Goal: Information Seeking & Learning: Check status

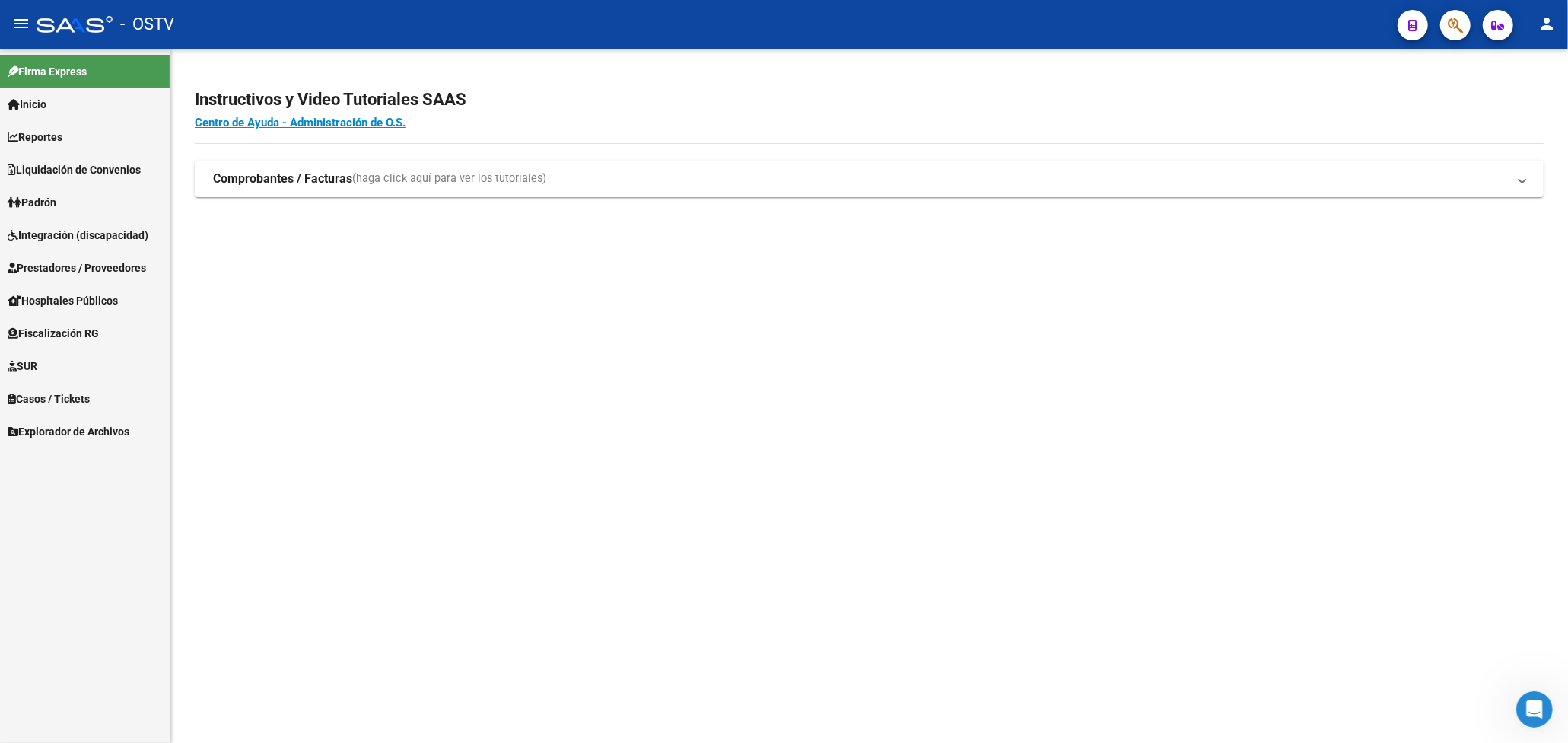
click at [1456, 22] on icon "button" at bounding box center [1455, 25] width 15 height 17
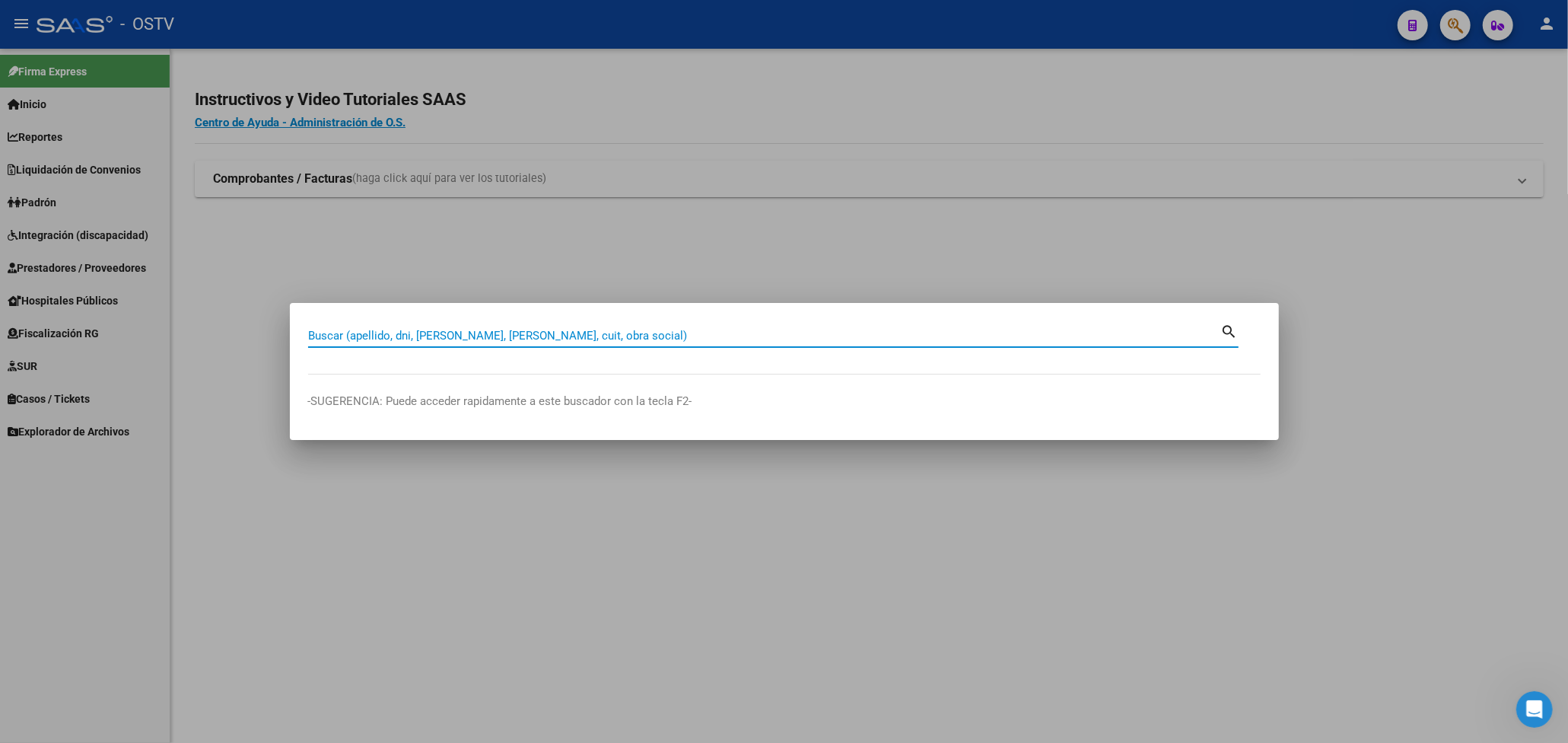
paste input "32119247"
type input "32119247"
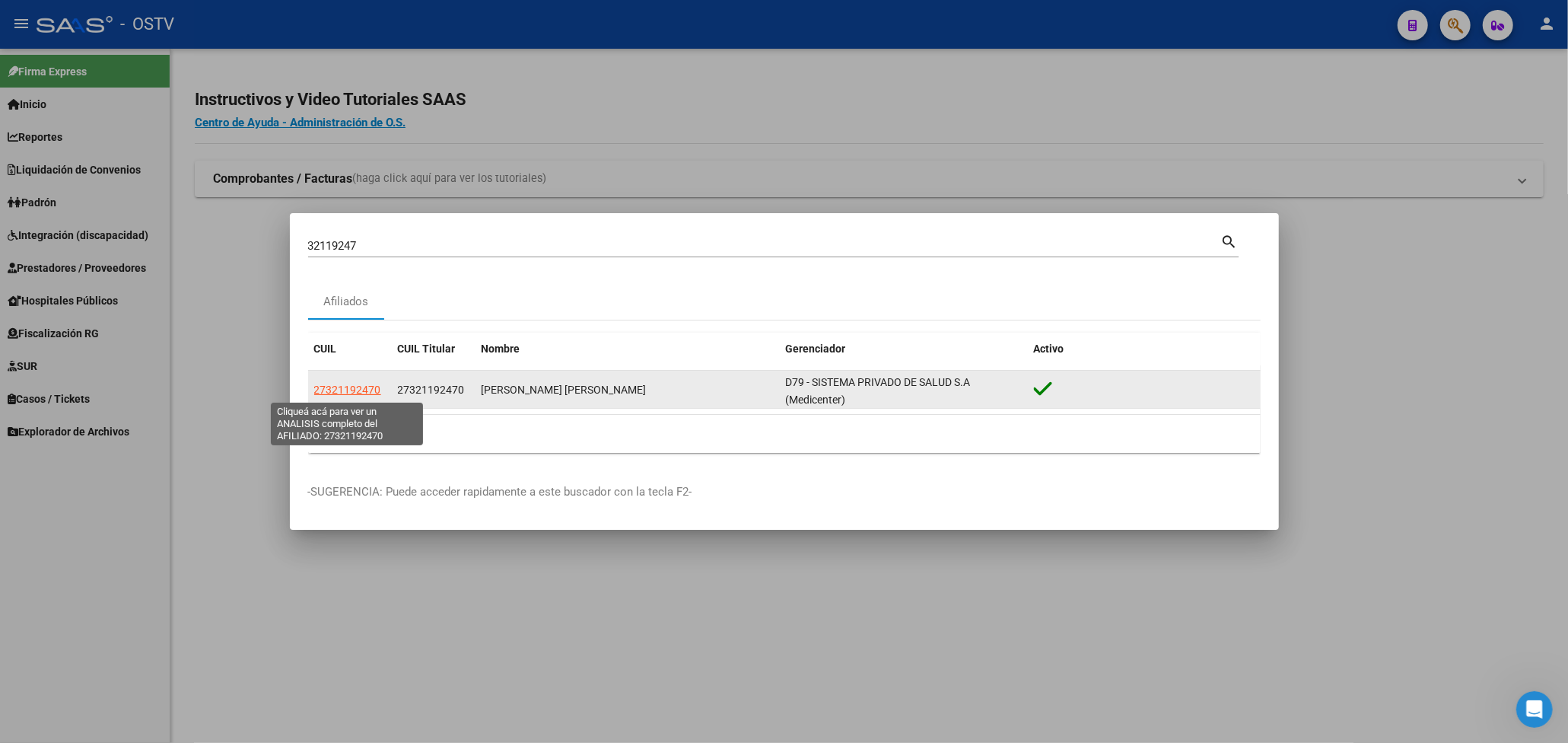
click at [372, 390] on span "27321192470" at bounding box center [347, 389] width 67 height 12
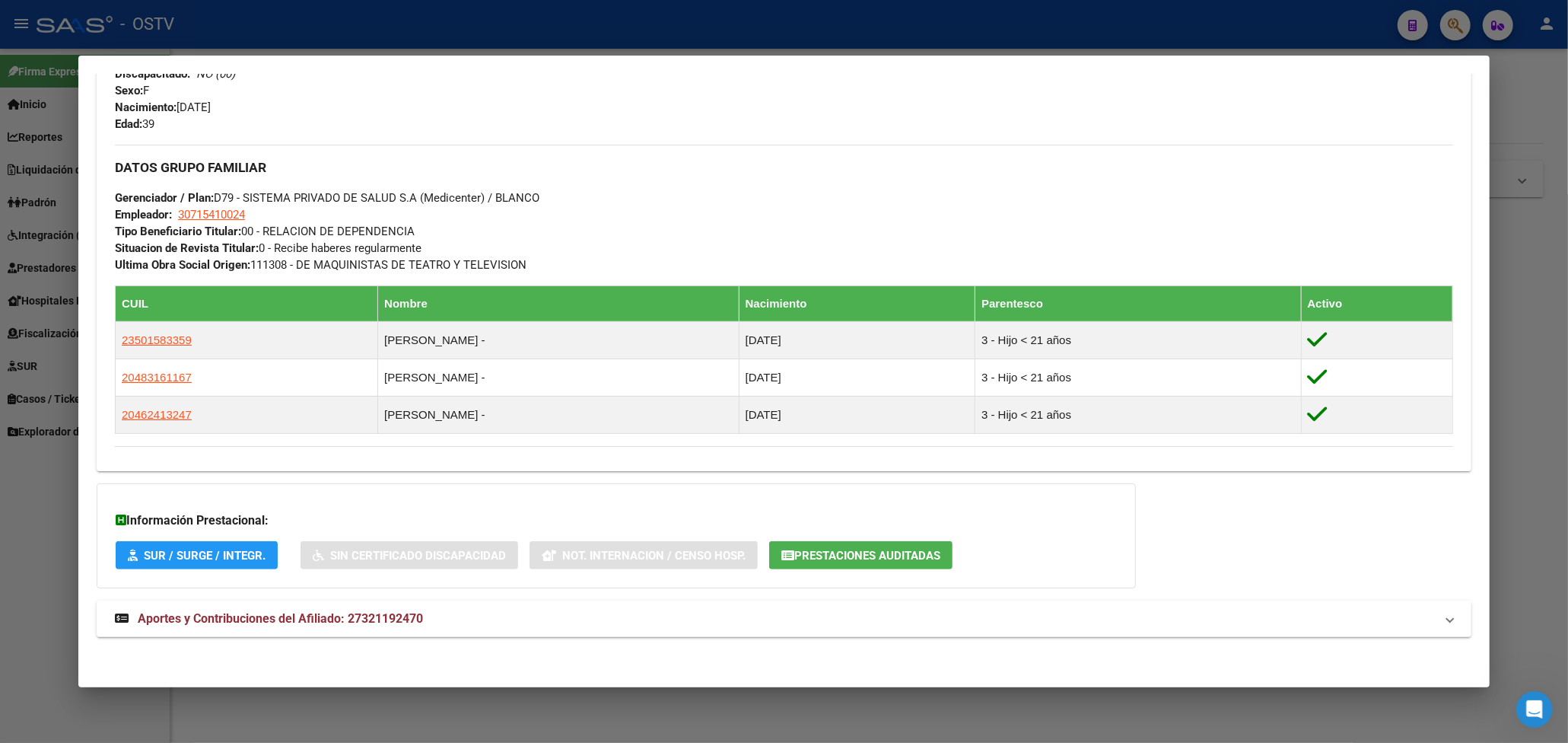
scroll to position [661, 0]
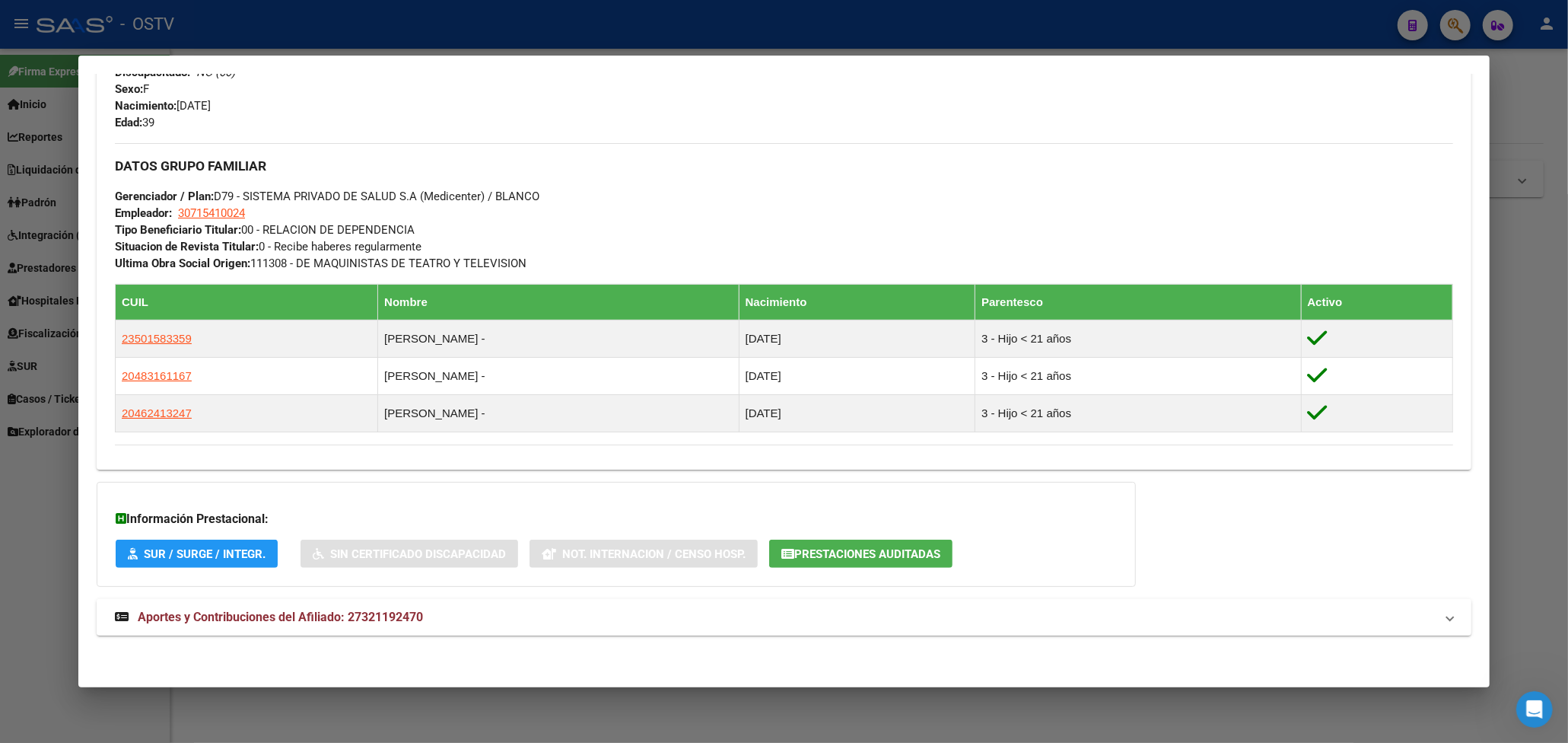
click at [350, 622] on span "Aportes y Contribuciones del Afiliado: 27321192470" at bounding box center [280, 617] width 285 height 15
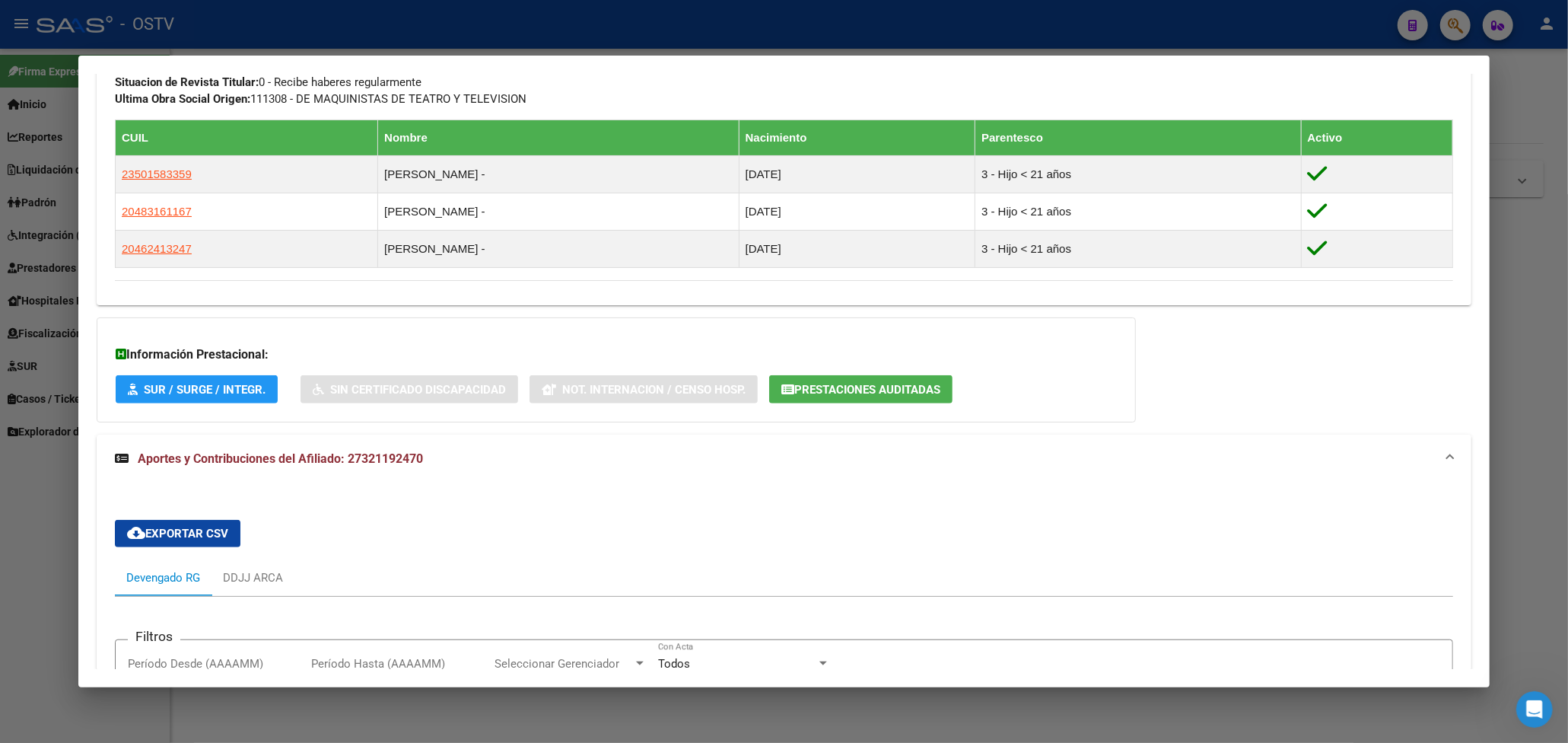
scroll to position [1017, 0]
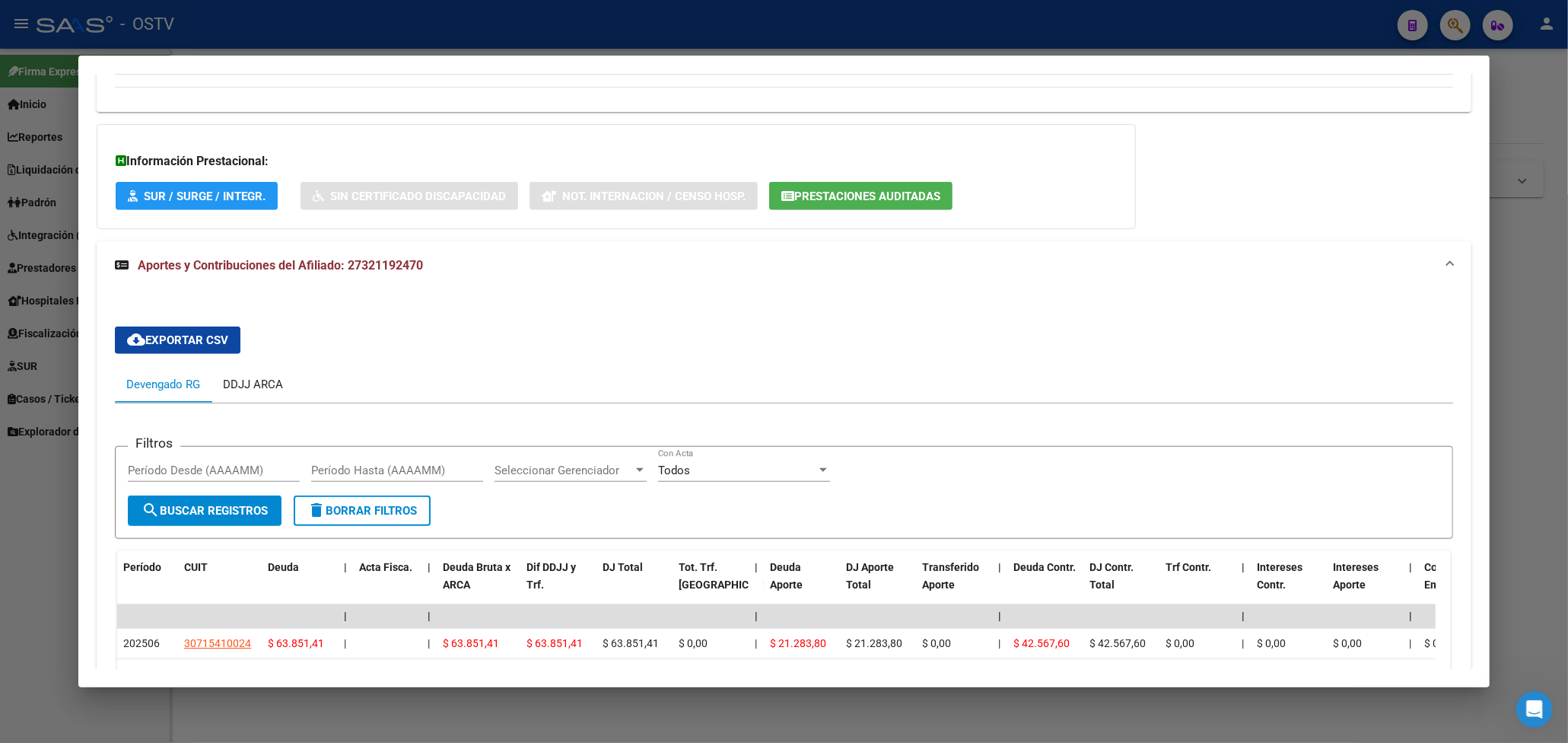
click at [261, 387] on div "DDJJ ARCA" at bounding box center [253, 385] width 60 height 16
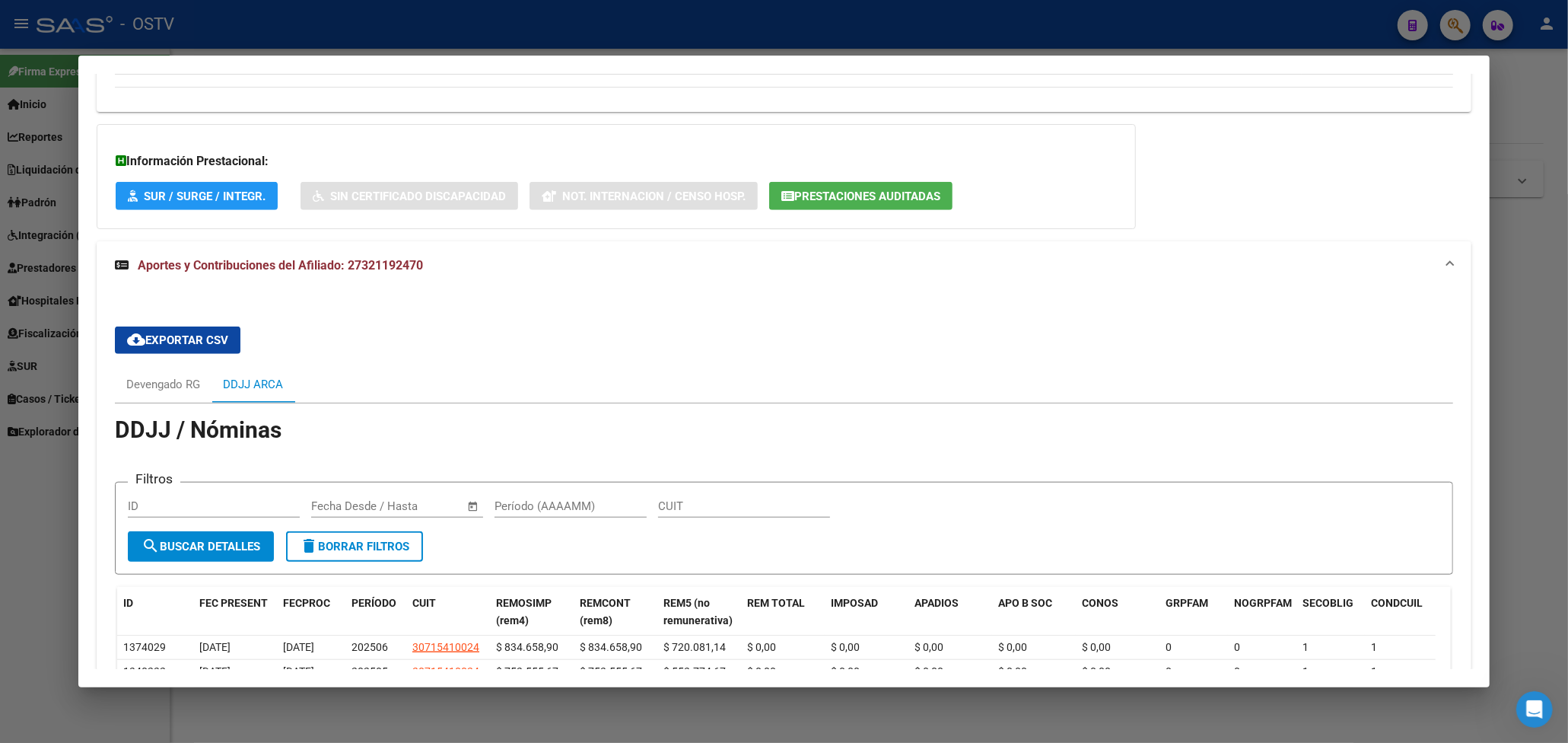
scroll to position [1309, 0]
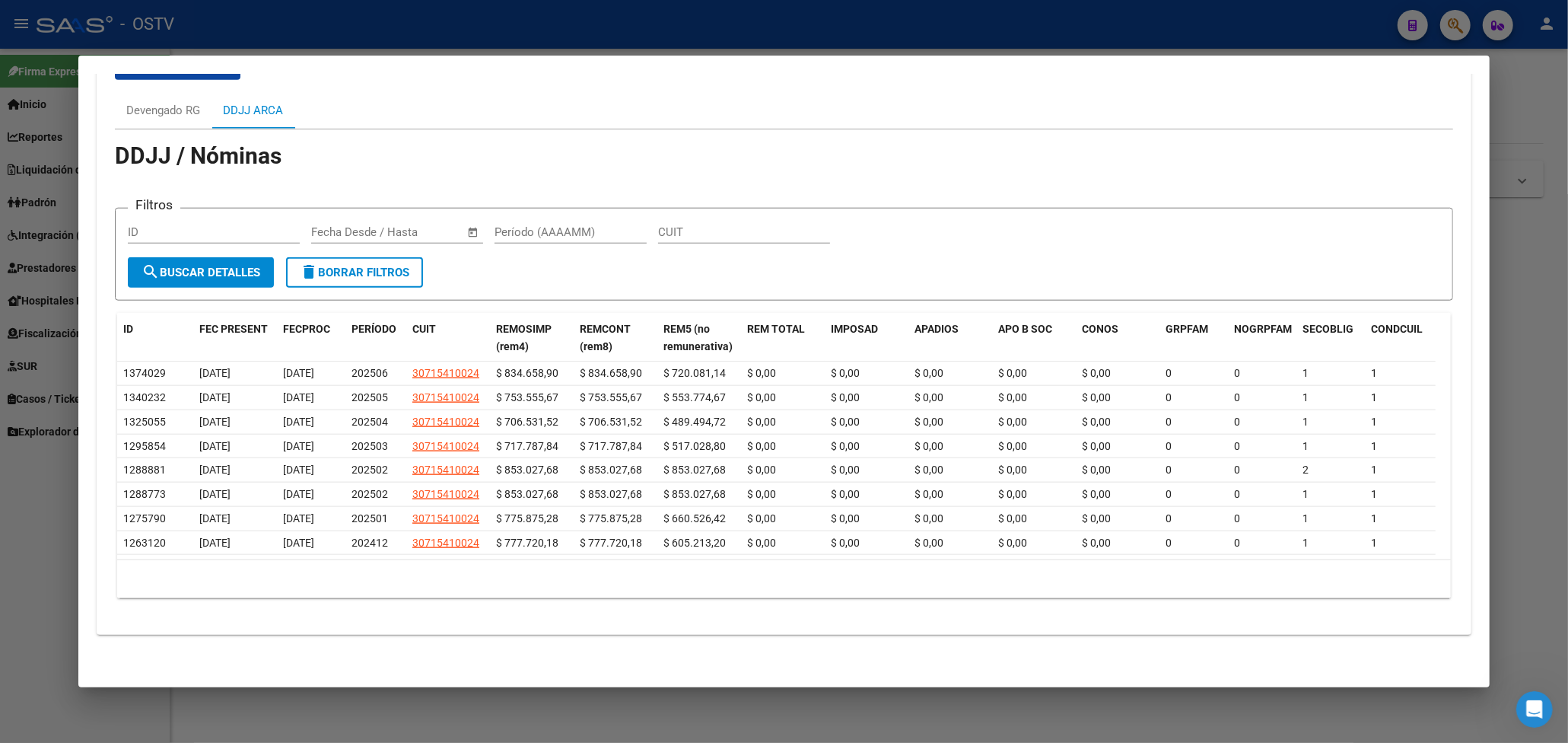
click at [764, 35] on div at bounding box center [784, 371] width 1568 height 743
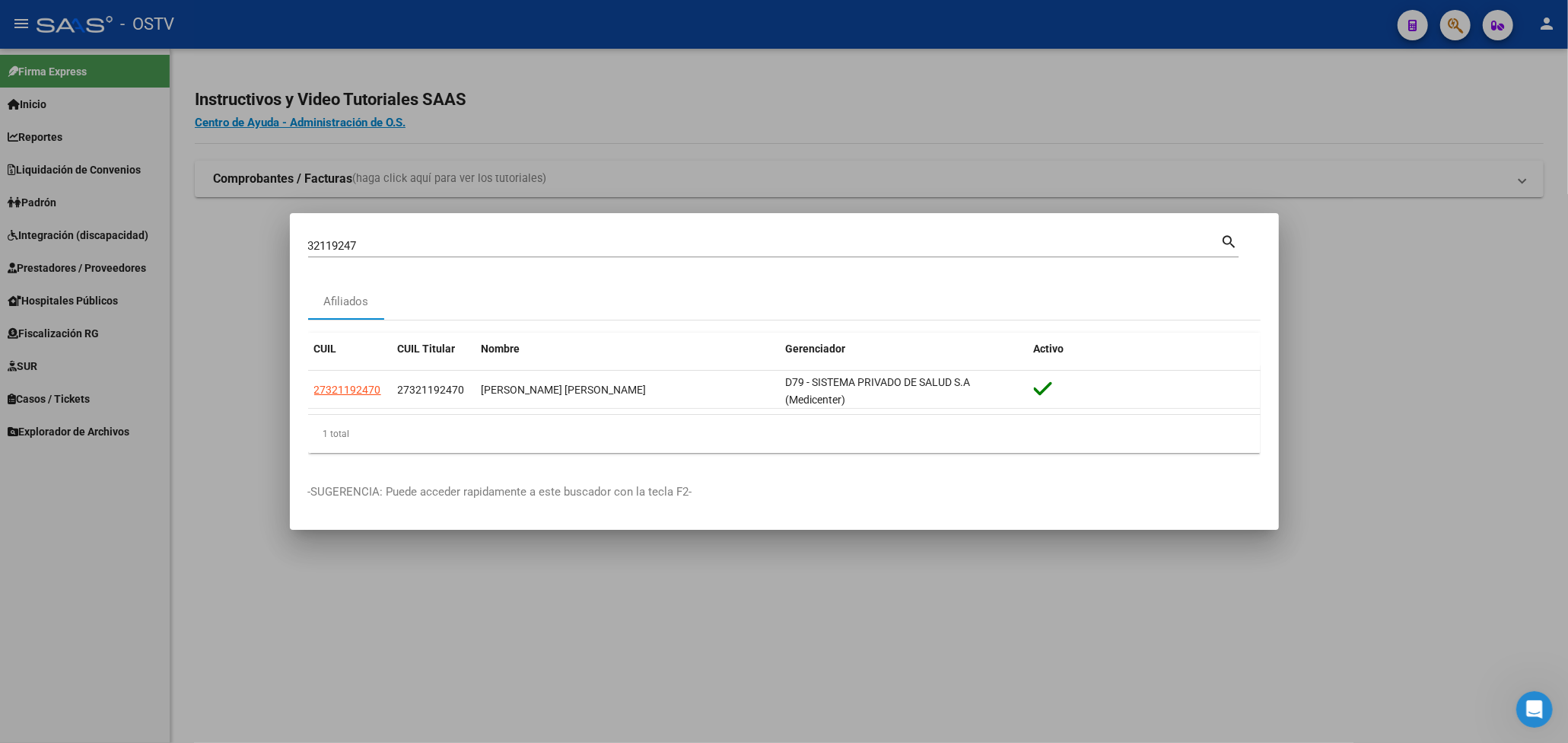
click at [560, 79] on div at bounding box center [784, 371] width 1568 height 743
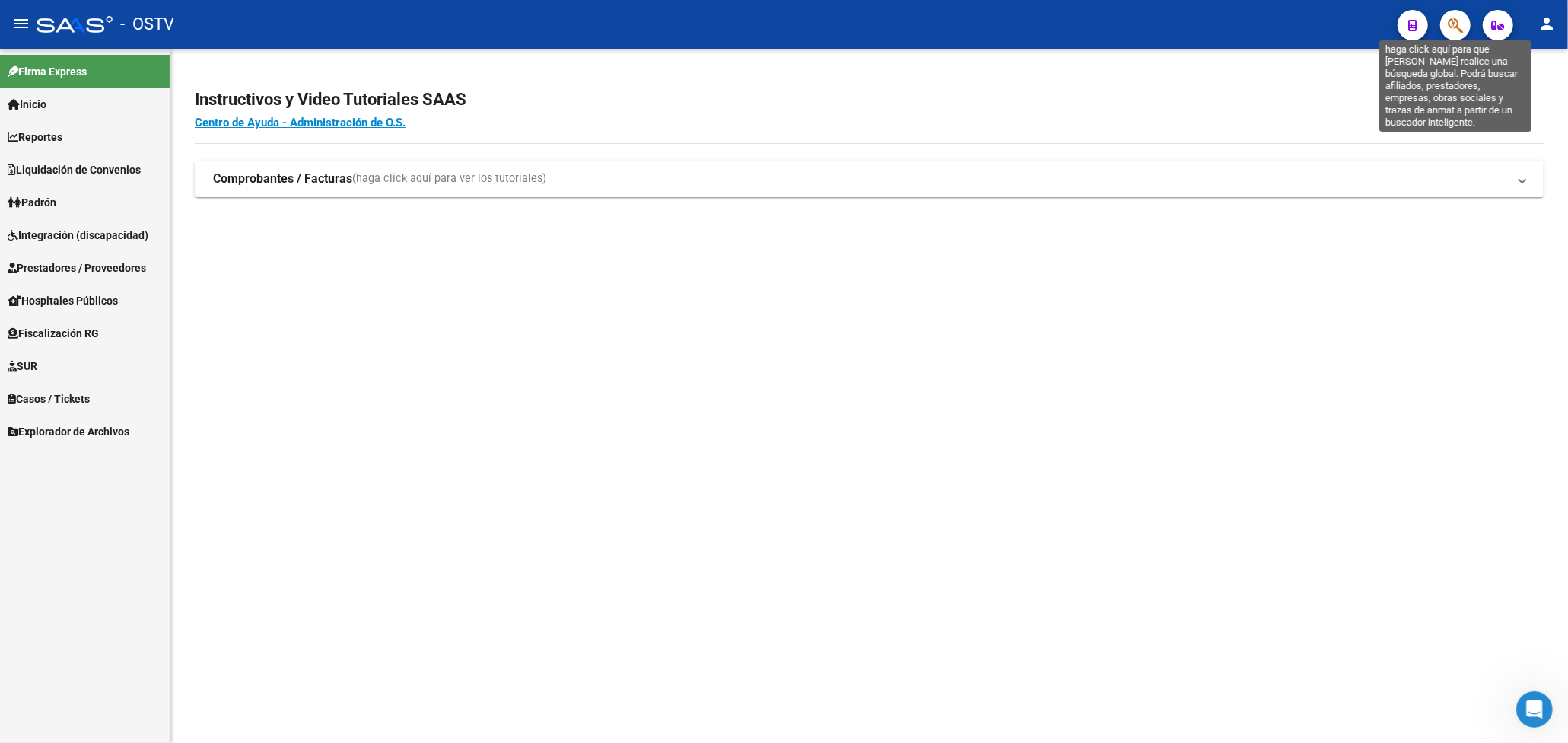
click at [1458, 25] on icon "button" at bounding box center [1455, 25] width 15 height 17
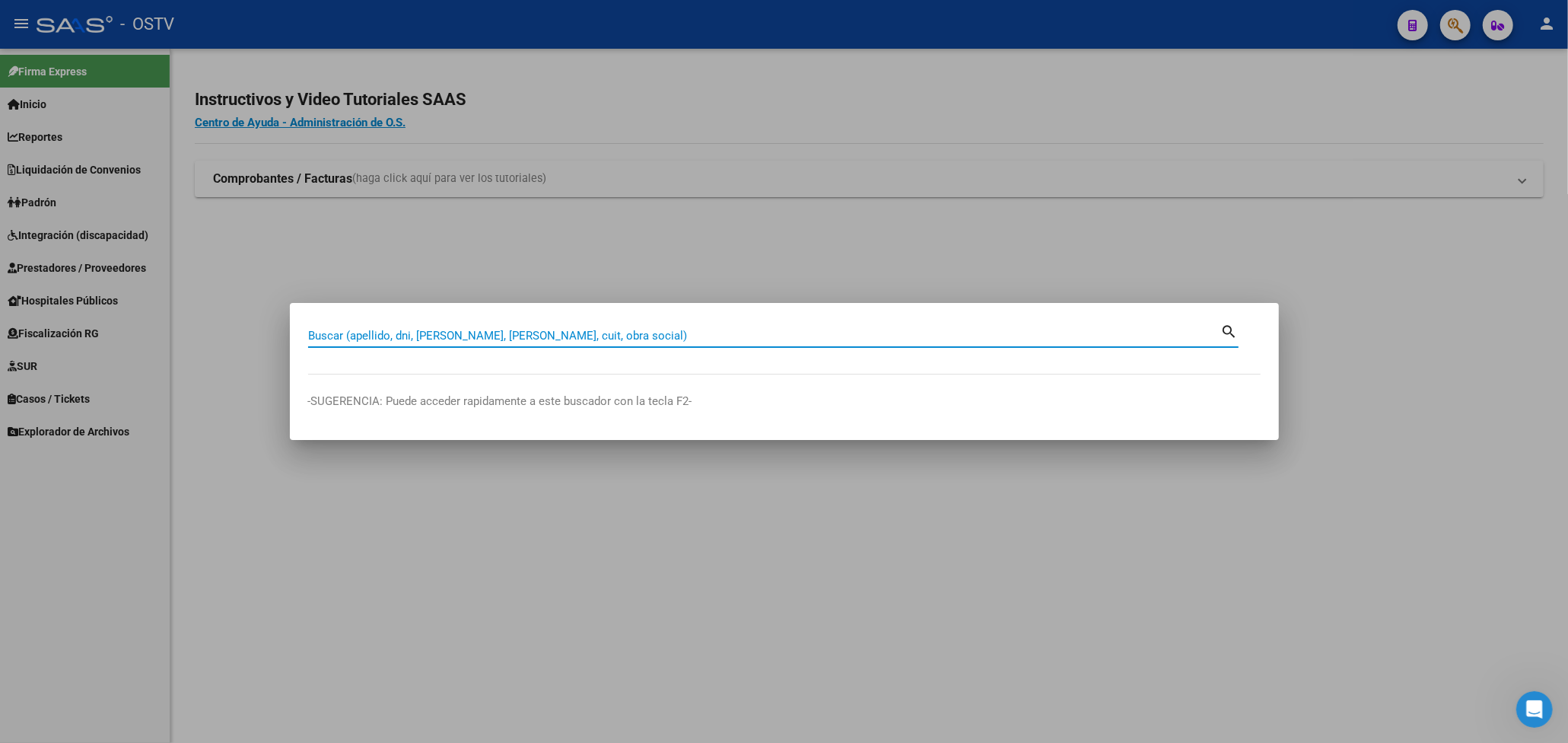
paste input "34056706"
type input "34056706"
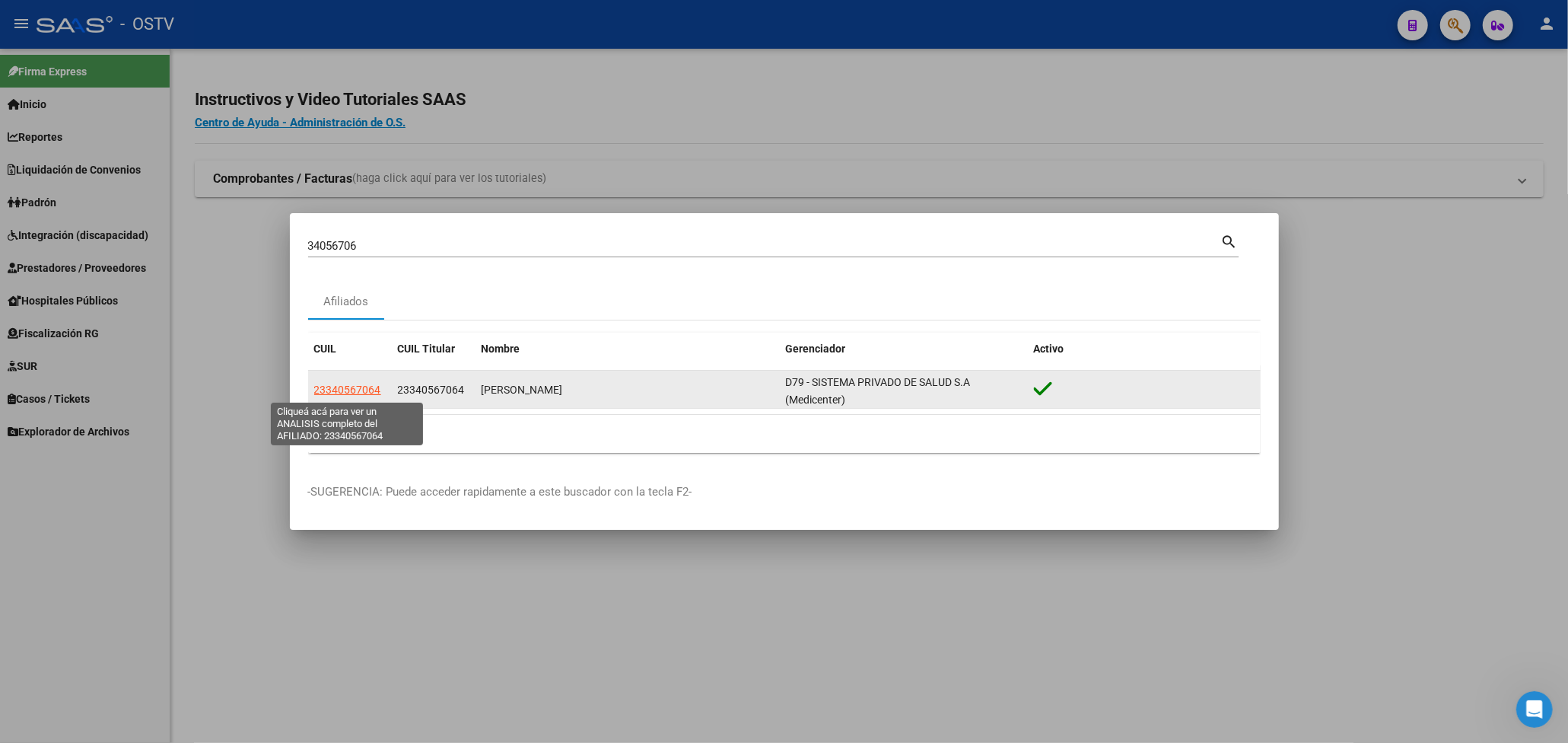
click at [341, 387] on span "23340567064" at bounding box center [347, 389] width 67 height 12
type textarea "23340567064"
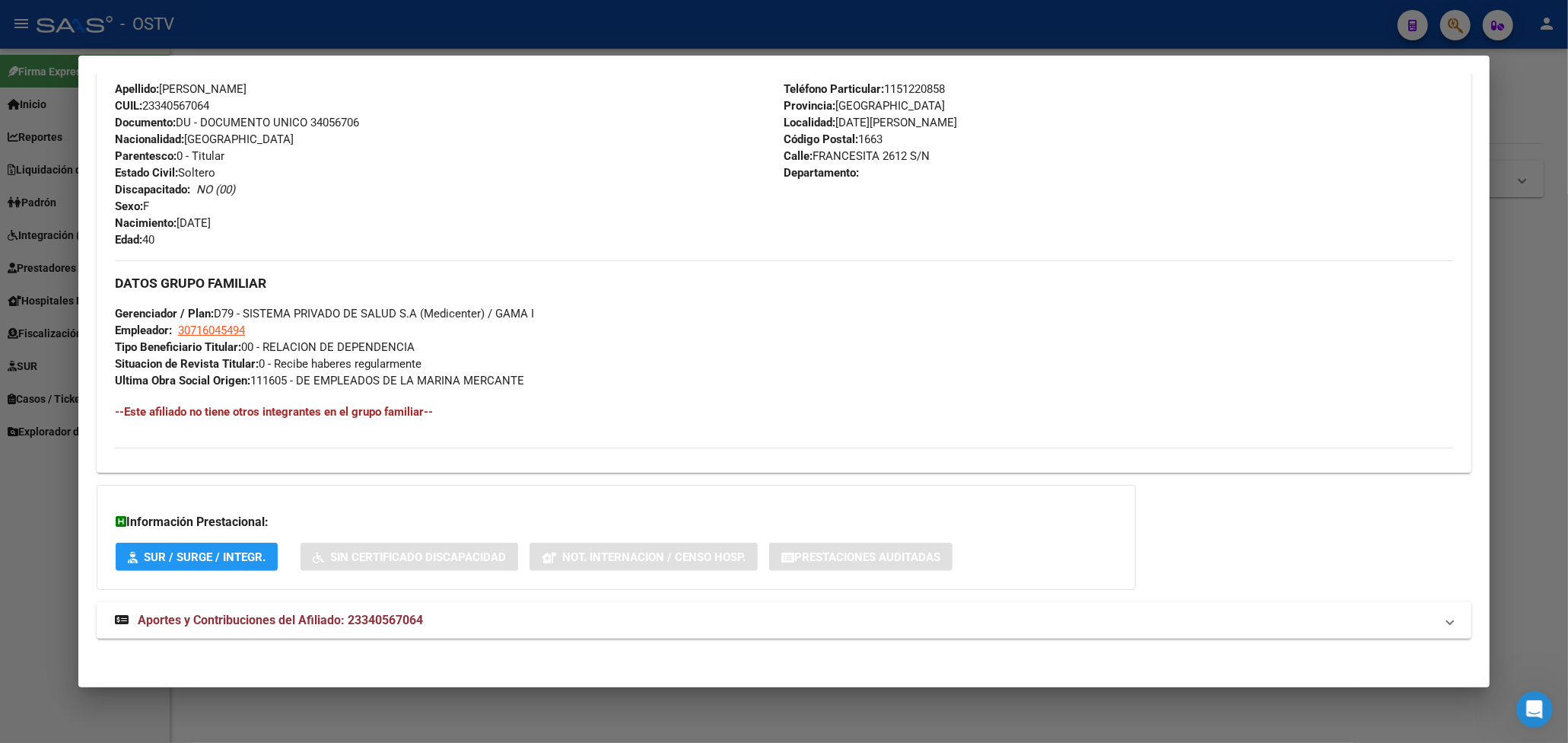
scroll to position [547, 0]
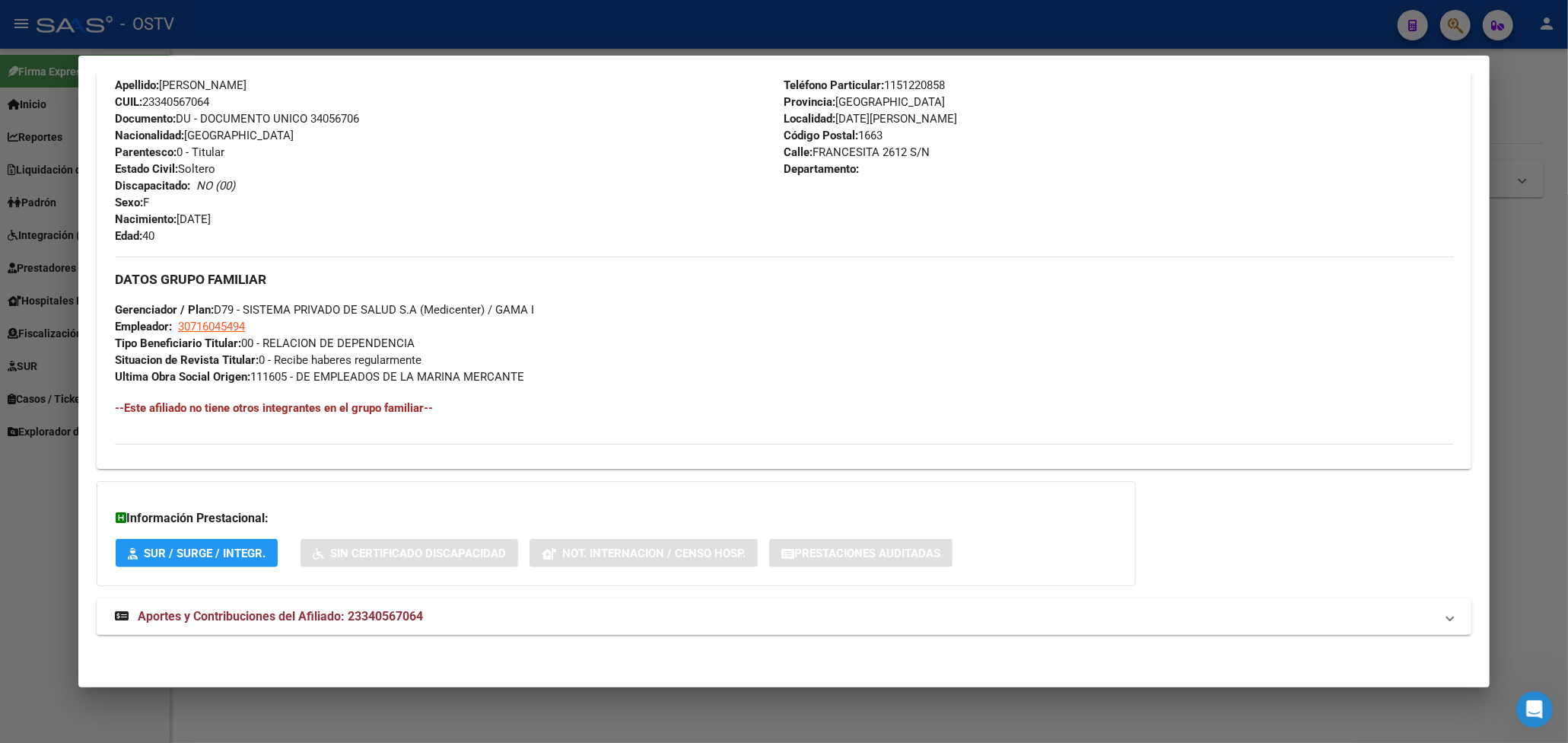
click at [350, 616] on span "Aportes y Contribuciones del Afiliado: 23340567064" at bounding box center [280, 616] width 285 height 15
click at [205, 621] on span "Aportes y Contribuciones del Afiliado: 23340567064" at bounding box center [280, 622] width 285 height 15
click at [335, 607] on strong "Aportes y Contribuciones del Afiliado: 23340567064" at bounding box center [269, 616] width 308 height 18
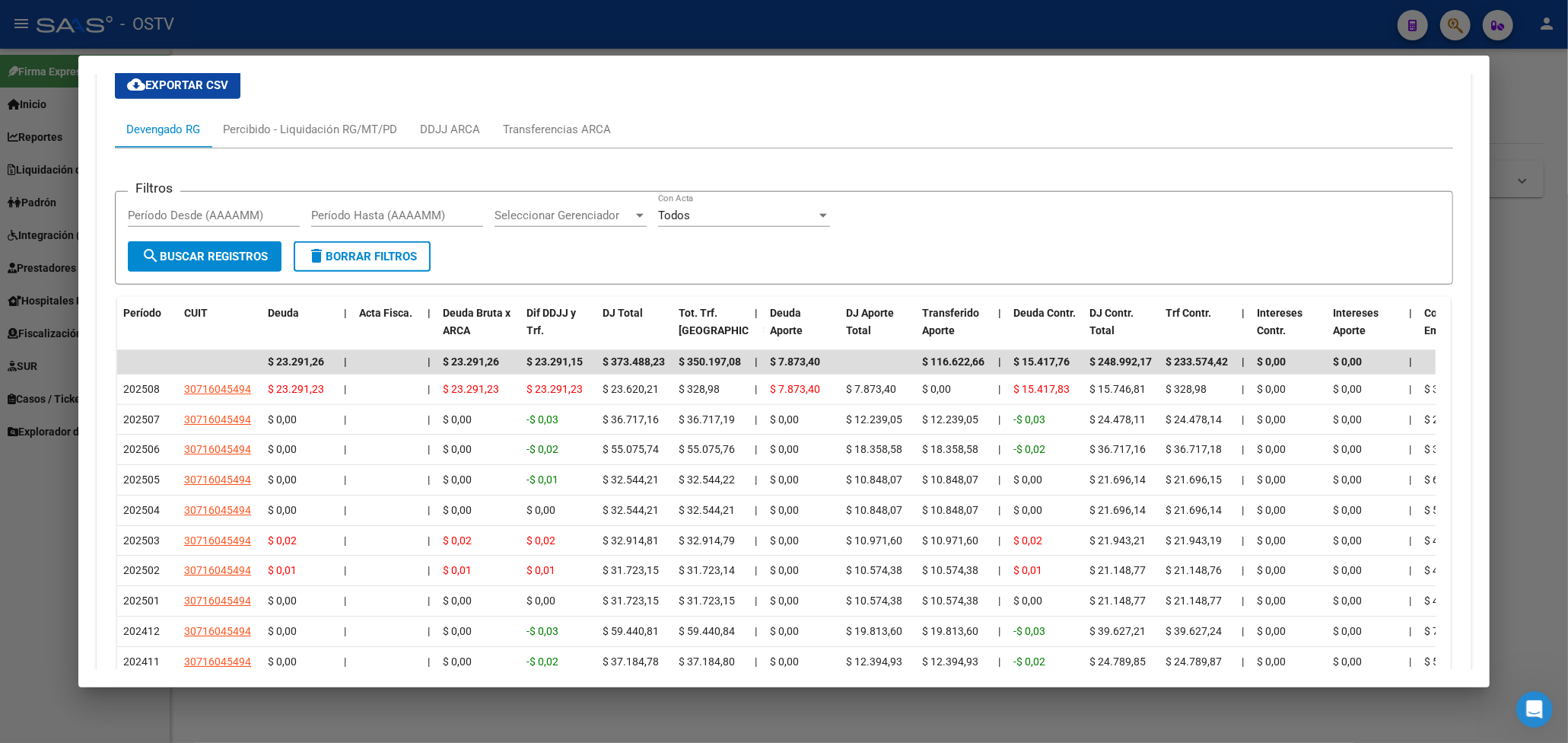
scroll to position [1299, 0]
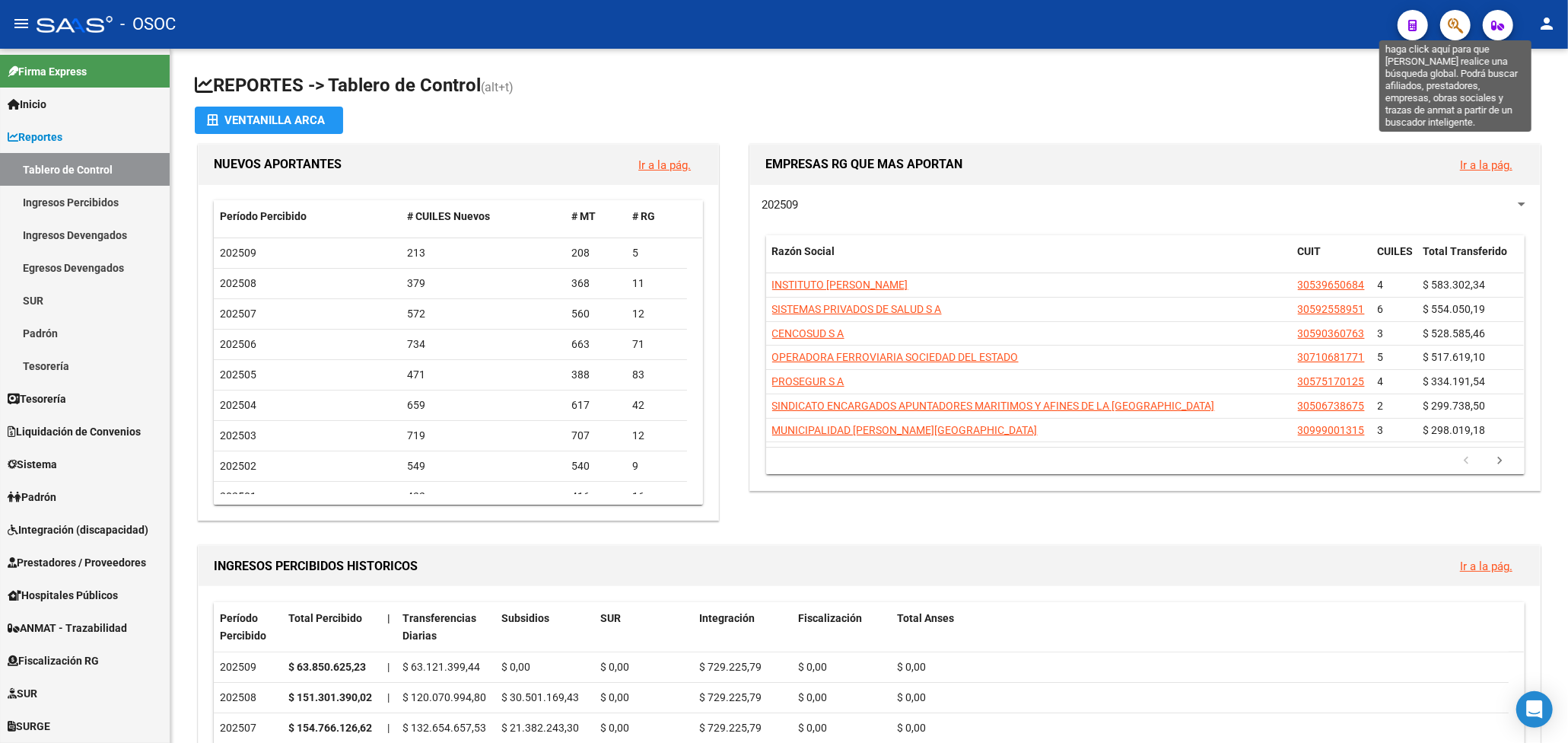
click at [1450, 26] on icon "button" at bounding box center [1455, 25] width 15 height 17
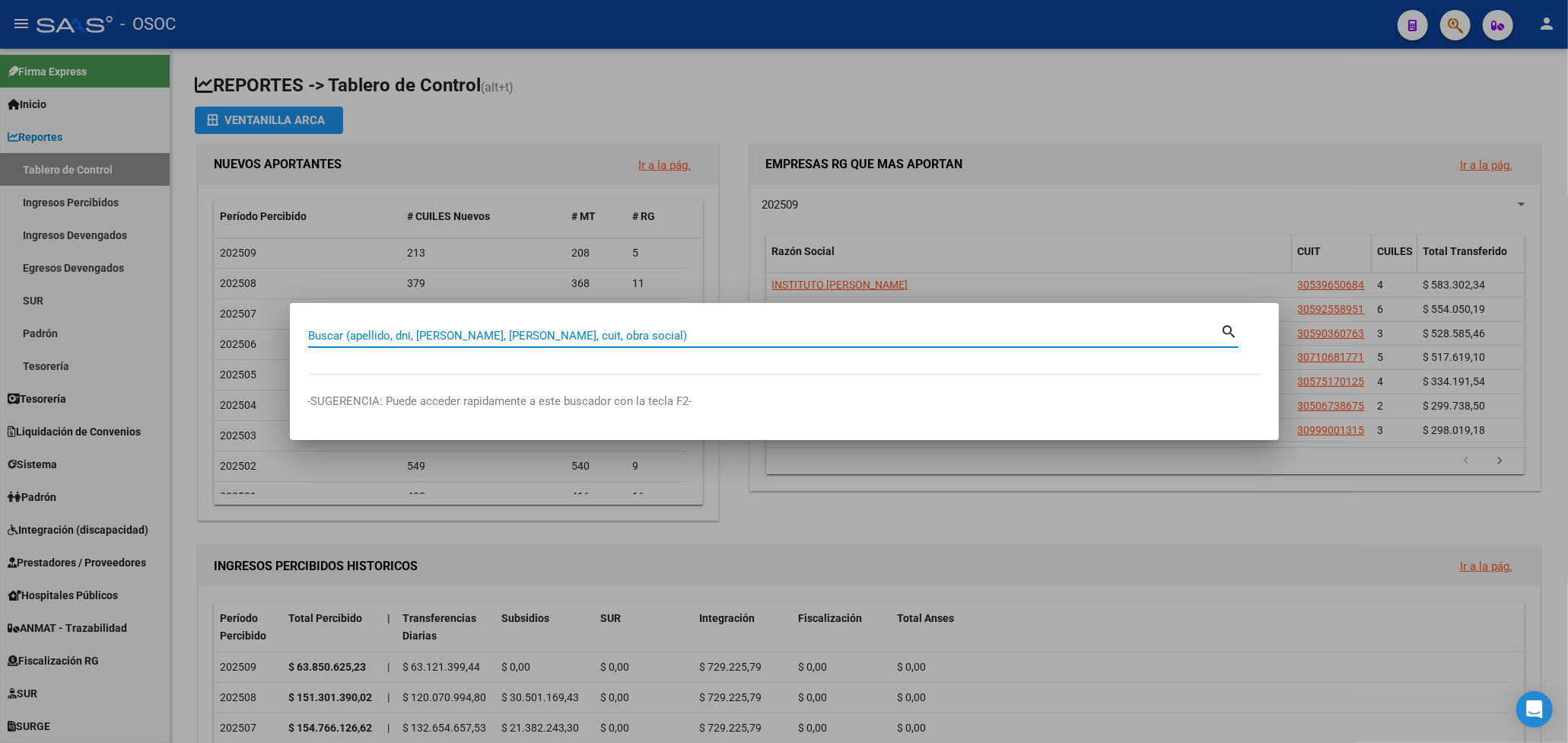
paste input "34212018"
type input "34212018"
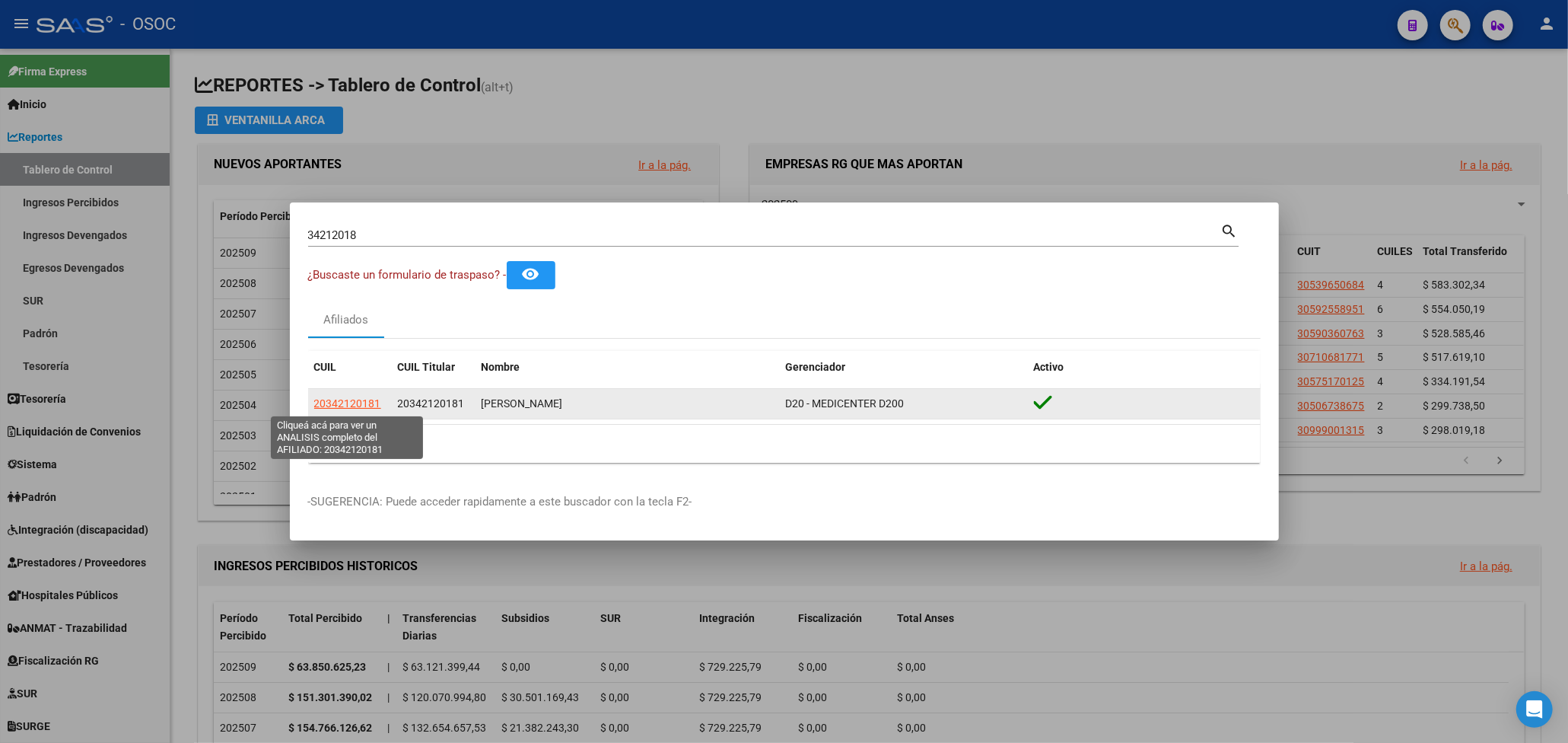
click at [368, 400] on span "20342120181" at bounding box center [347, 403] width 67 height 12
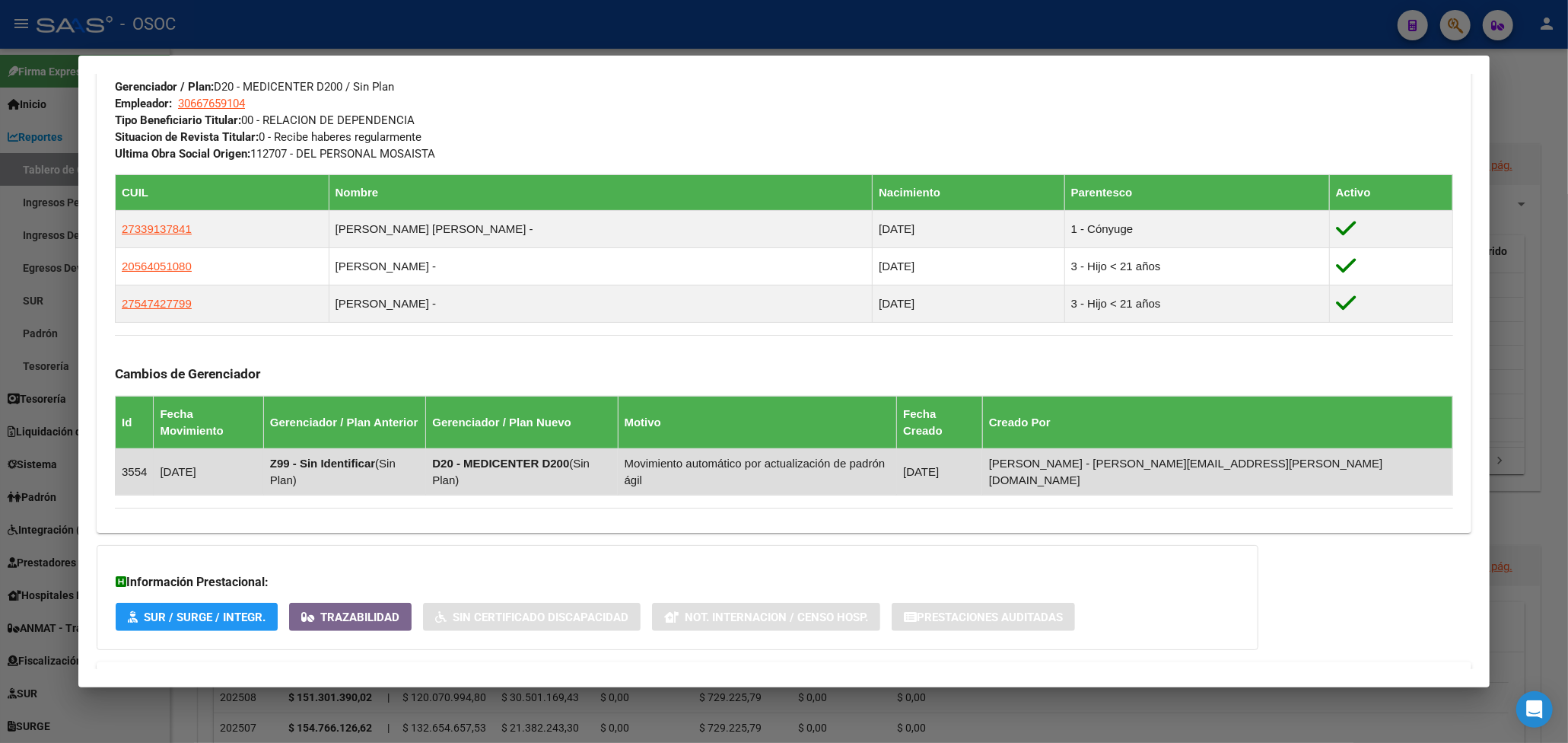
scroll to position [801, 0]
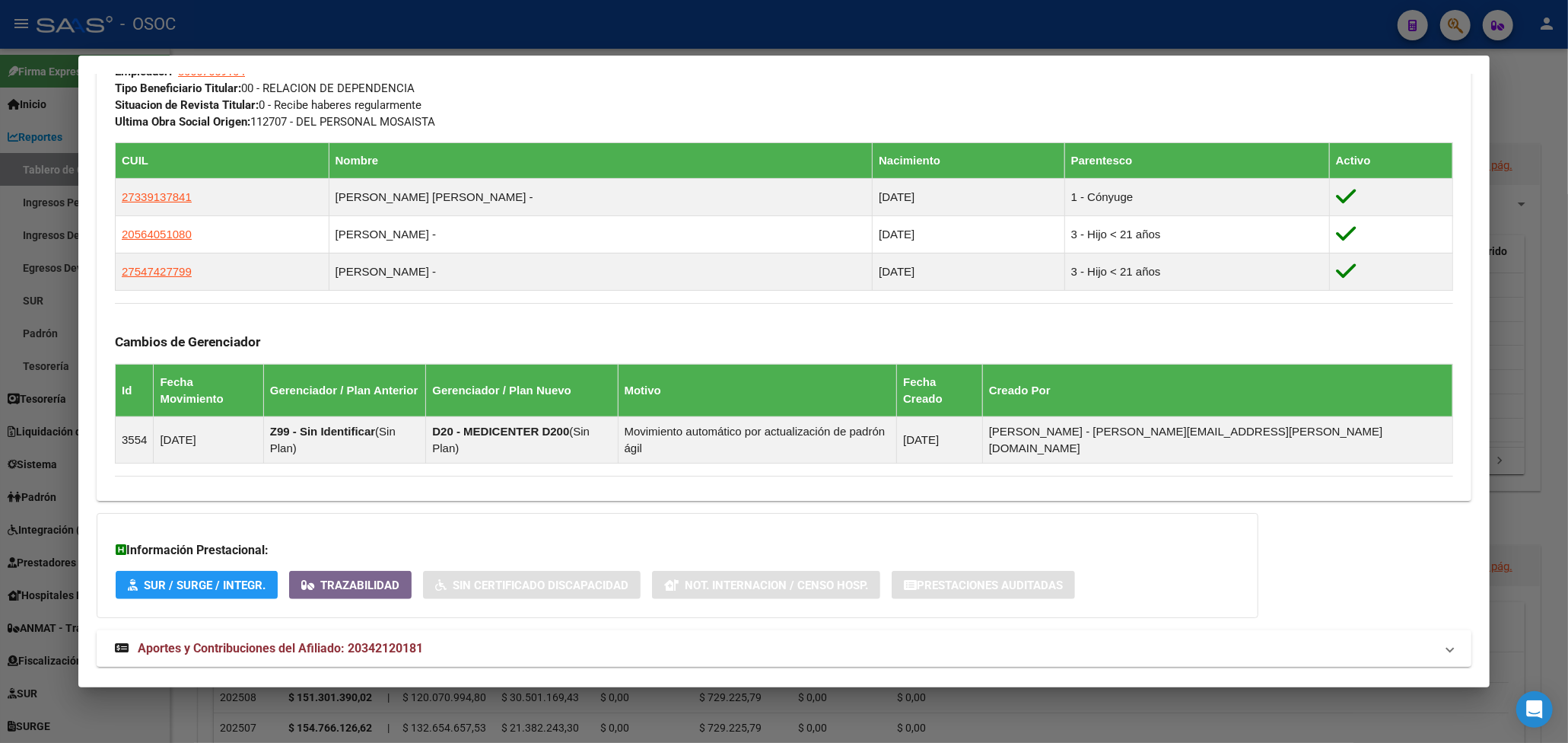
click at [375, 630] on mat-expansion-panel-header "Aportes y Contribuciones del Afiliado: 20342120181" at bounding box center [784, 648] width 1375 height 36
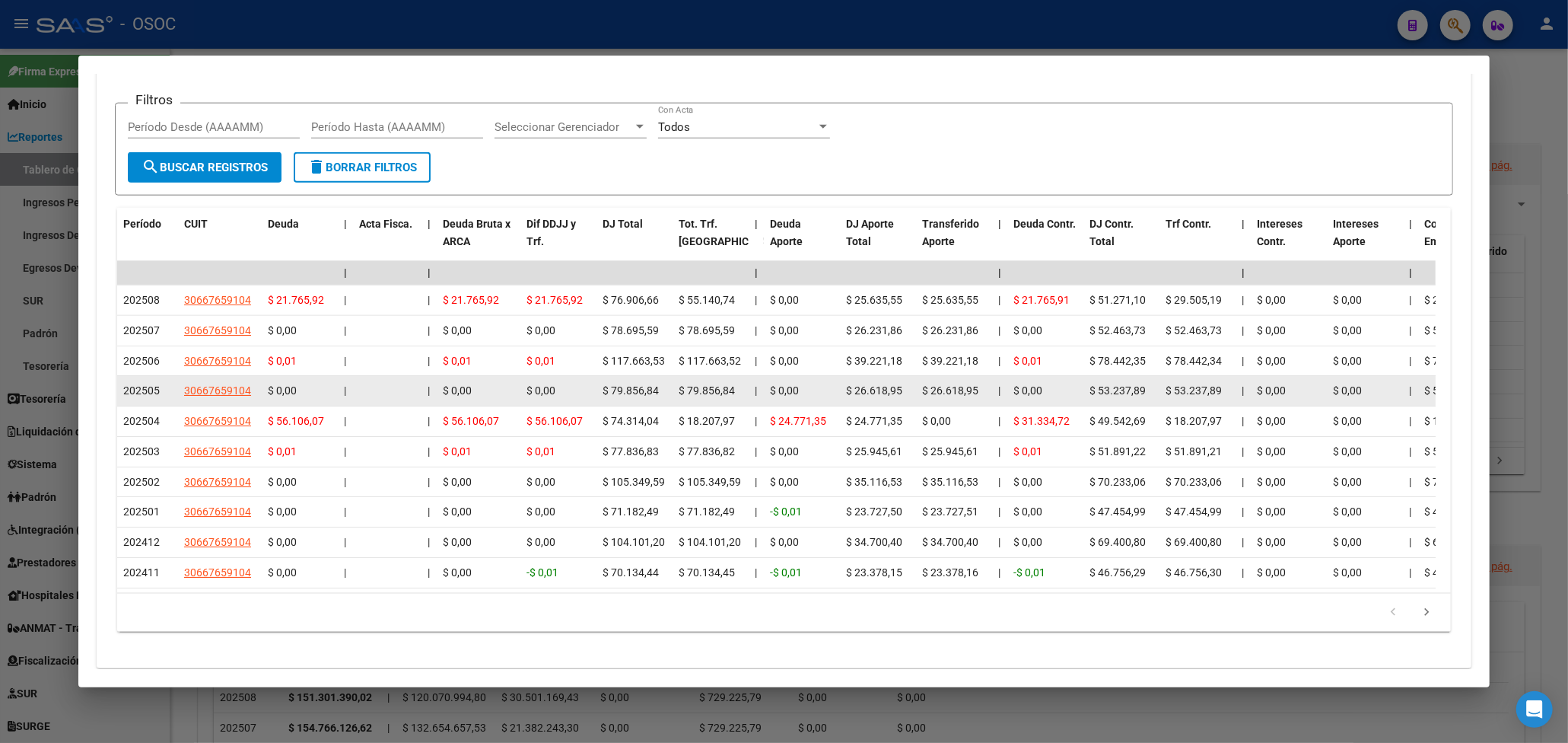
scroll to position [1553, 0]
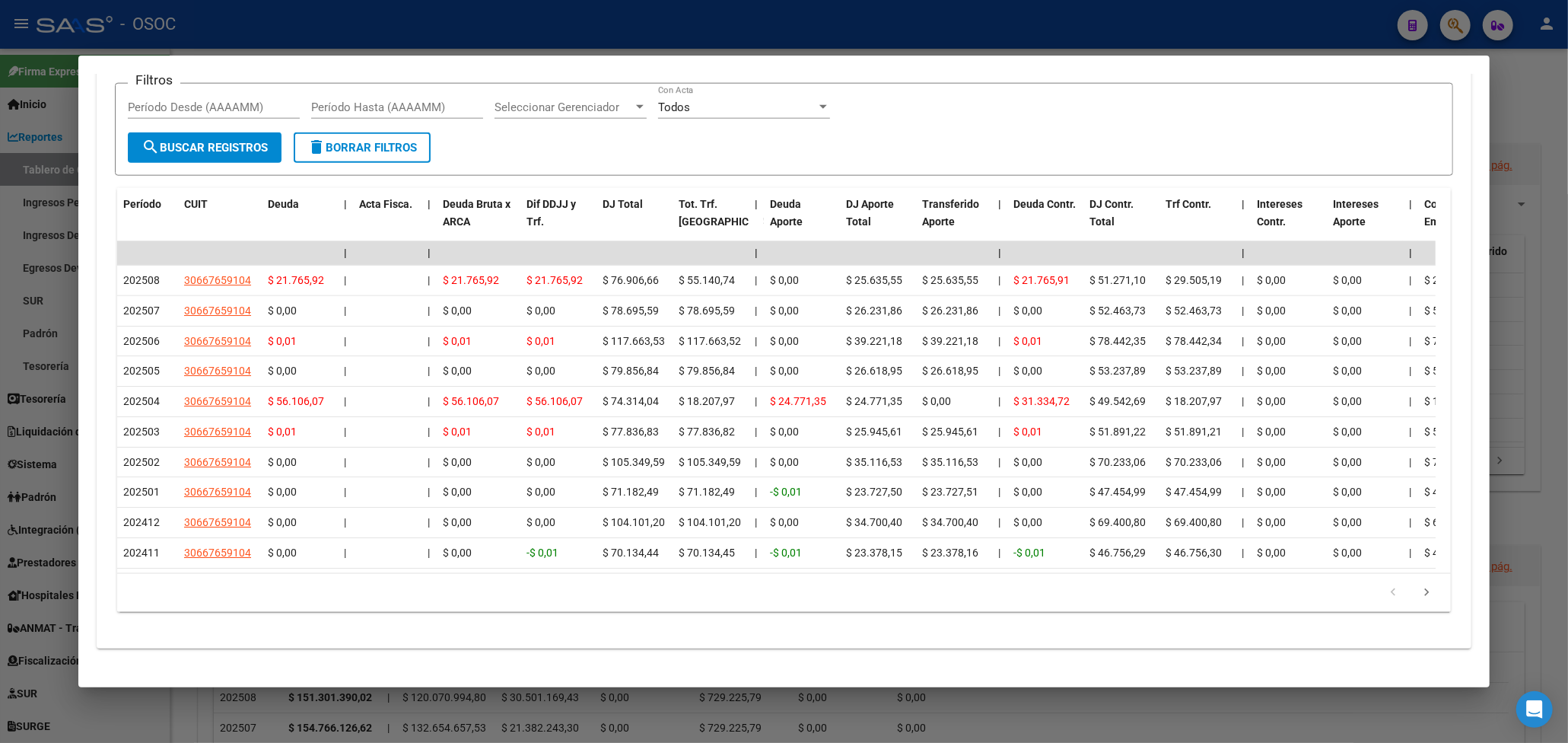
drag, startPoint x: 917, startPoint y: 27, endPoint x: 881, endPoint y: 28, distance: 36.0
click at [914, 27] on div at bounding box center [784, 371] width 1568 height 743
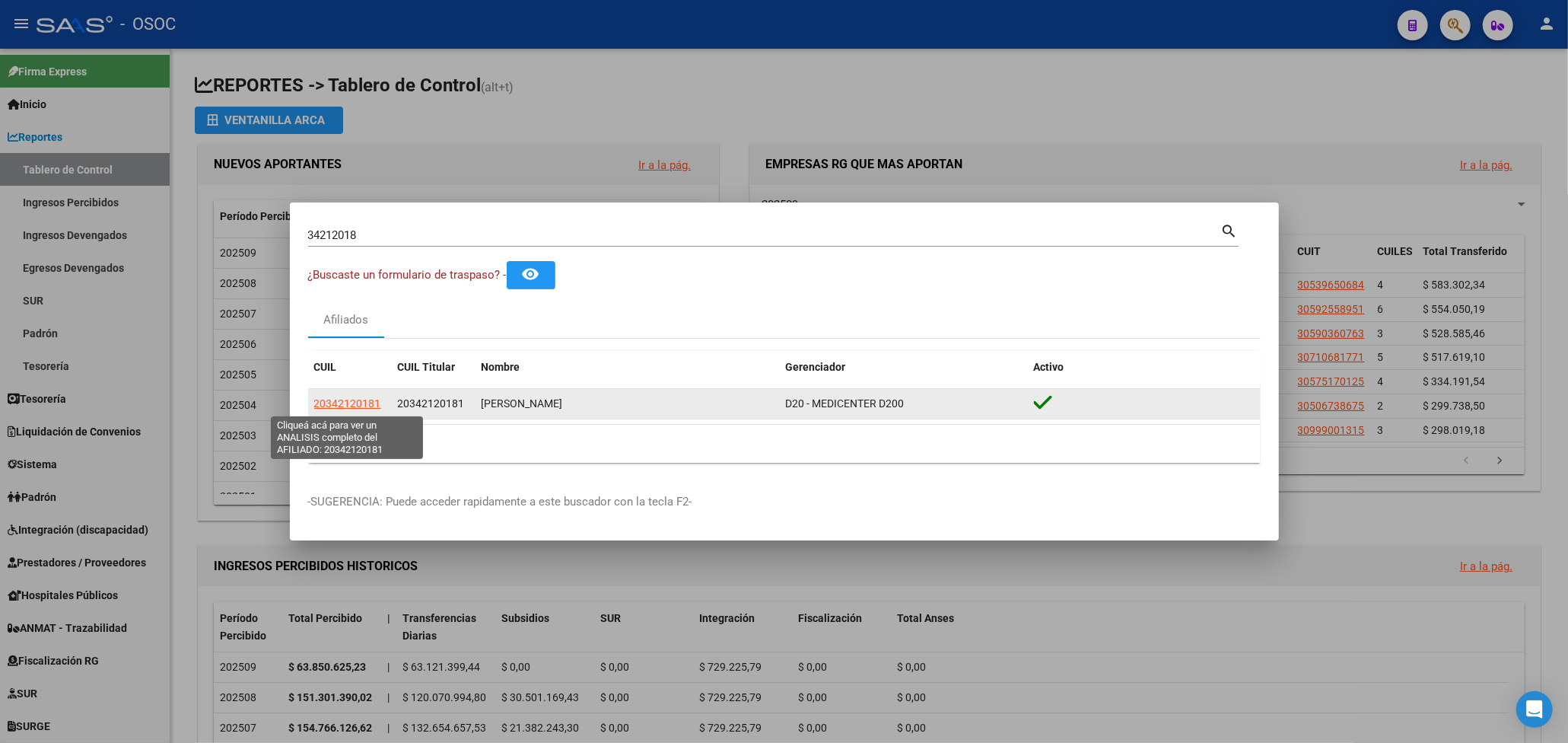
click at [354, 404] on span "20342120181" at bounding box center [347, 403] width 67 height 12
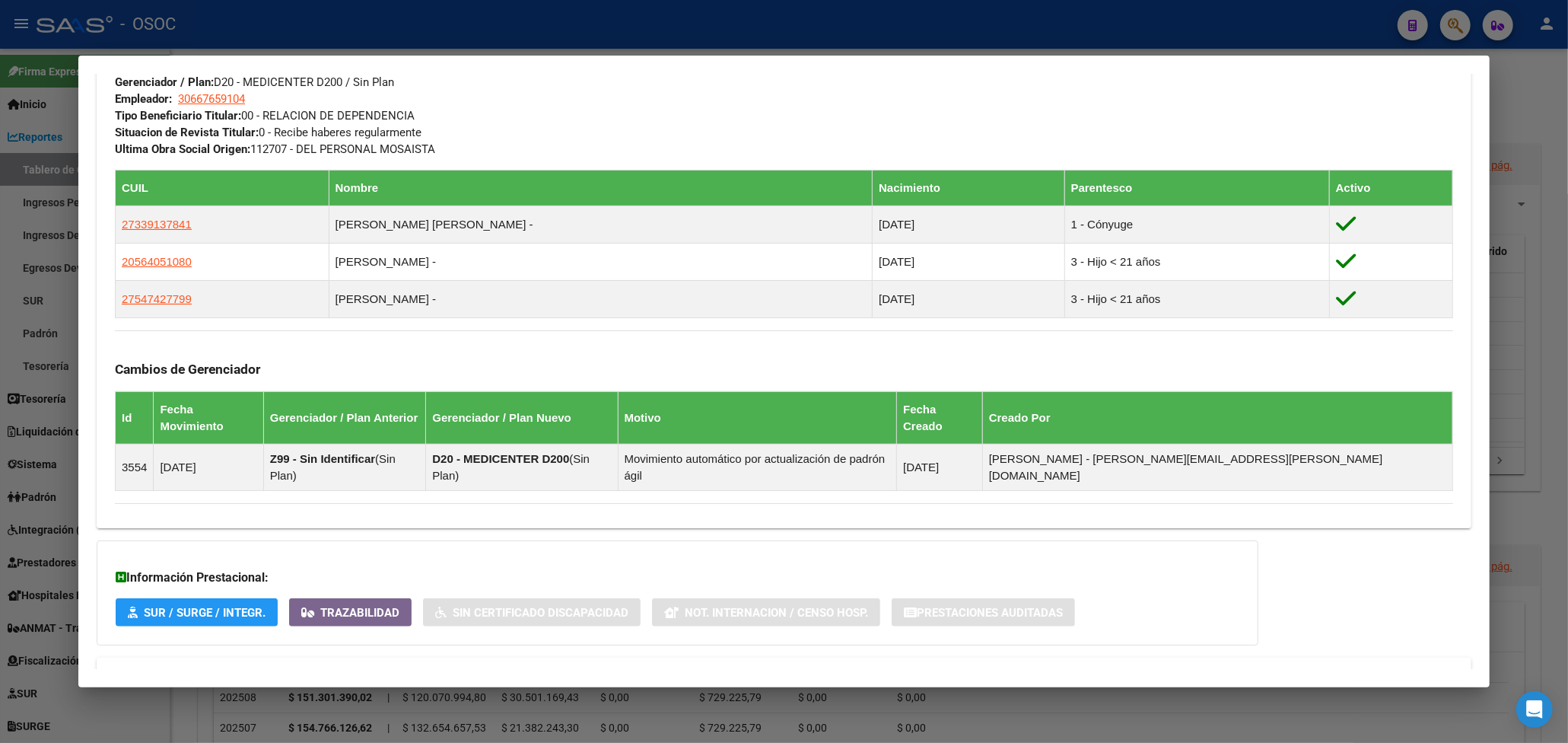
scroll to position [801, 0]
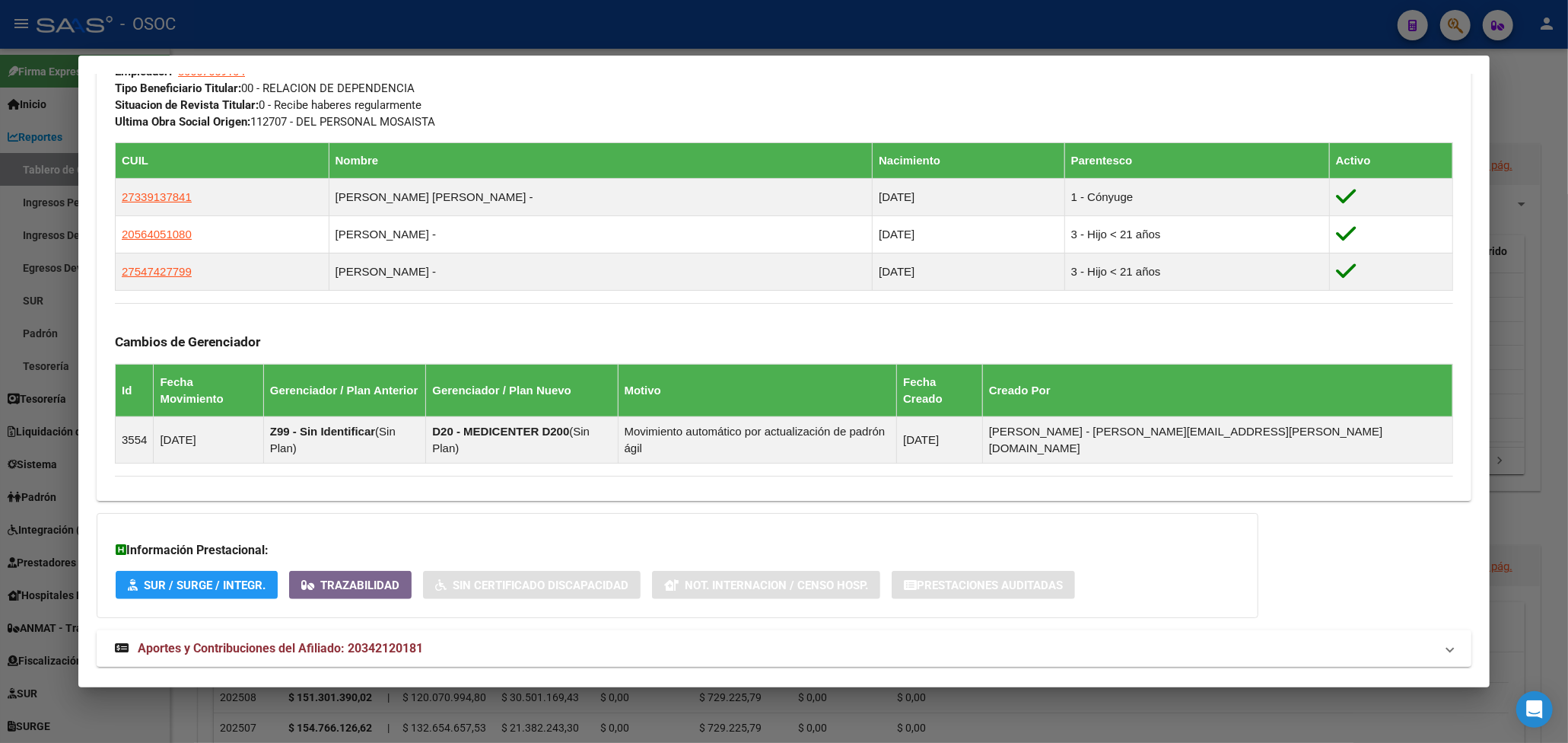
click at [345, 641] on span "Aportes y Contribuciones del Afiliado: 20342120181" at bounding box center [280, 648] width 285 height 15
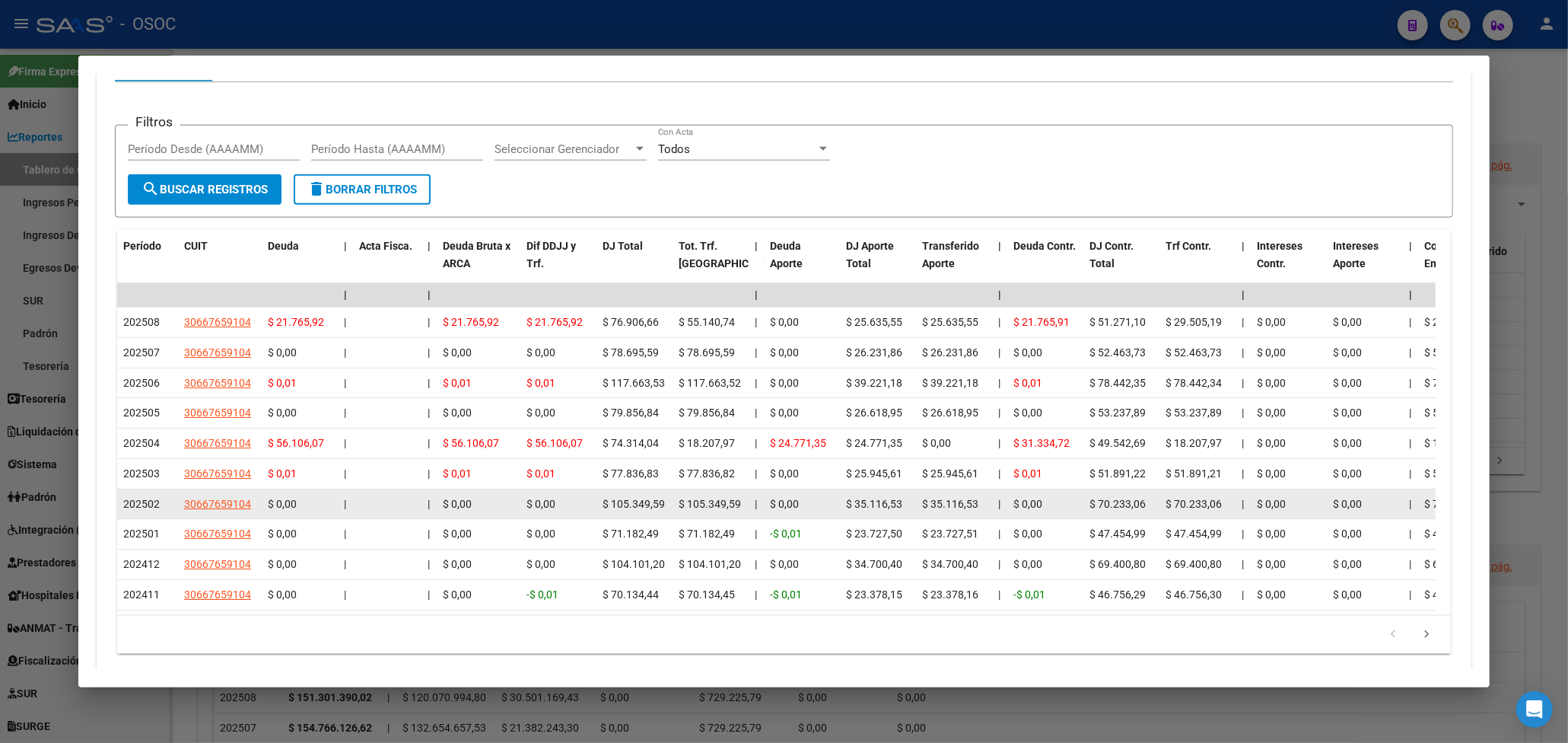
scroll to position [1553, 0]
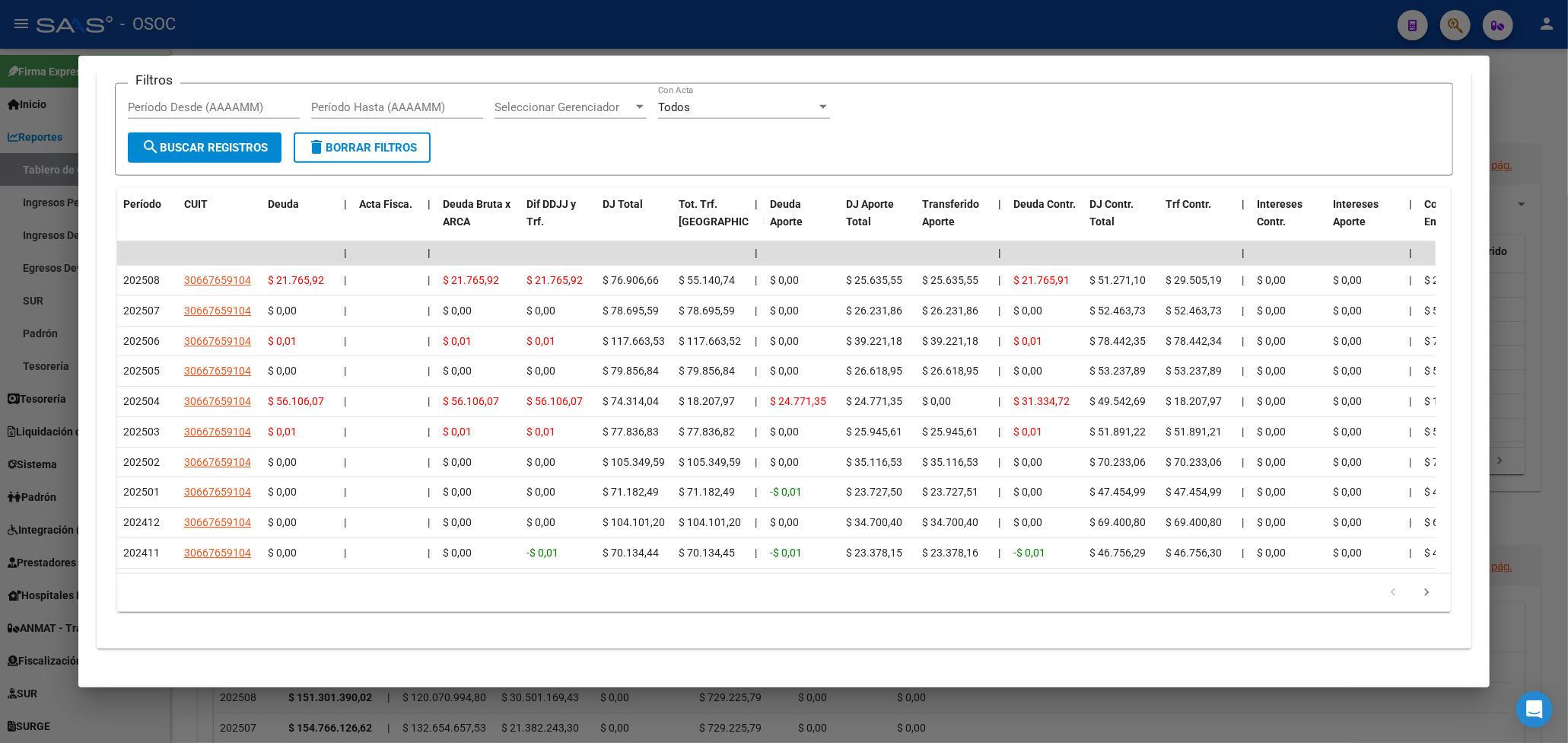
click at [981, 580] on datatable-pager "1 2 3 4 5" at bounding box center [784, 593] width 1318 height 26
click at [1060, 593] on div "179.769.313.486.231.570.000.000.000.000.000.000.000.000.000.000.000.000.000.000…" at bounding box center [784, 593] width 1334 height 38
drag, startPoint x: 1178, startPoint y: 632, endPoint x: 1152, endPoint y: 618, distance: 29.5
click at [1176, 632] on div "cloud_download Exportar CSV Devengado RG Percibido - Liquidación RG/MT/PD Perci…" at bounding box center [784, 288] width 1375 height 722
click at [1024, 98] on div "Filtros Período Desde (AAAAMM) Período Hasta (AAAAMM) Seleccionar Gerenciador S…" at bounding box center [784, 114] width 1313 height 37
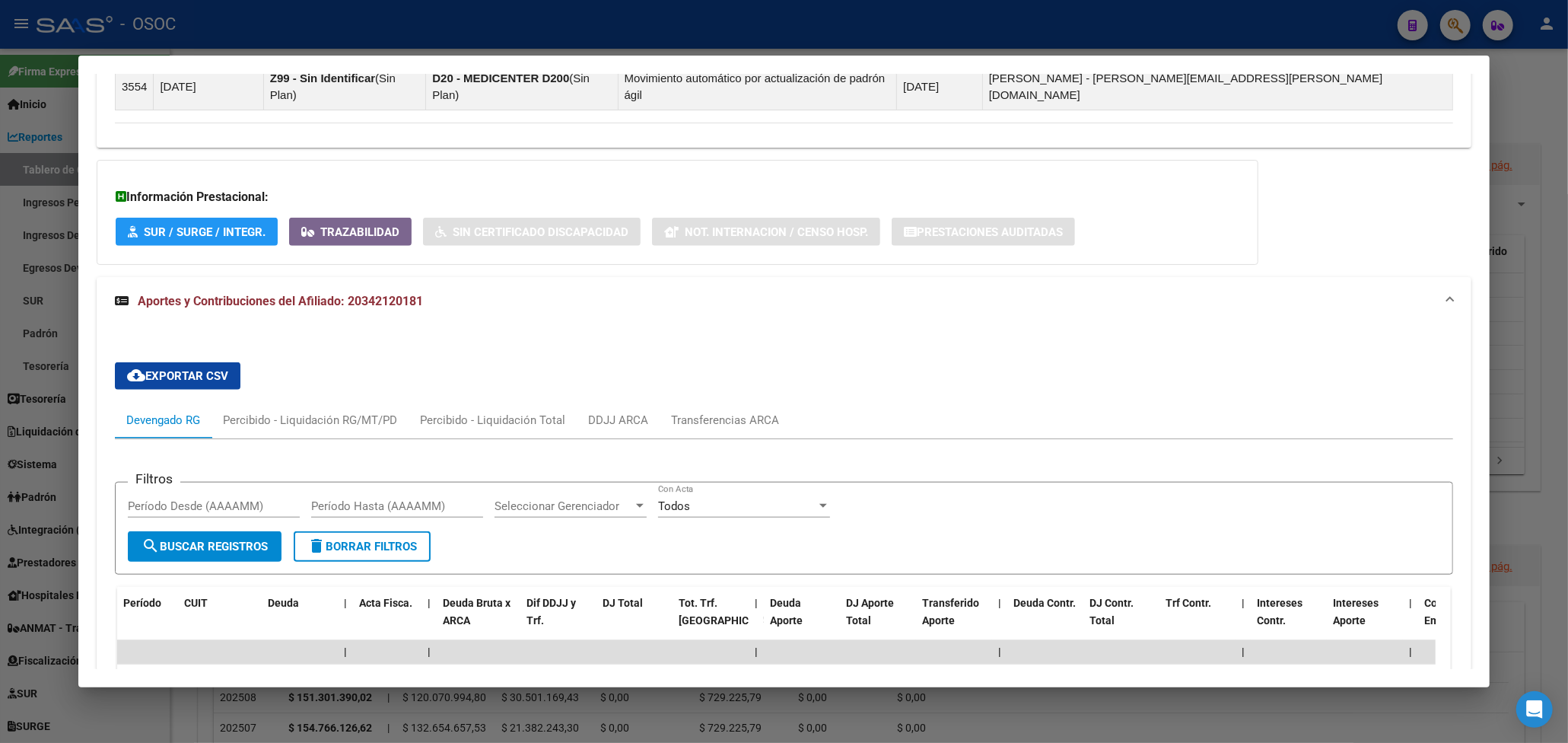
scroll to position [1451, 0]
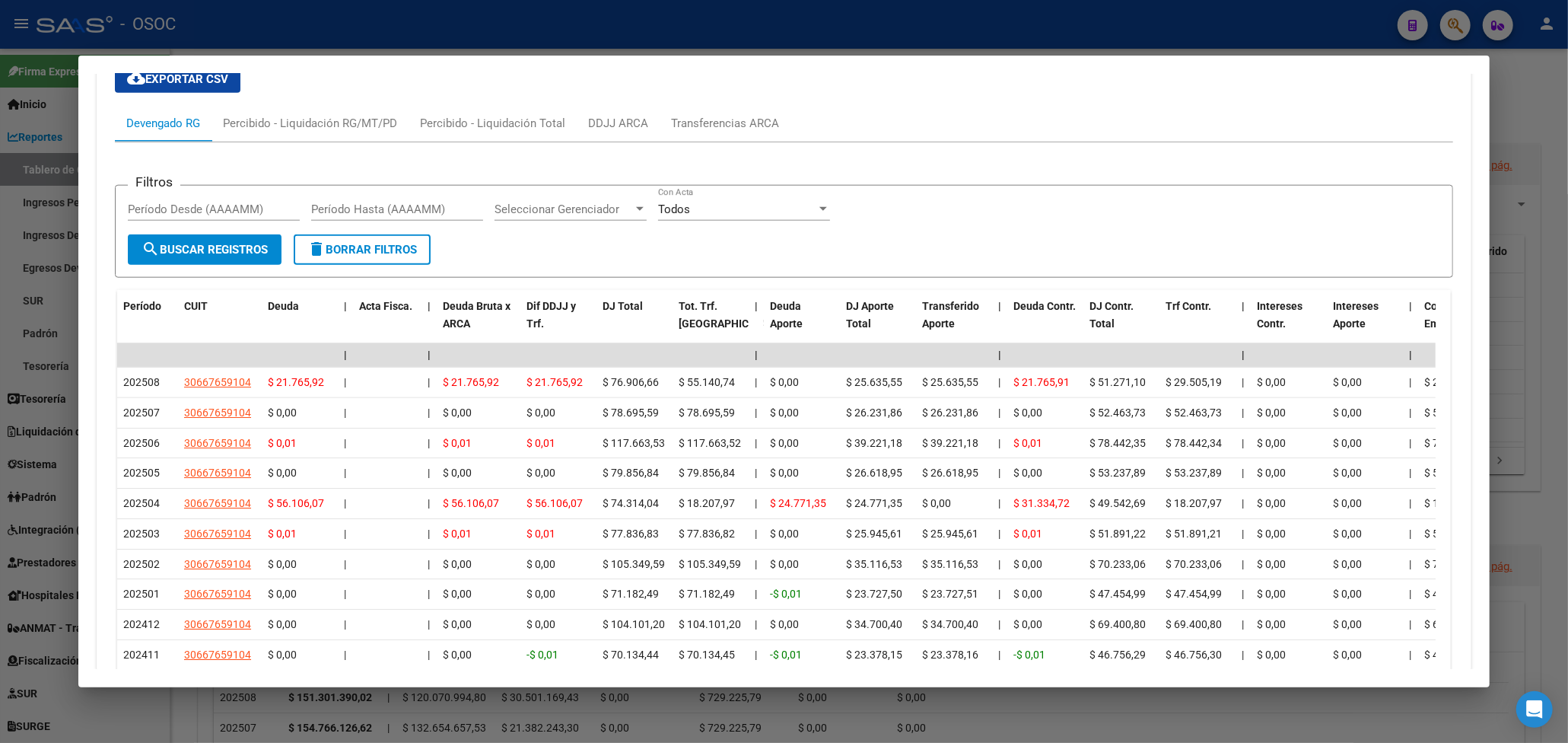
click at [66, 375] on div at bounding box center [784, 371] width 1568 height 743
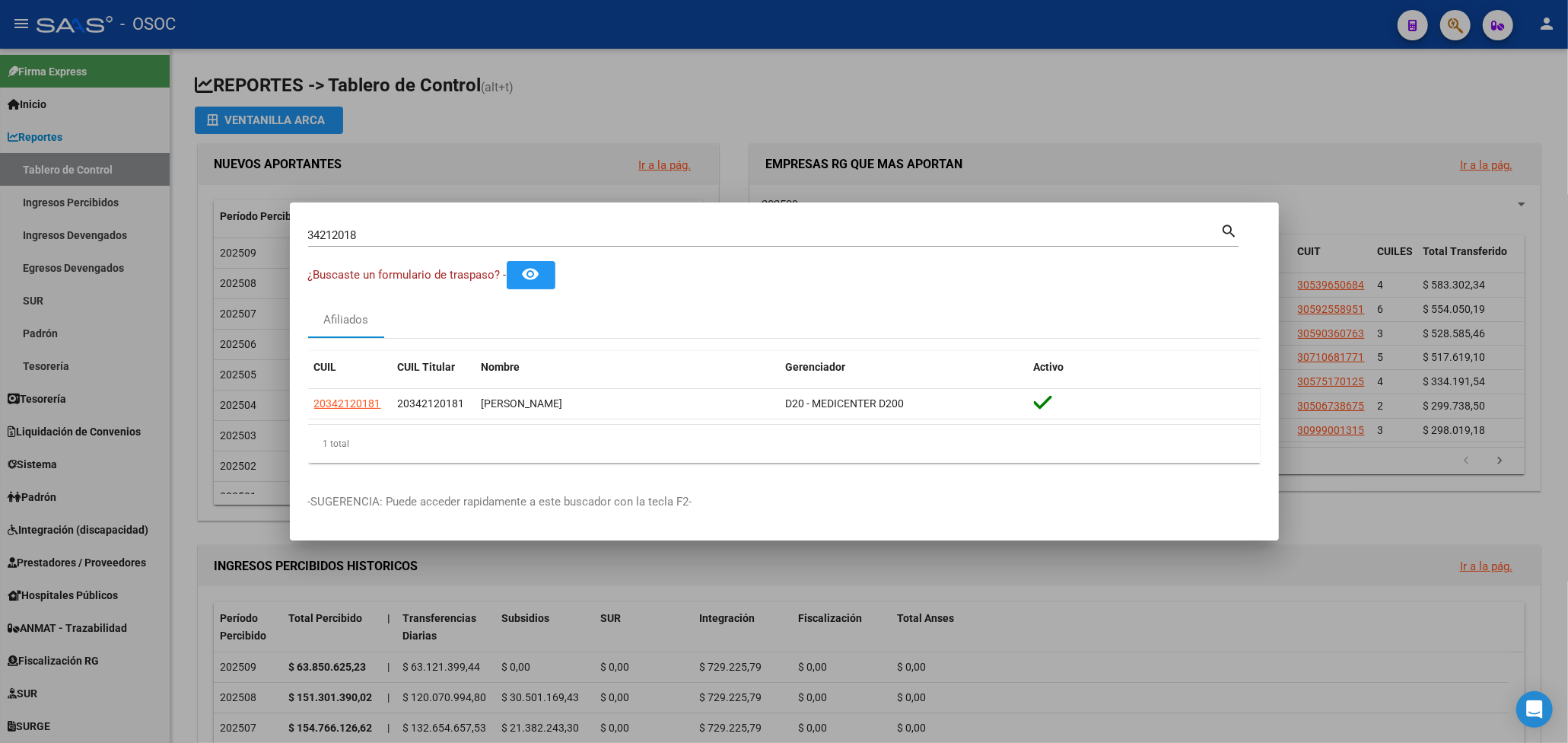
click at [1214, 70] on div at bounding box center [784, 371] width 1568 height 743
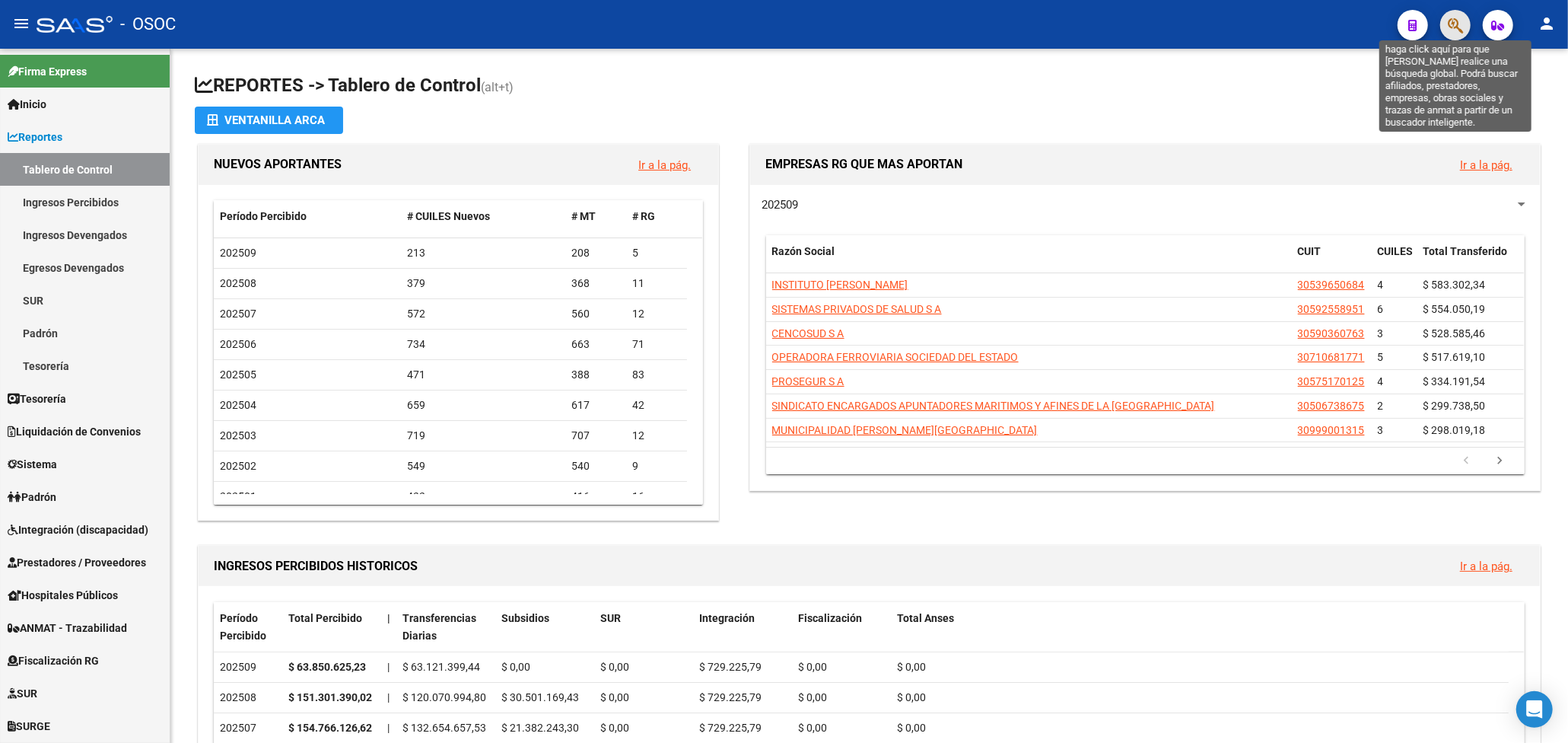
click at [1459, 21] on icon "button" at bounding box center [1455, 25] width 15 height 17
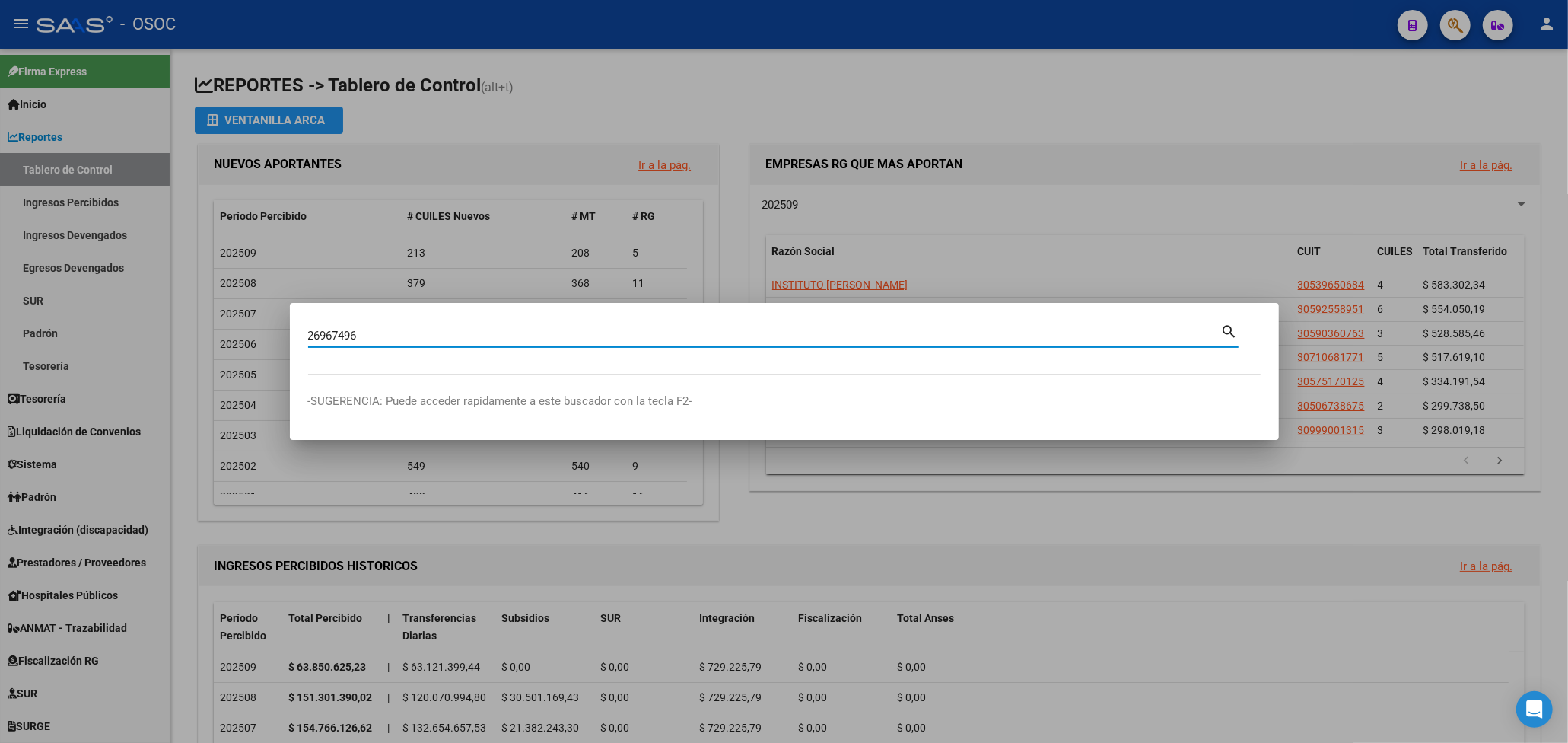
type input "26967496"
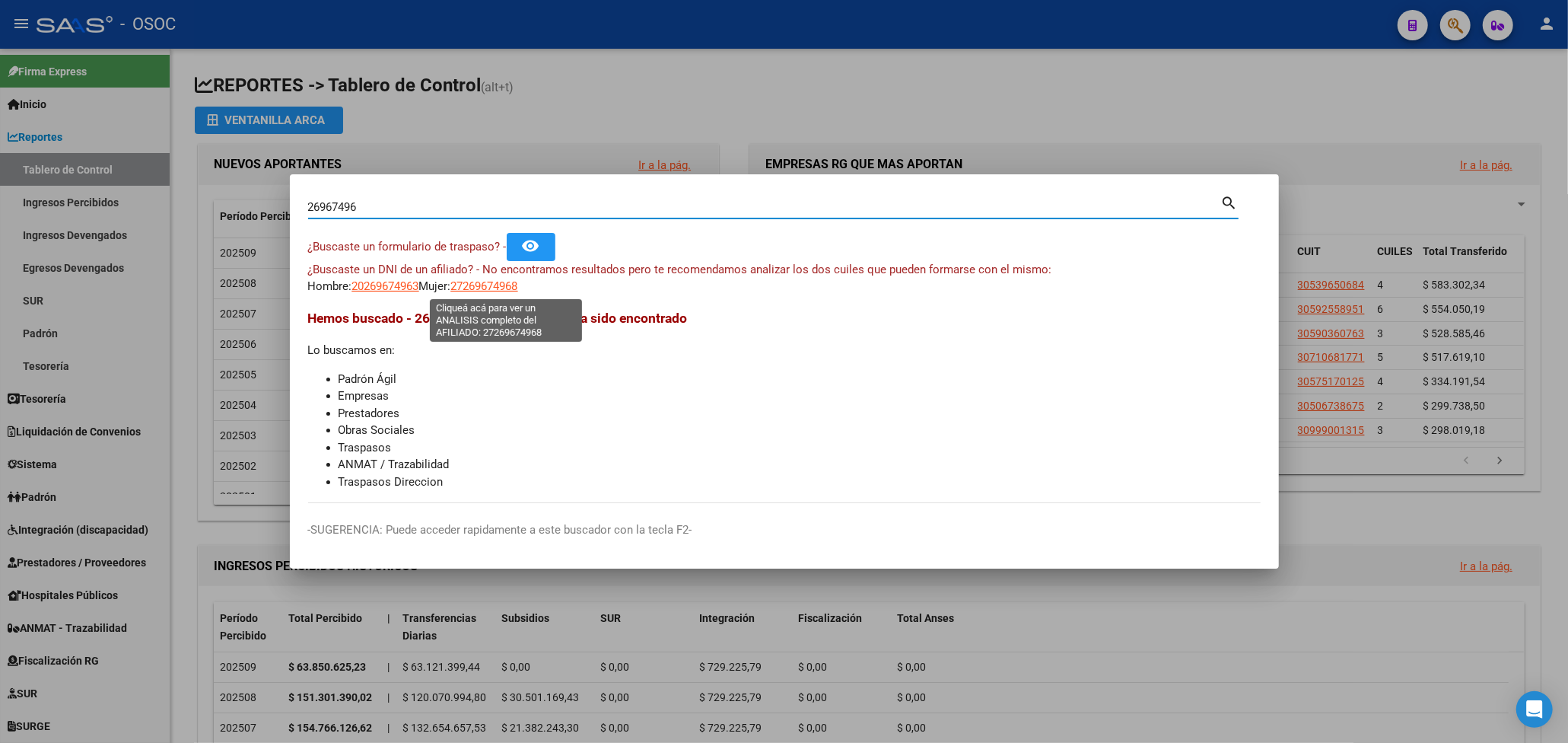
click at [492, 284] on span "27269674968" at bounding box center [484, 285] width 67 height 14
type textarea "27269674968"
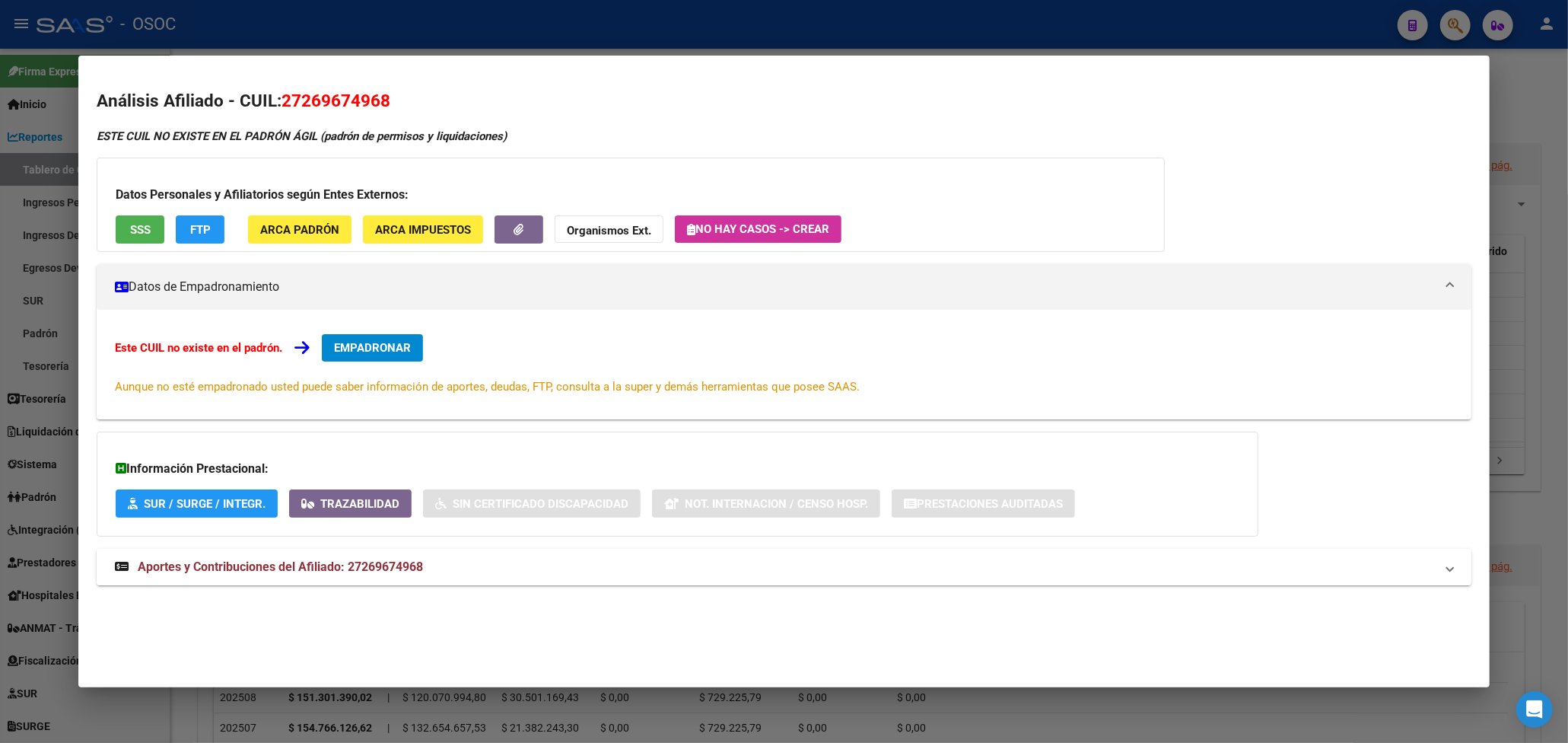
click at [455, 570] on mat-panel-title "Aportes y Contribuciones del Afiliado: 27269674968" at bounding box center [774, 567] width 1320 height 18
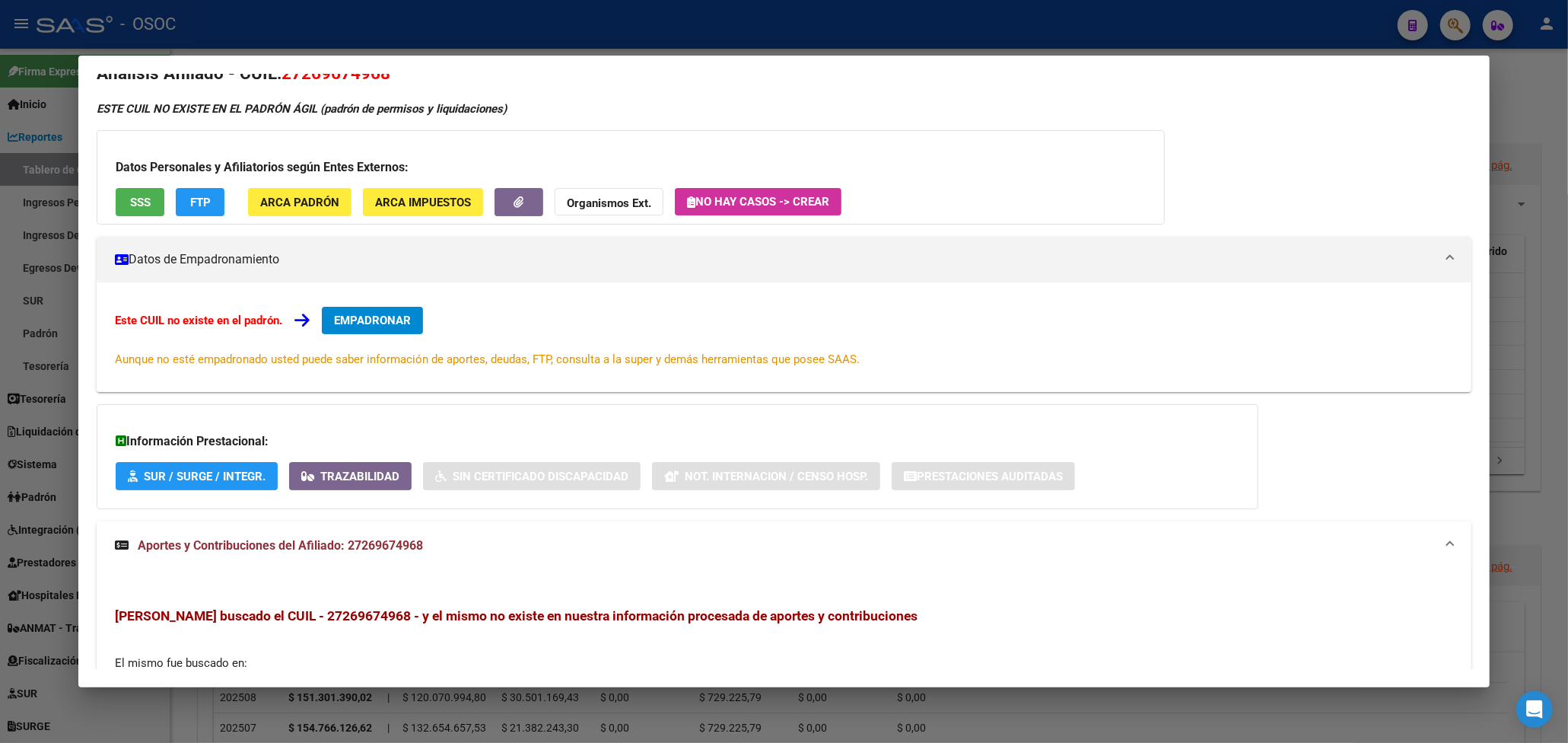
scroll to position [0, 0]
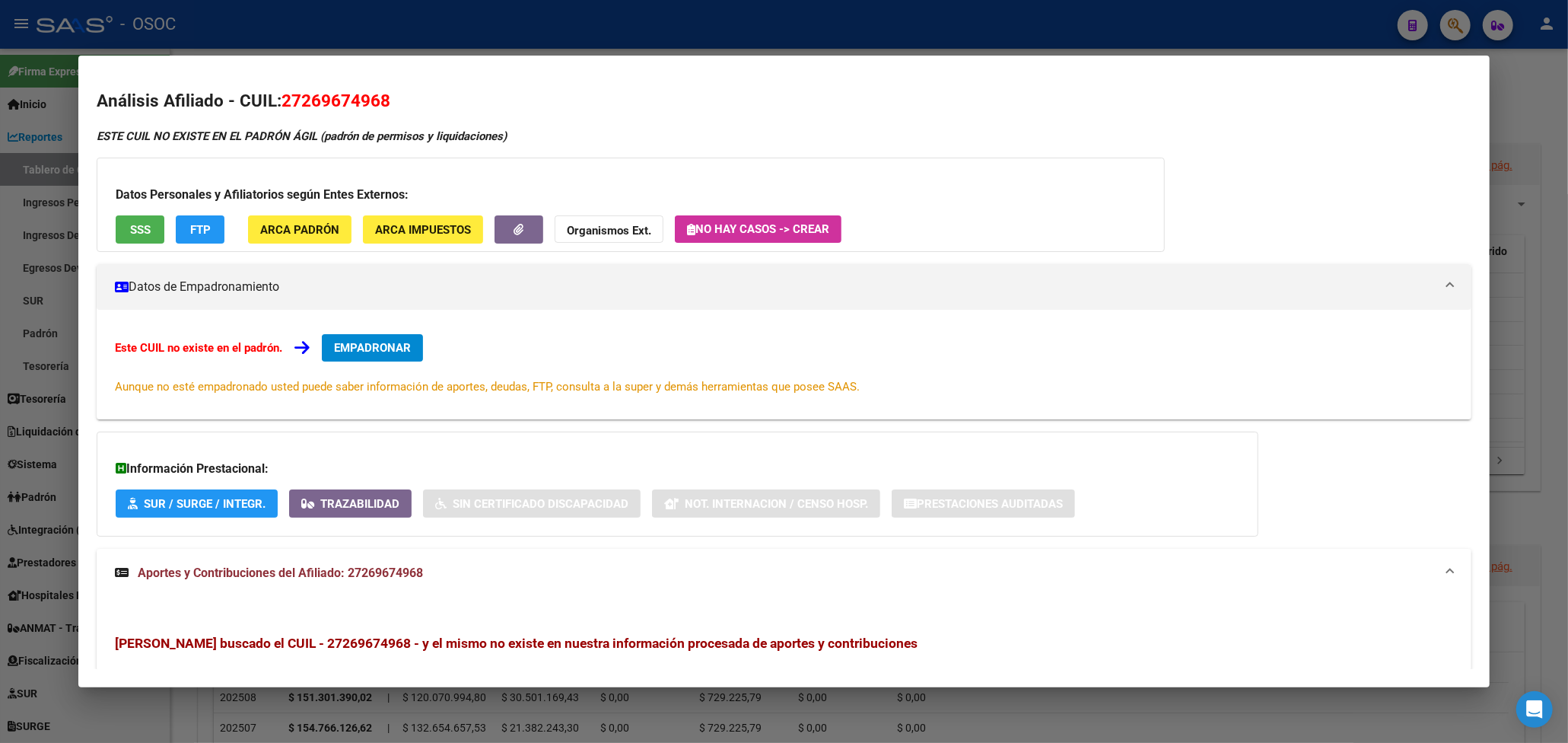
click at [783, 35] on div at bounding box center [784, 371] width 1568 height 743
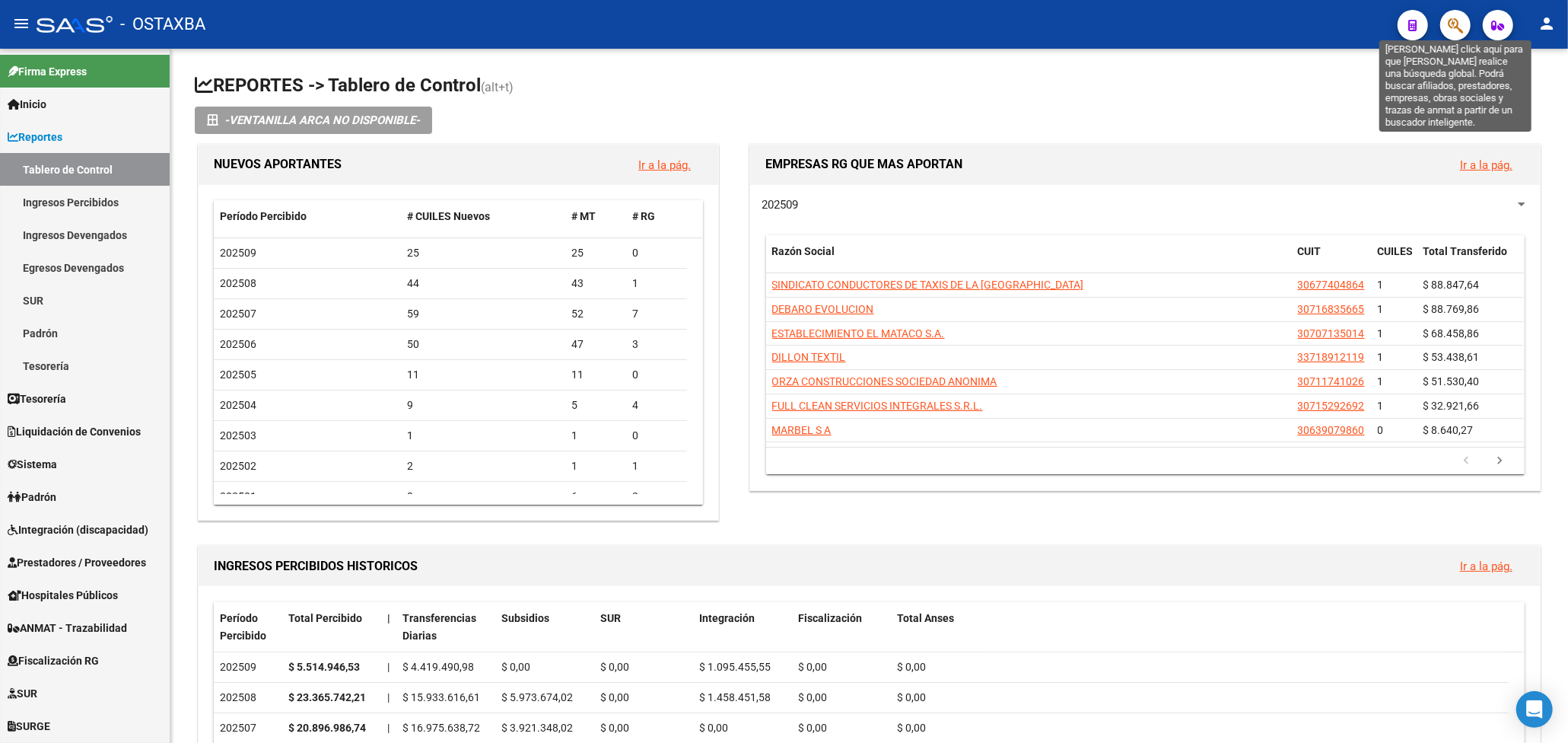
click at [1459, 27] on icon "button" at bounding box center [1455, 25] width 15 height 17
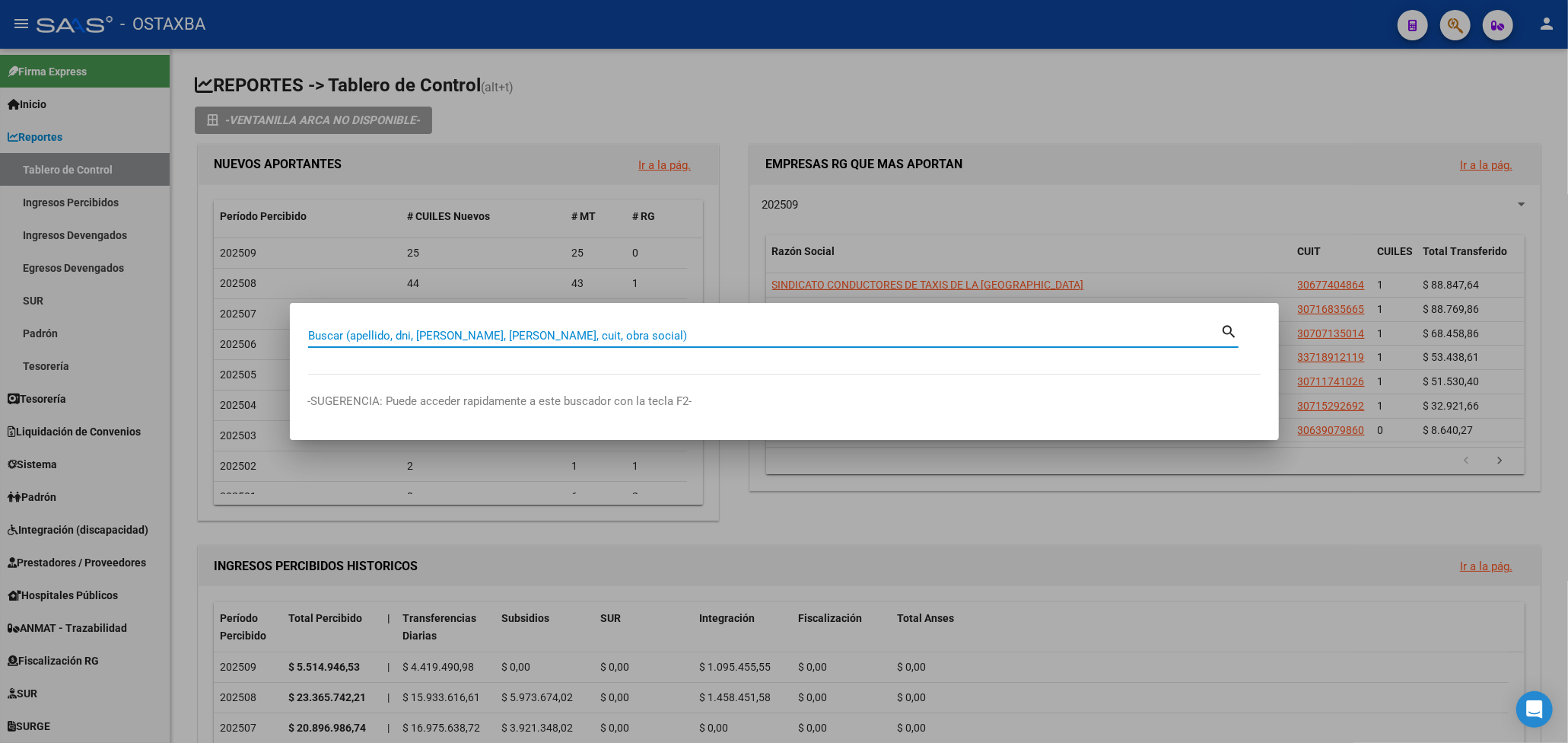
paste input "29278894"
type input "29278894"
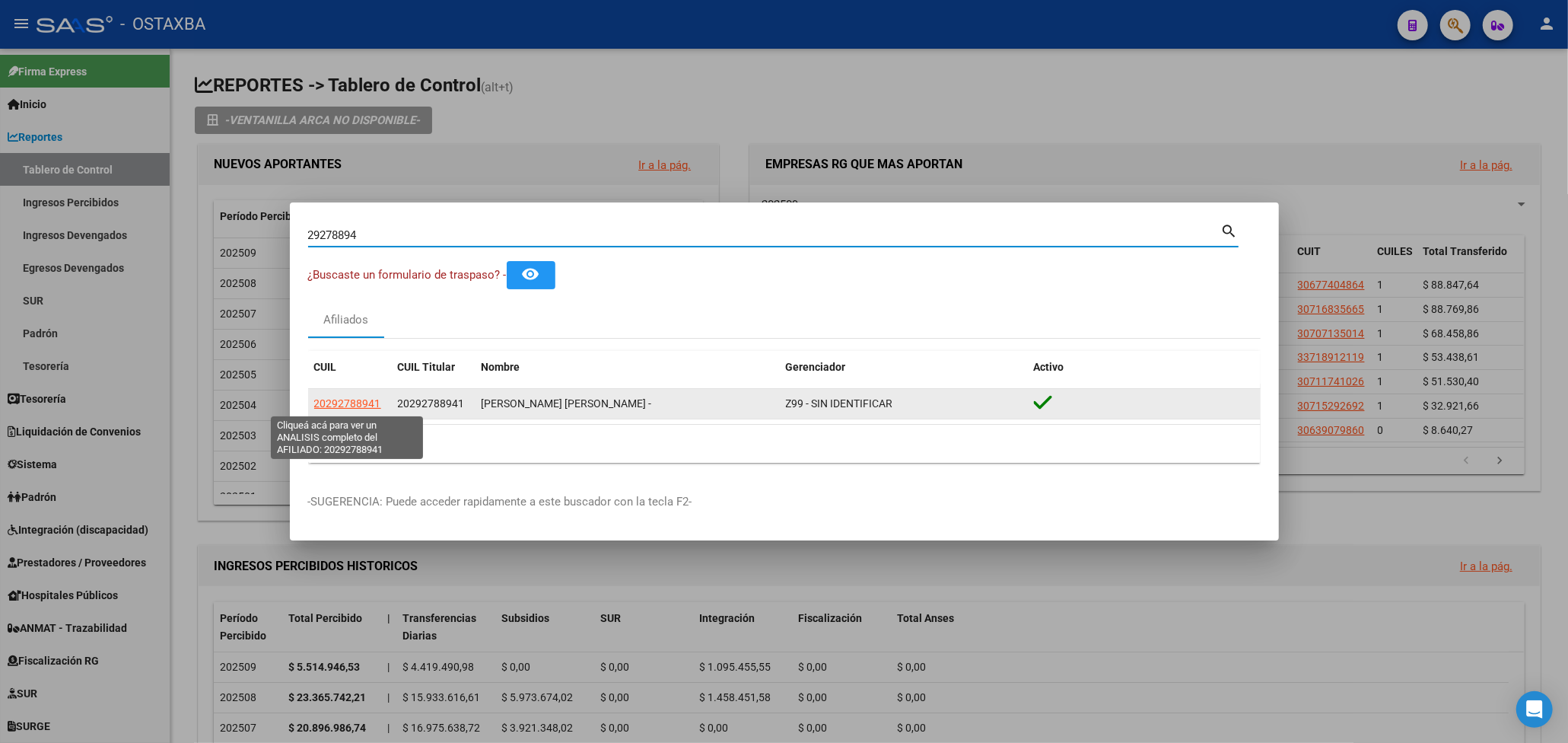
click at [348, 397] on span "20292788941" at bounding box center [347, 403] width 67 height 12
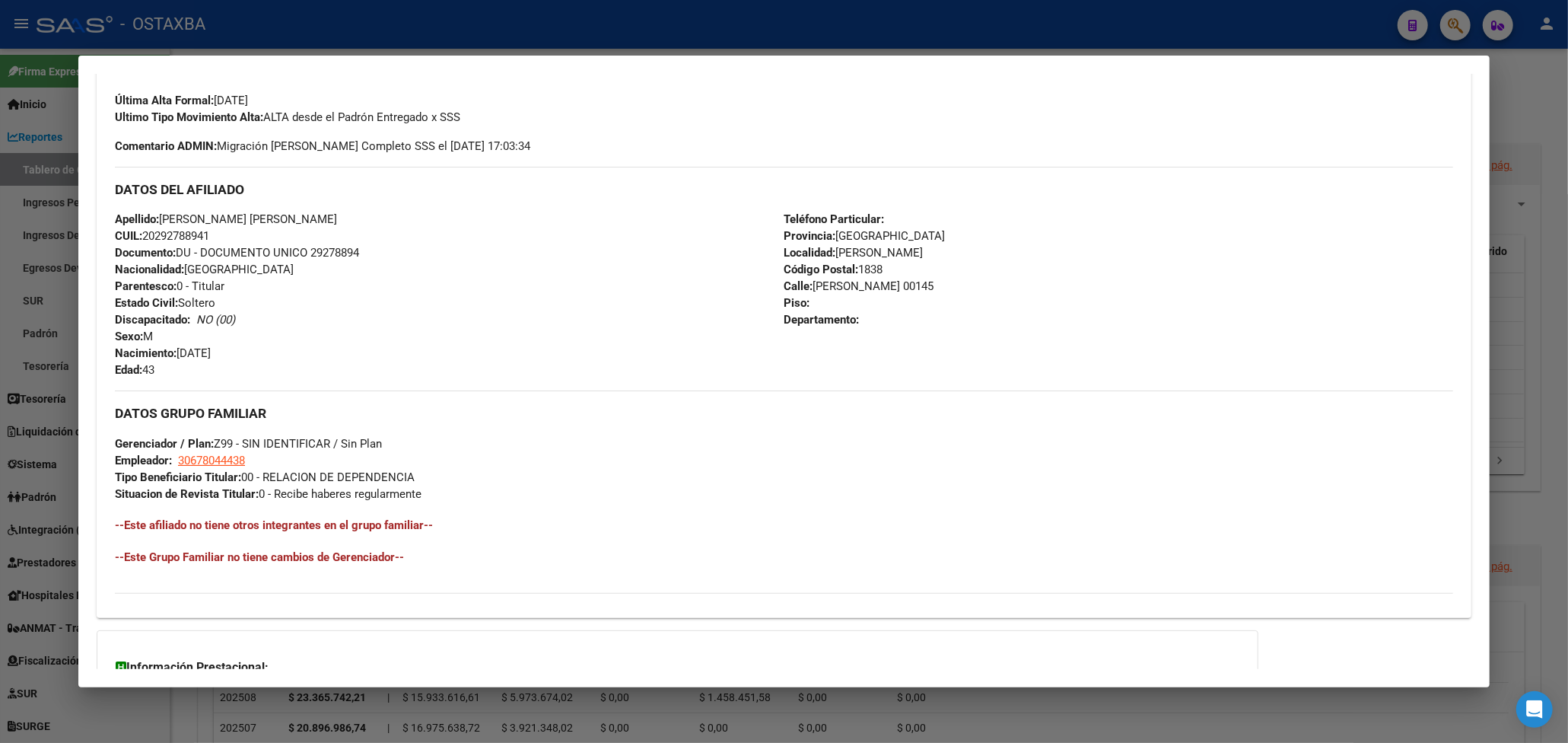
scroll to position [562, 0]
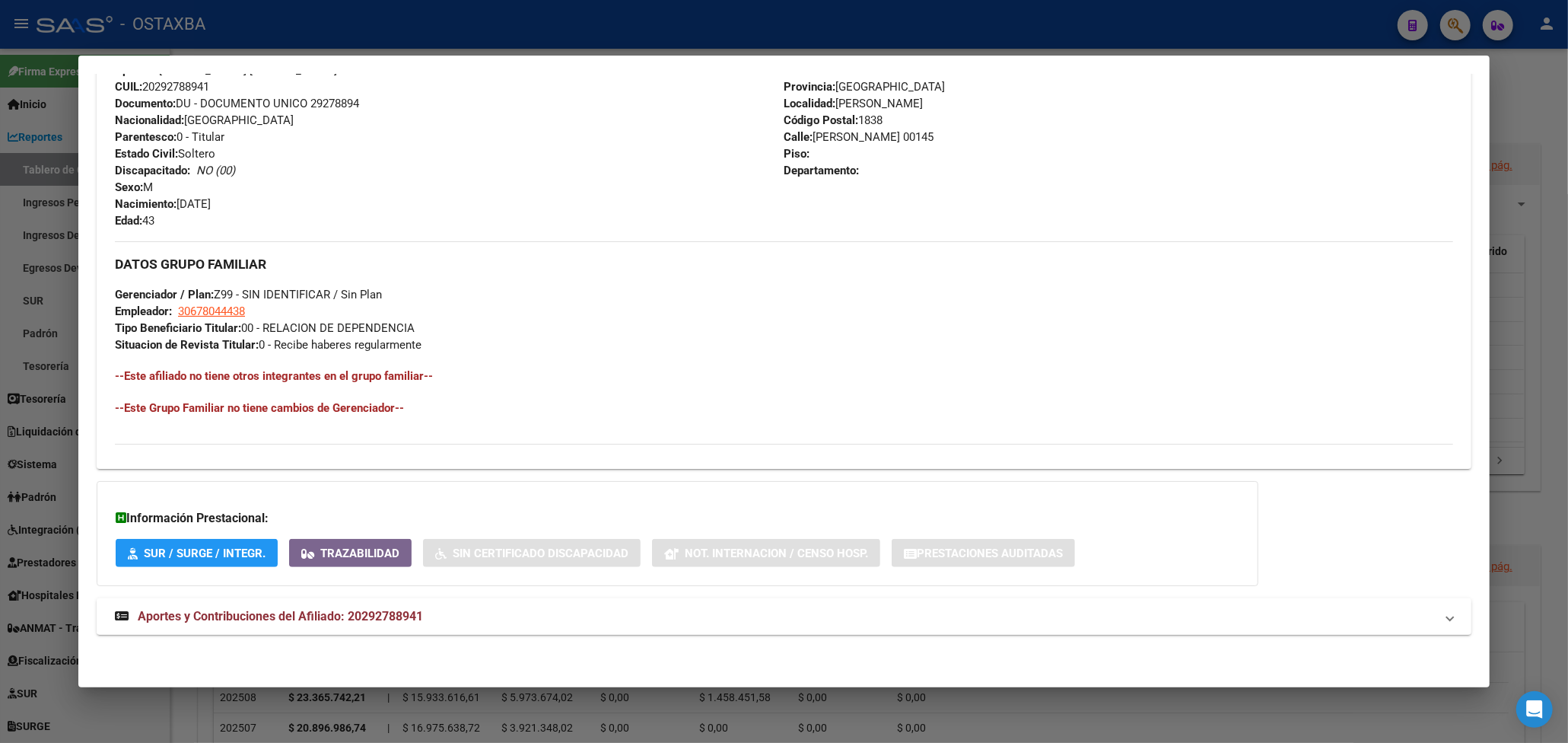
click at [351, 612] on span "Aportes y Contribuciones del Afiliado: 20292788941" at bounding box center [280, 616] width 285 height 15
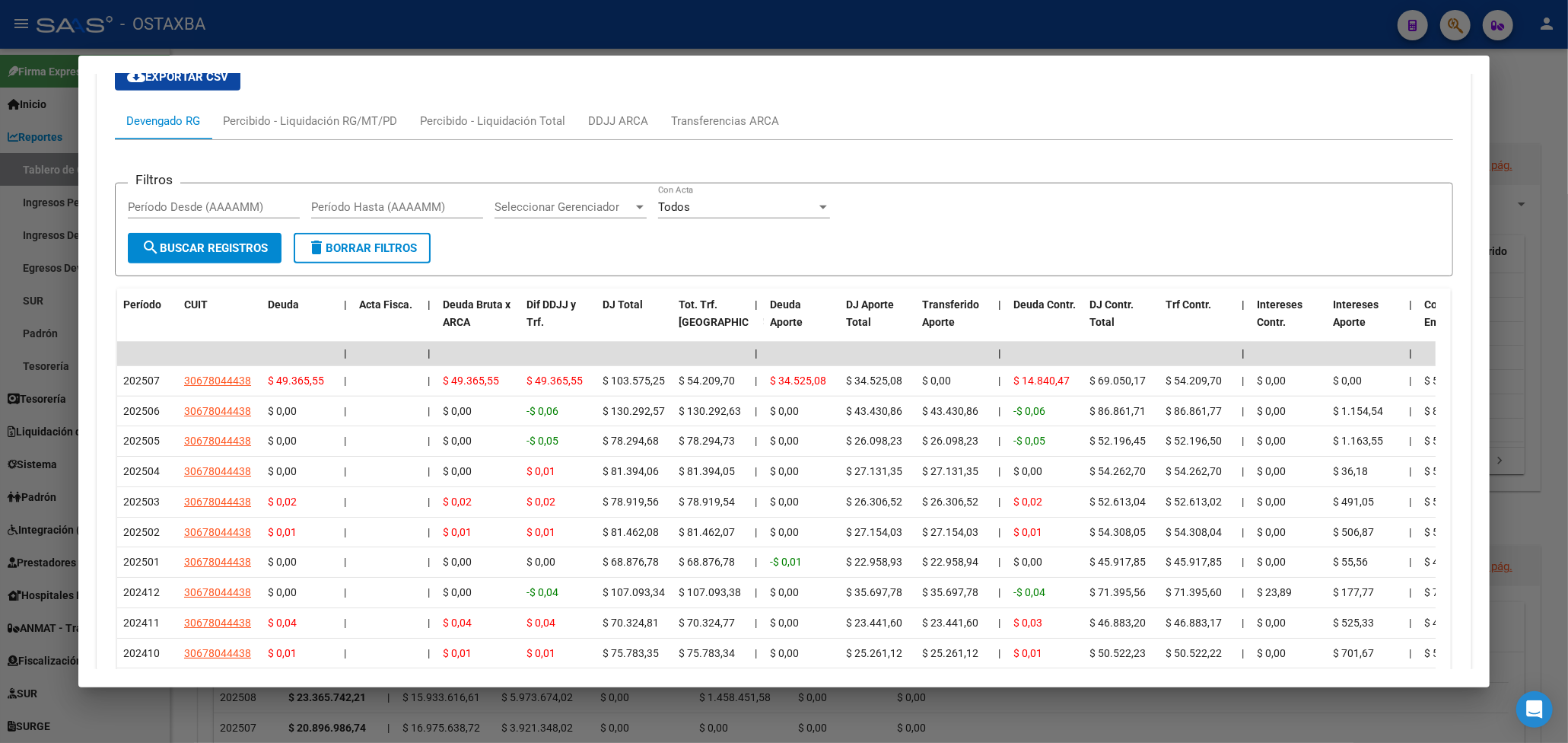
scroll to position [1314, 0]
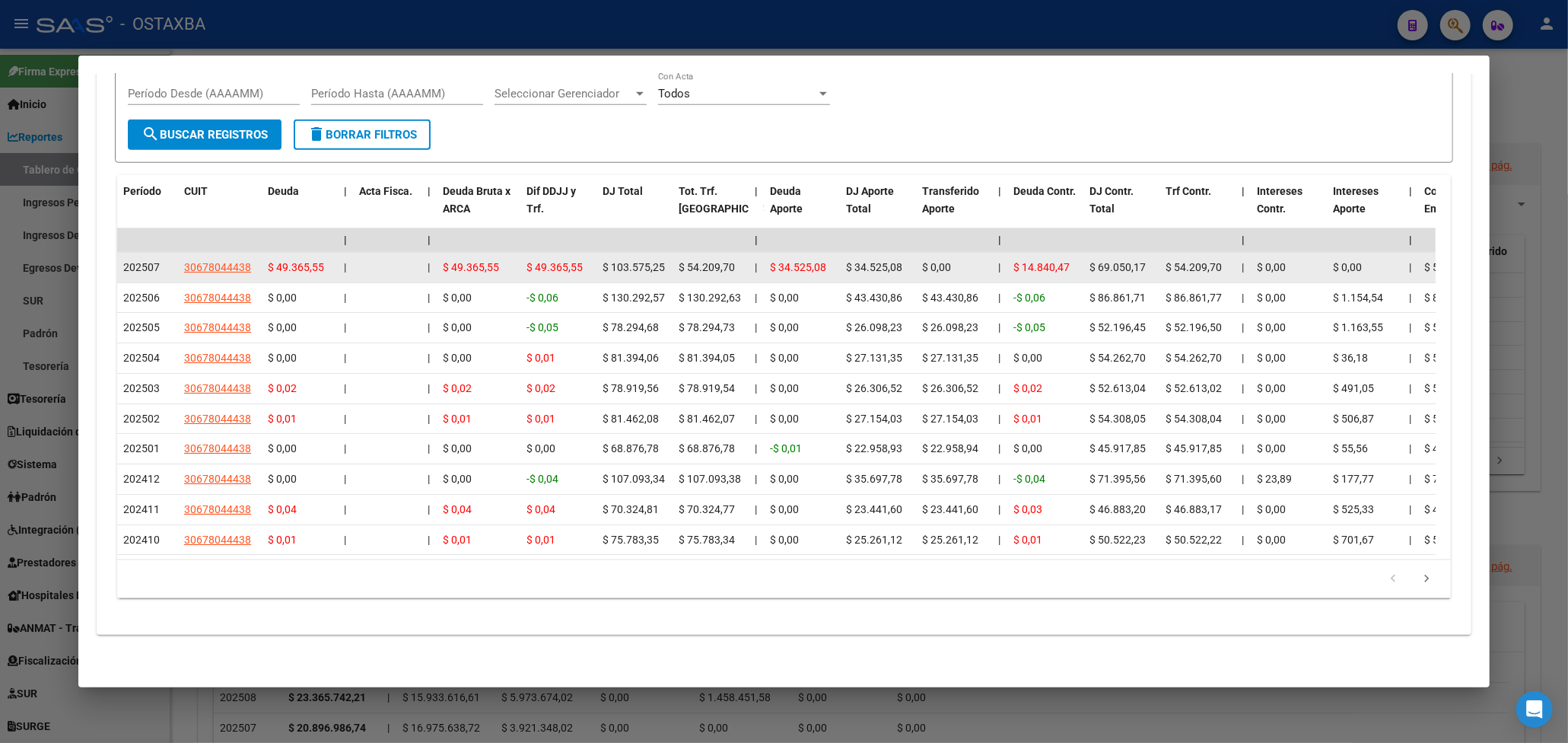
drag, startPoint x: 148, startPoint y: 252, endPoint x: 165, endPoint y: 252, distance: 17.0
click at [165, 259] on div "202507" at bounding box center [147, 267] width 48 height 17
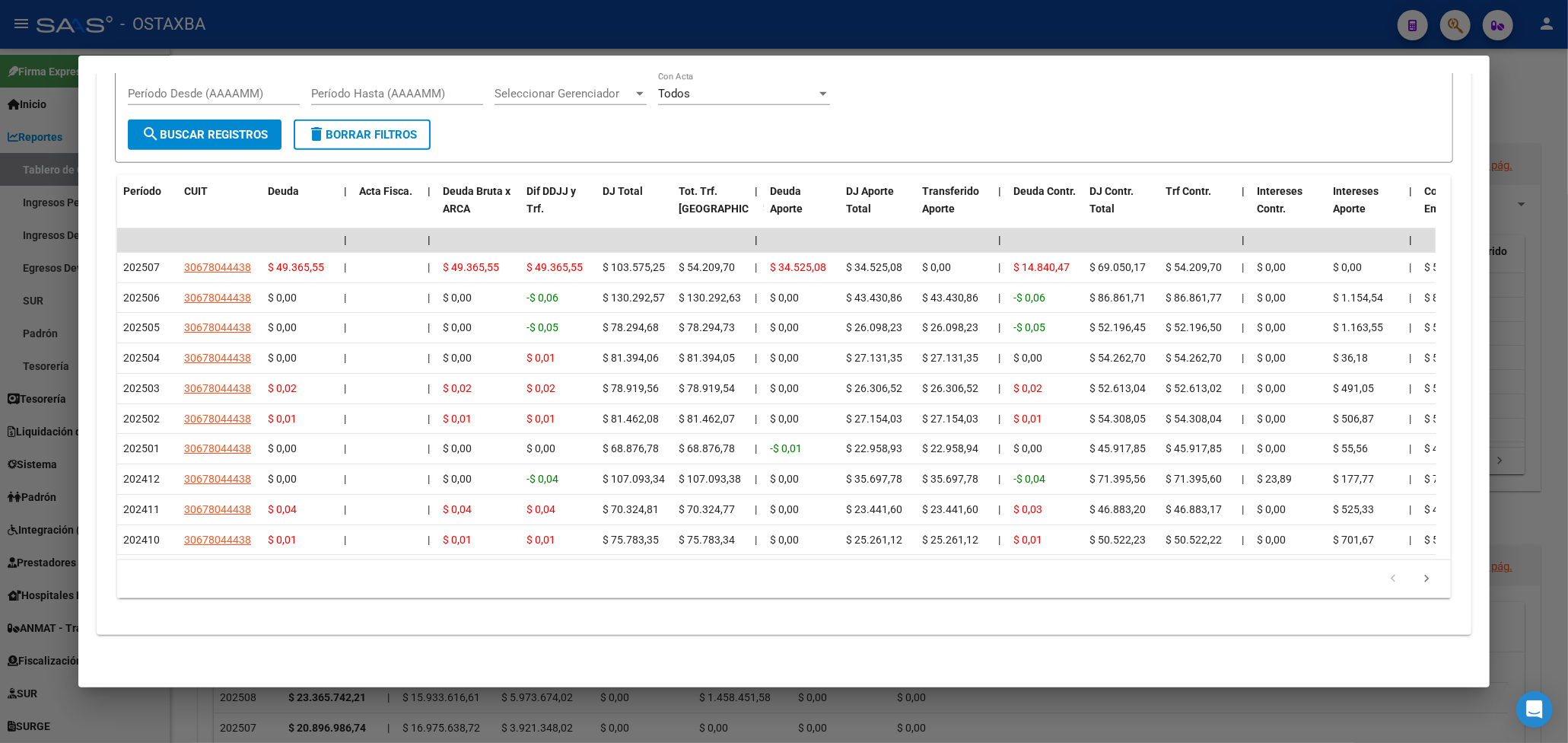
click at [904, 113] on form "Filtros Período Desde (AAAAMM) Período Hasta (AAAAMM) Seleccionar Gerenciador S…" at bounding box center [784, 116] width 1338 height 94
click at [1529, 91] on div at bounding box center [784, 371] width 1568 height 743
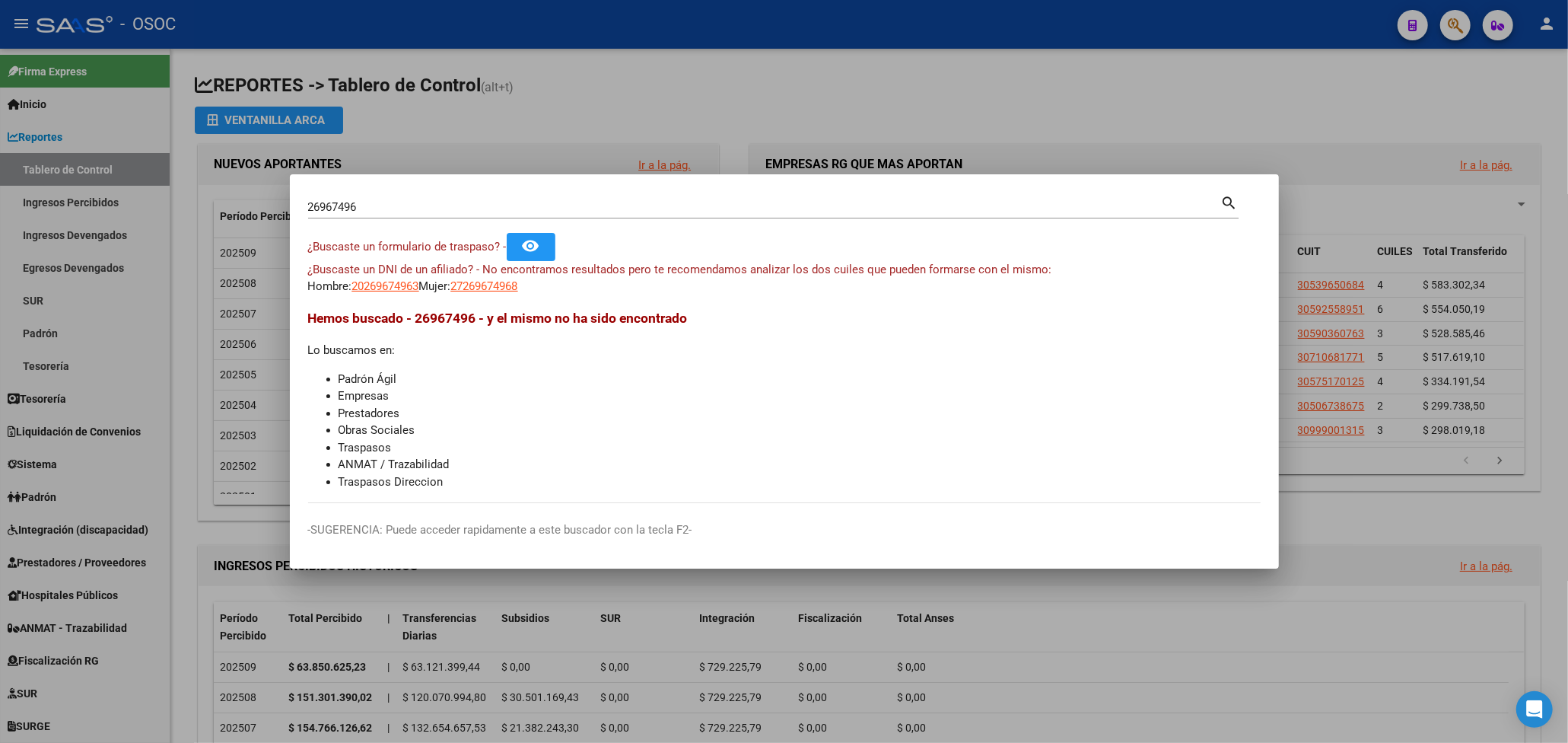
drag, startPoint x: 732, startPoint y: 53, endPoint x: 701, endPoint y: 37, distance: 34.9
click at [732, 53] on div at bounding box center [784, 371] width 1568 height 743
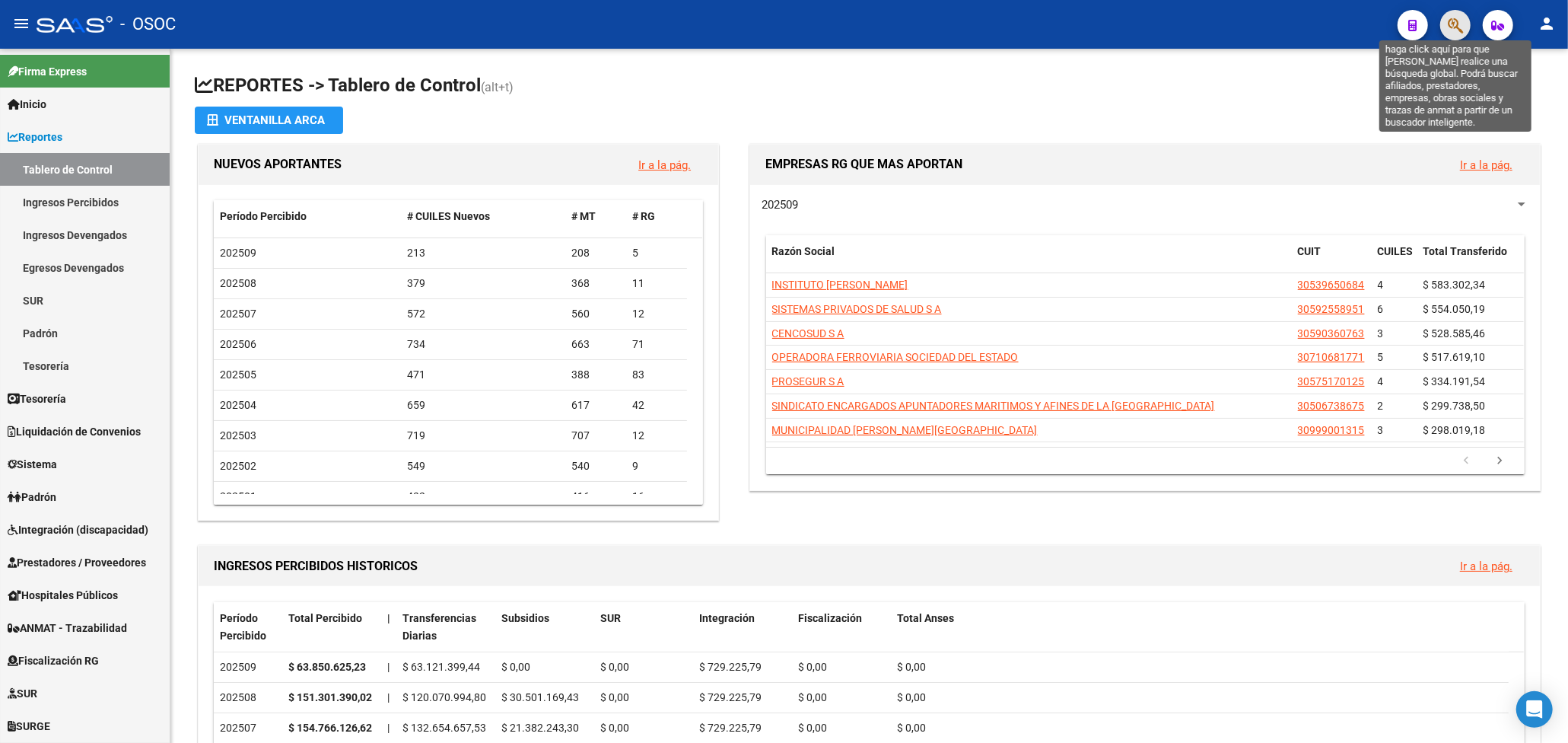
click at [1456, 22] on icon "button" at bounding box center [1455, 25] width 15 height 17
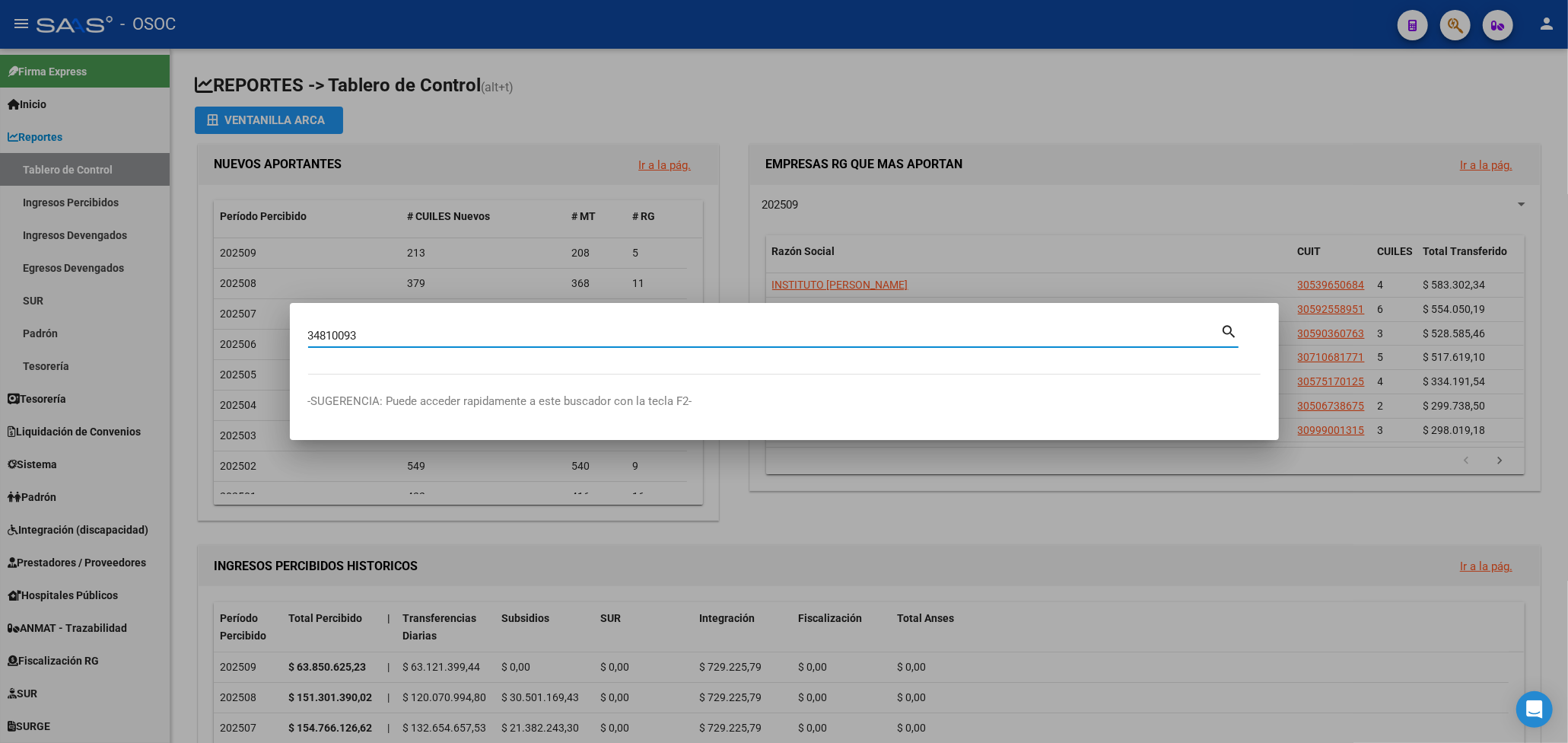
type input "34810093"
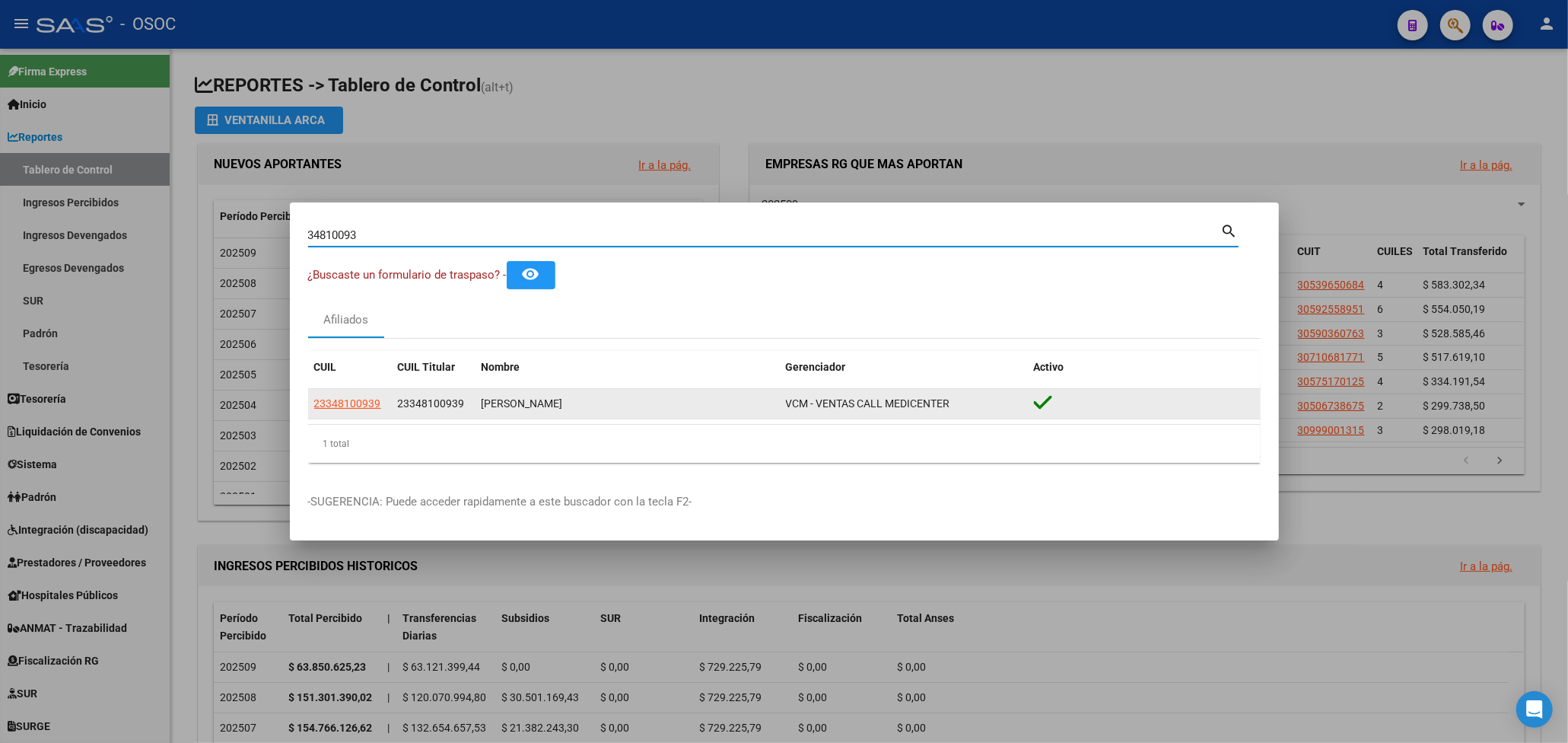
click at [477, 396] on datatable-body-cell "[PERSON_NAME]" at bounding box center [628, 404] width 304 height 30
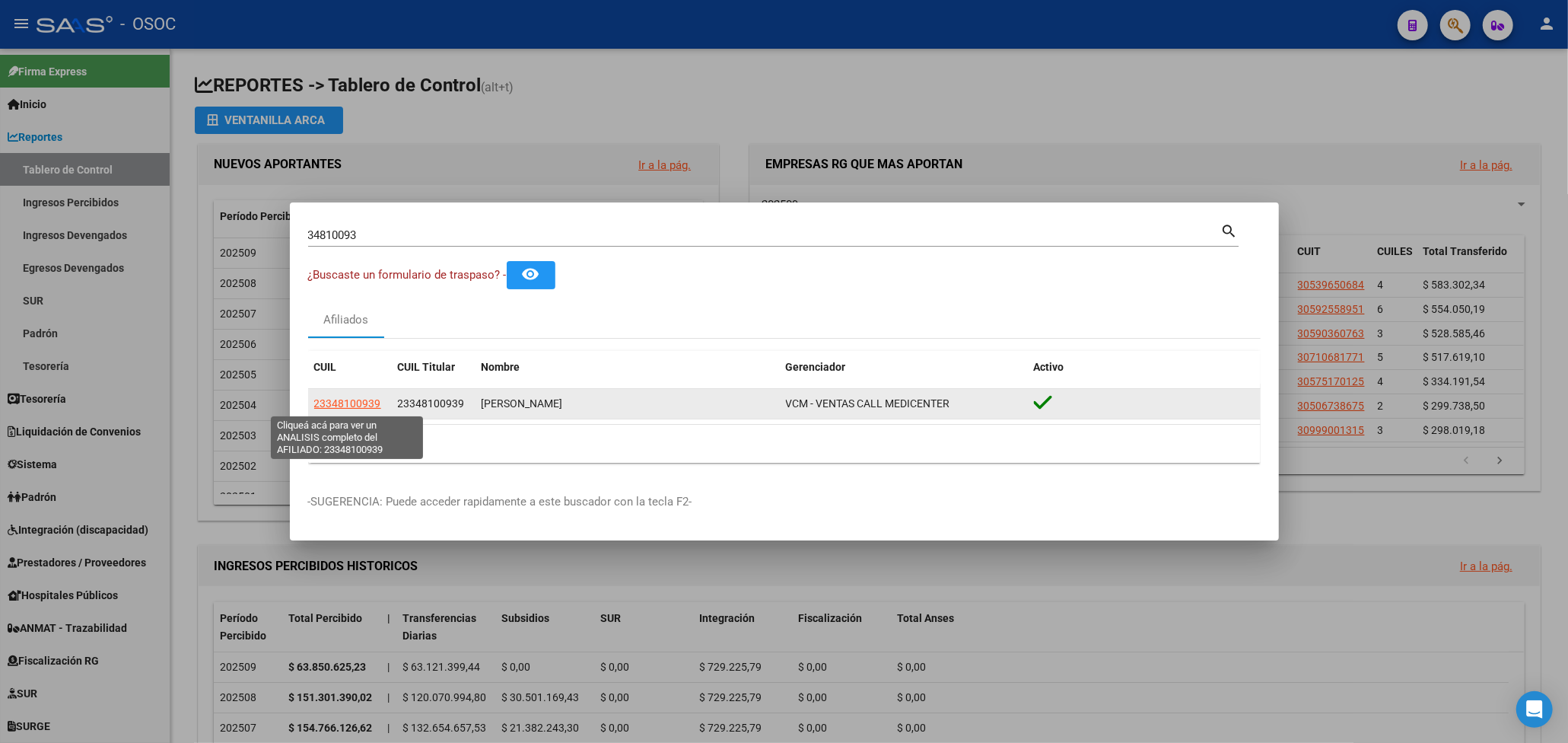
click at [327, 404] on span "23348100939" at bounding box center [347, 403] width 67 height 12
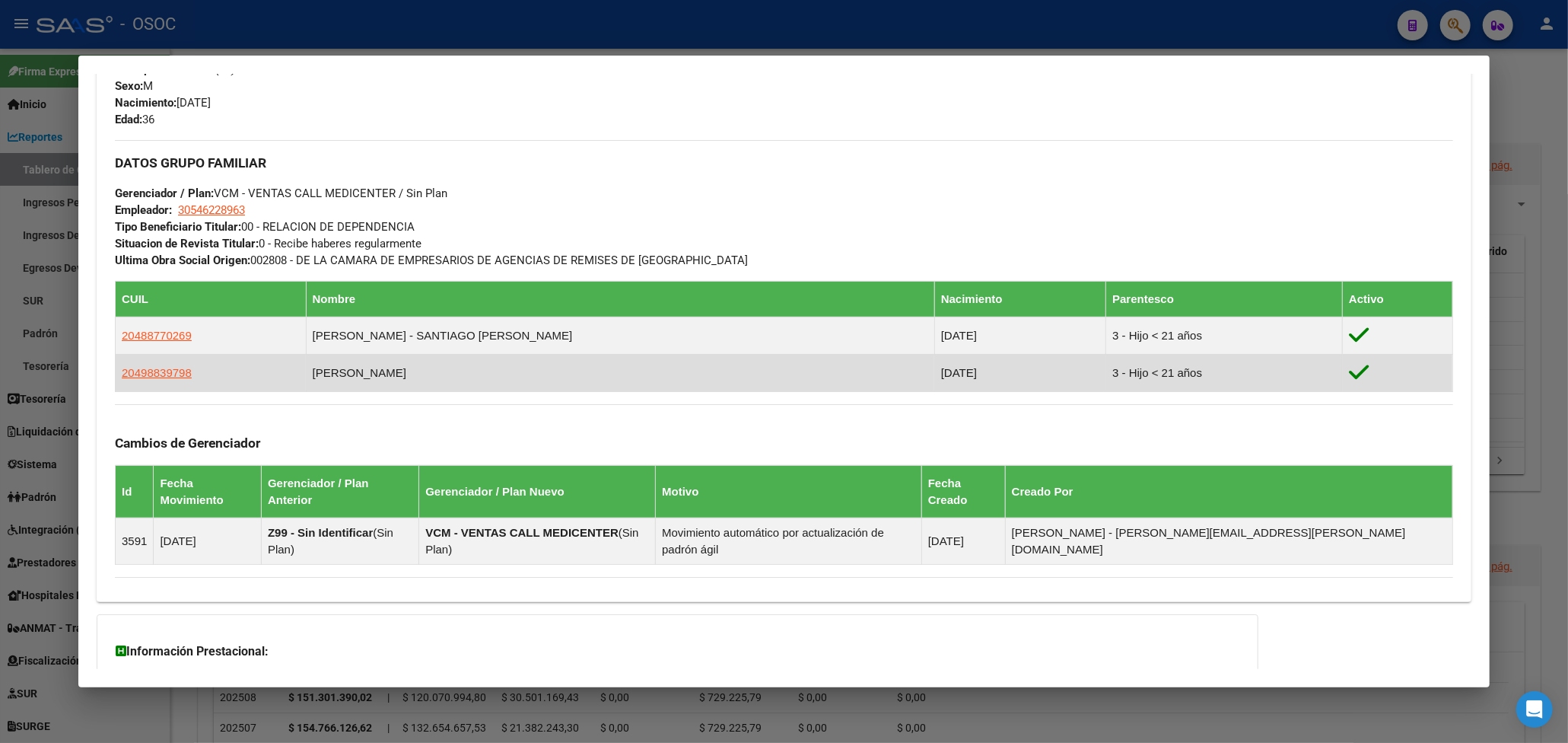
scroll to position [561, 0]
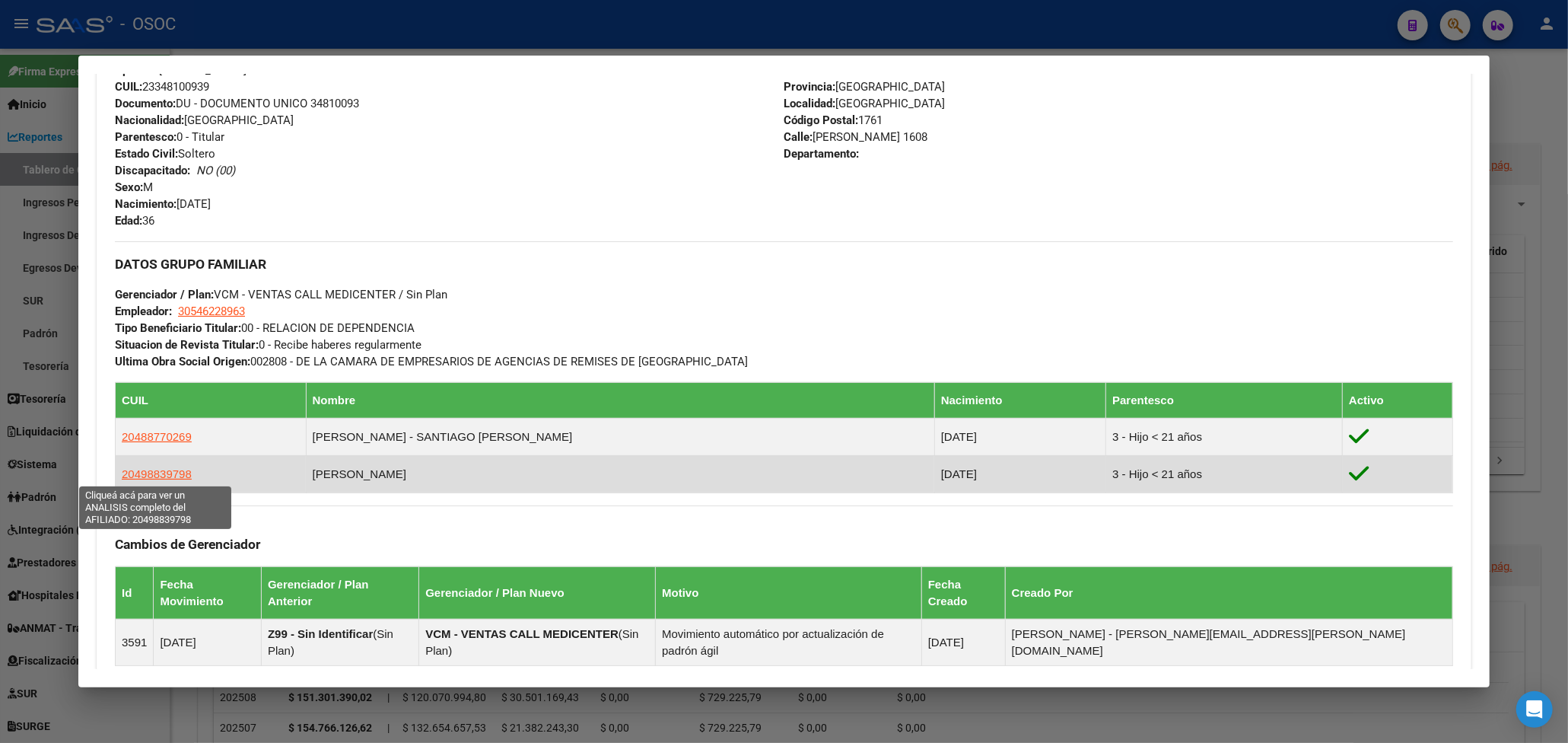
click at [164, 470] on span "20498839798" at bounding box center [157, 474] width 70 height 13
type textarea "20498839798"
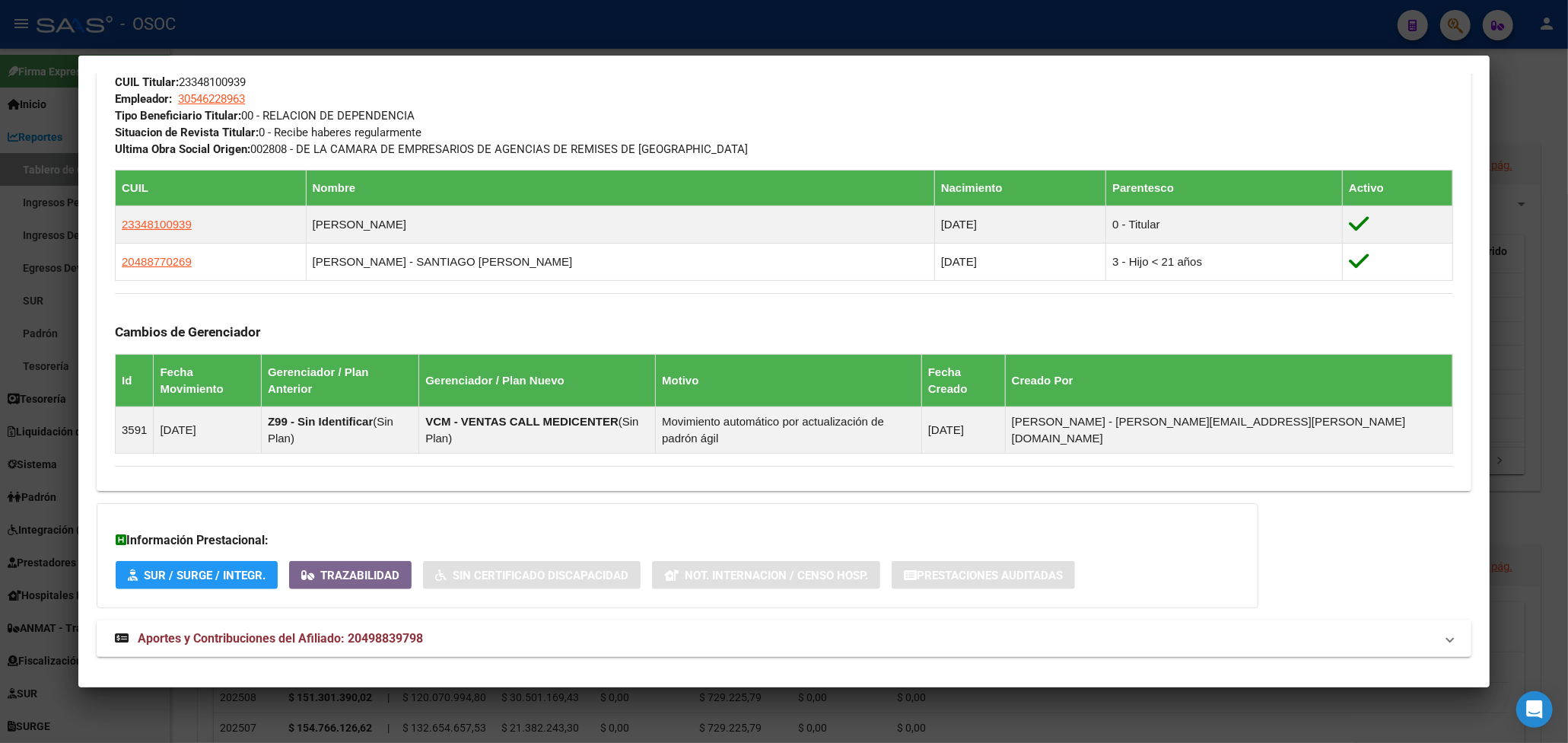
scroll to position [789, 0]
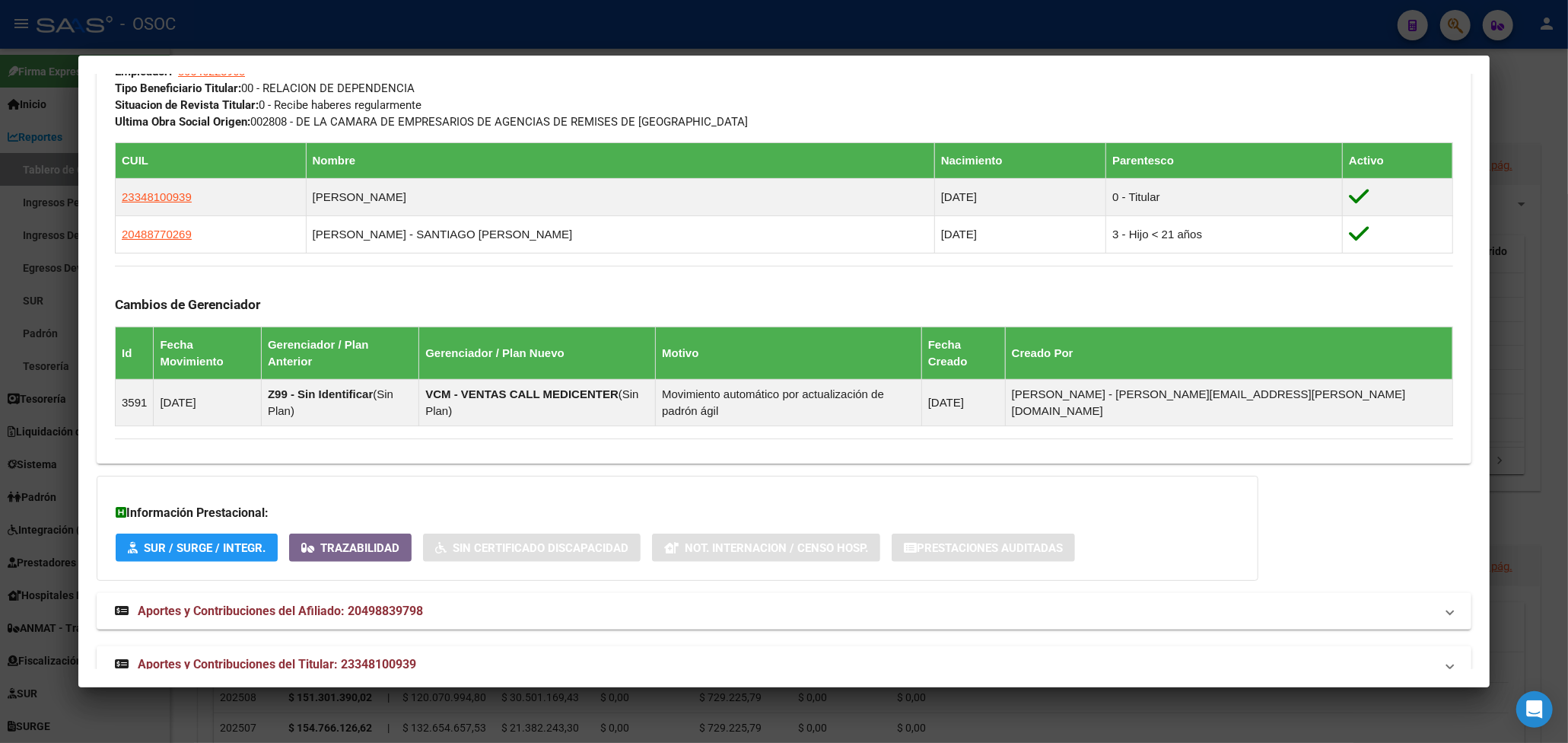
click at [348, 657] on span "Aportes y Contribuciones del Titular: 23348100939" at bounding box center [277, 665] width 279 height 15
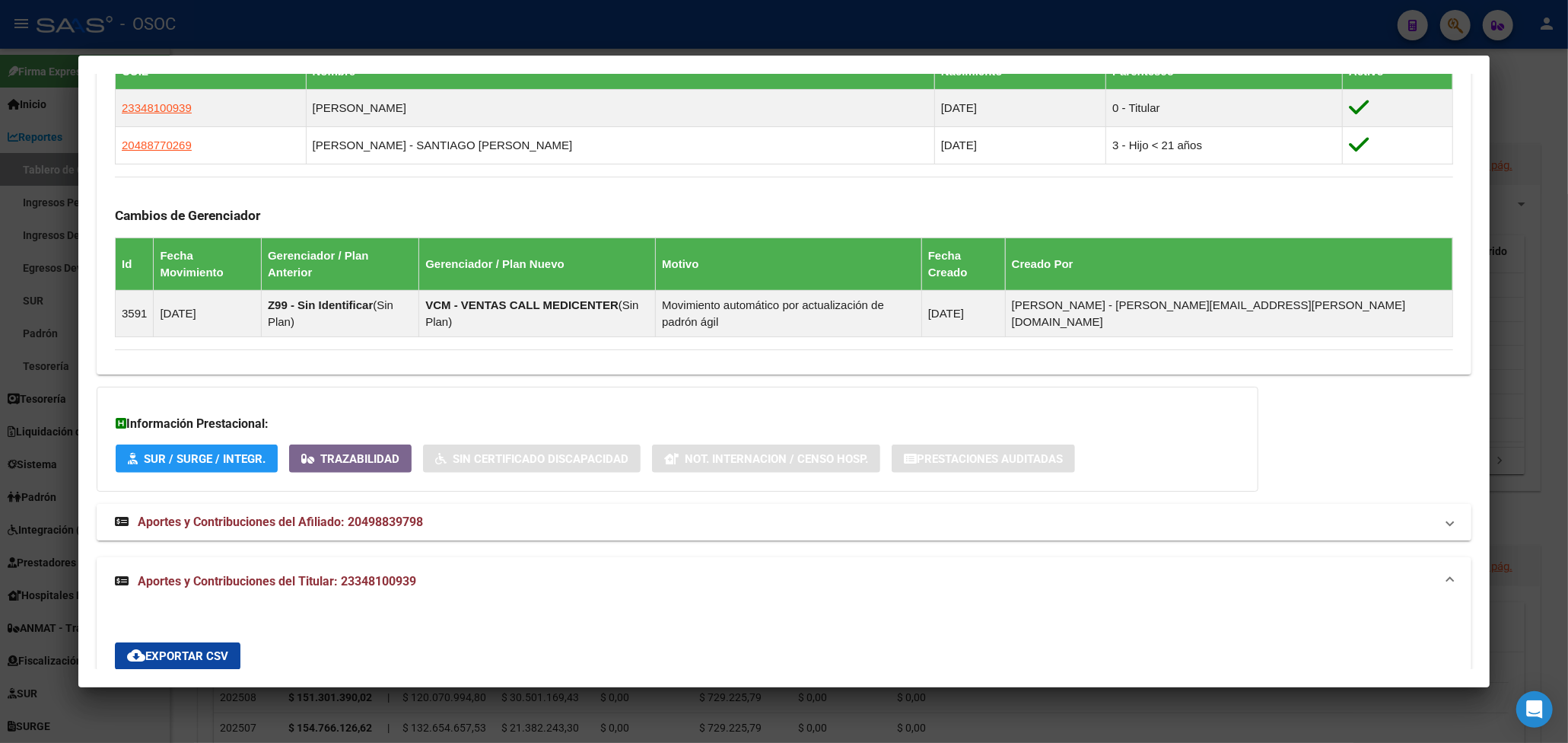
click at [379, 504] on mat-expansion-panel-header "Aportes y Contribuciones del Afiliado: 20498839798" at bounding box center [784, 522] width 1375 height 36
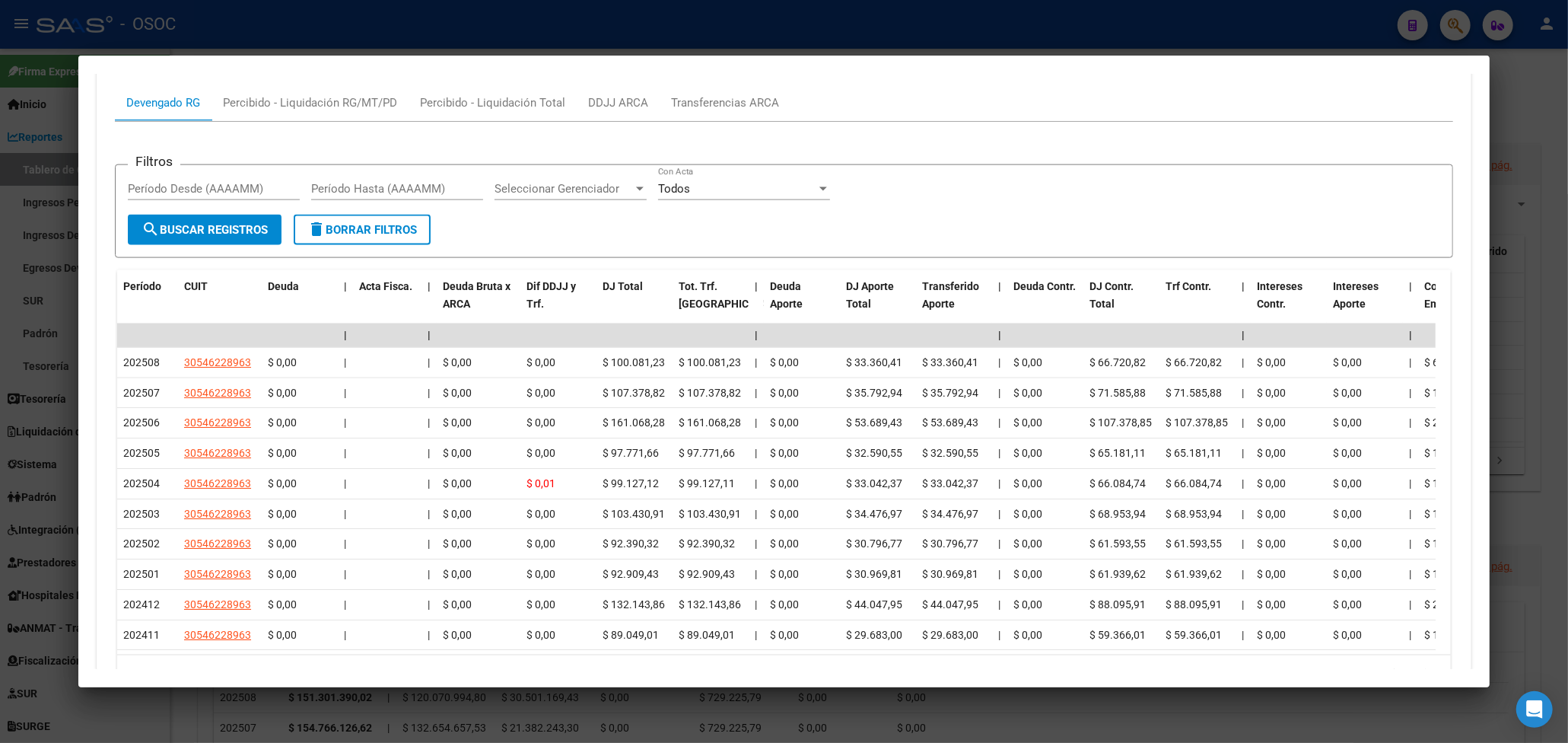
scroll to position [1791, 0]
click at [1429, 32] on div at bounding box center [784, 371] width 1568 height 743
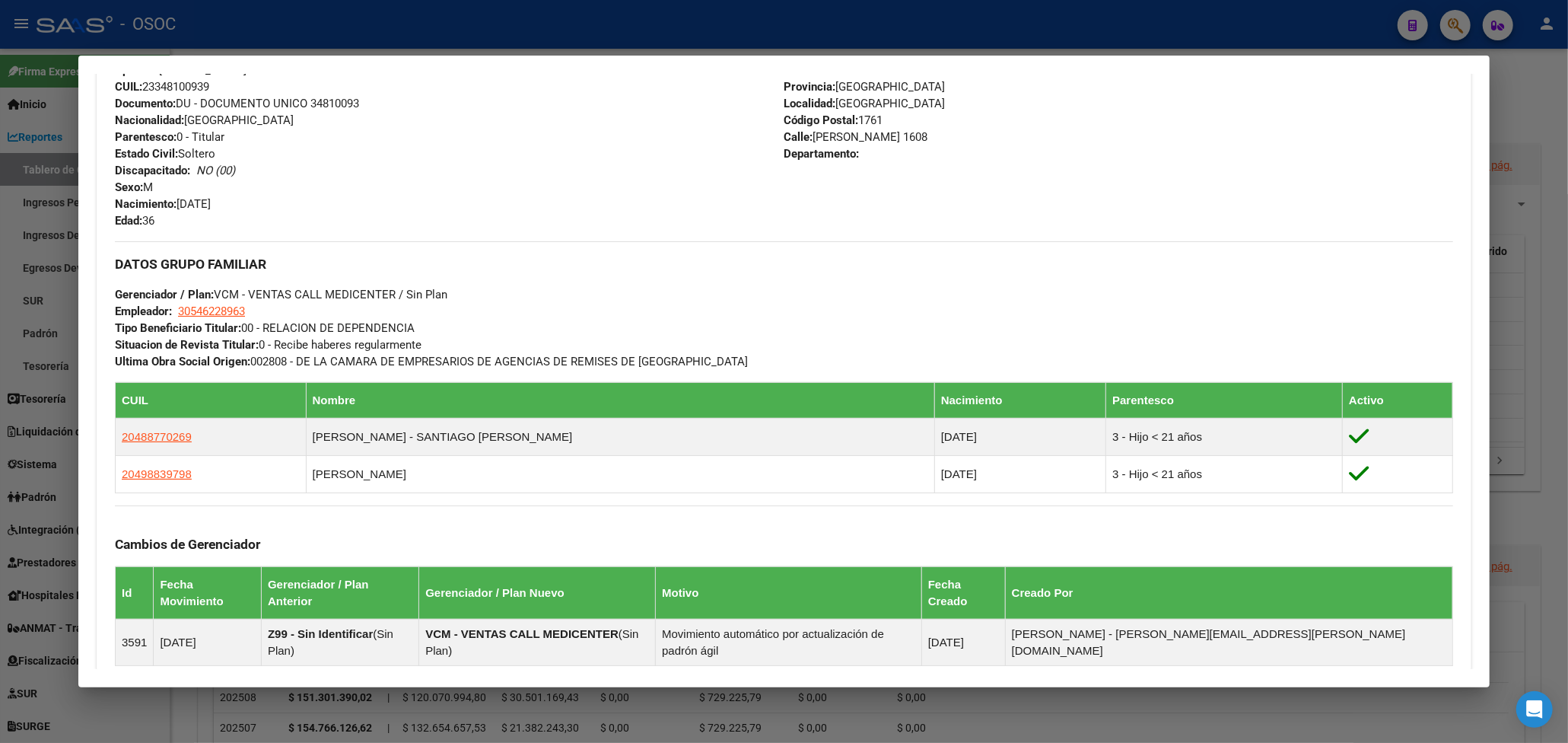
click at [1299, 46] on div at bounding box center [784, 371] width 1568 height 743
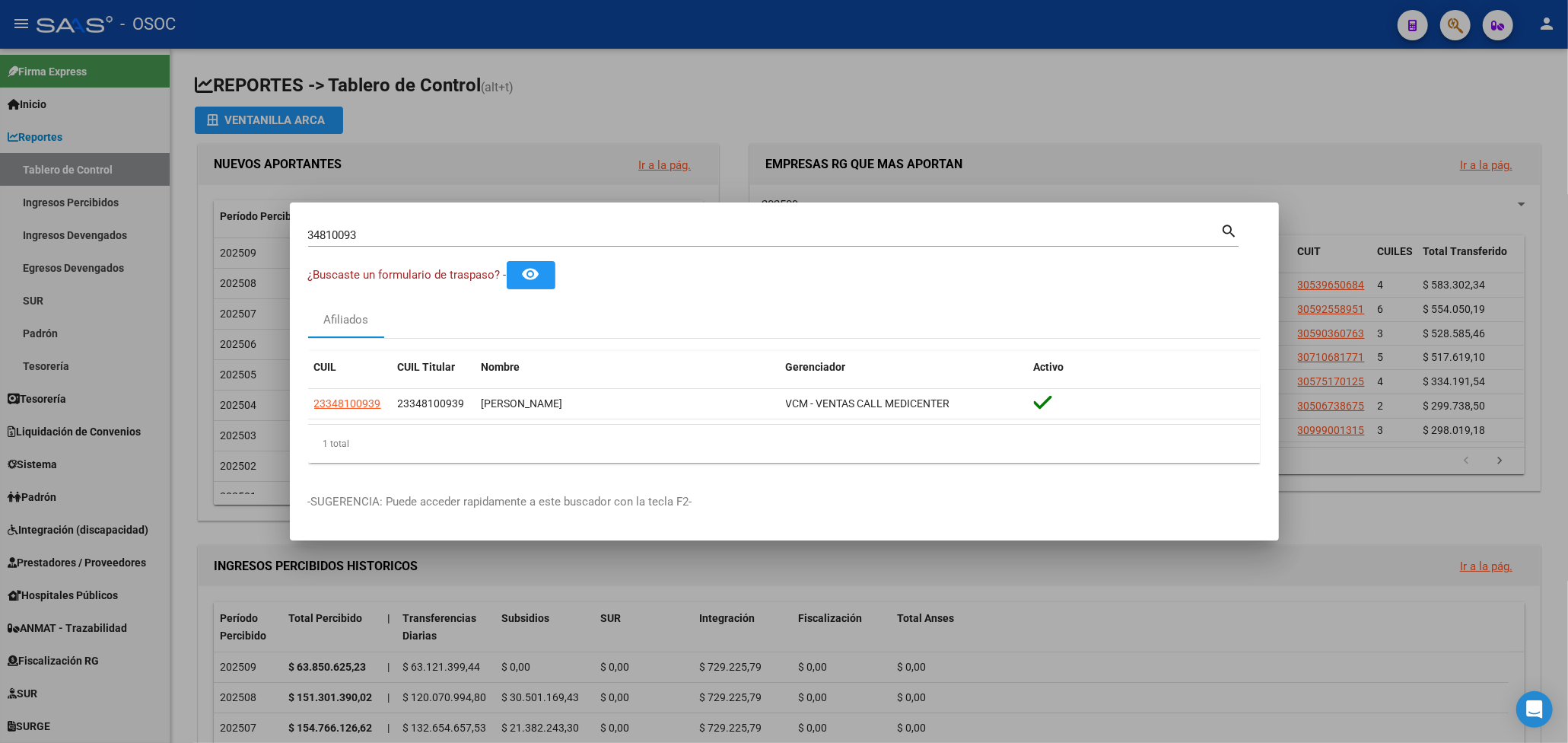
click at [1460, 31] on div at bounding box center [784, 371] width 1568 height 743
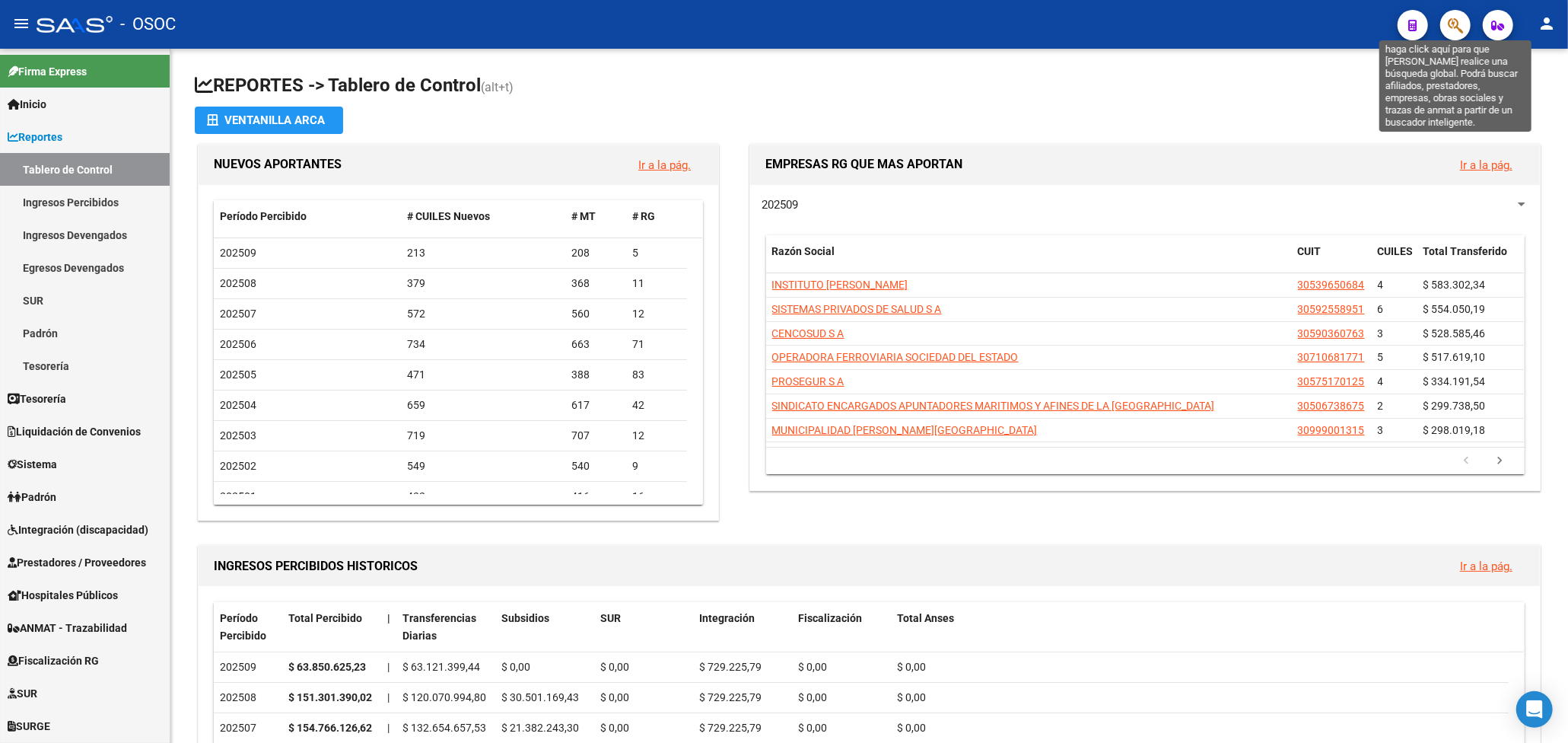
click at [1460, 31] on icon "button" at bounding box center [1455, 25] width 15 height 17
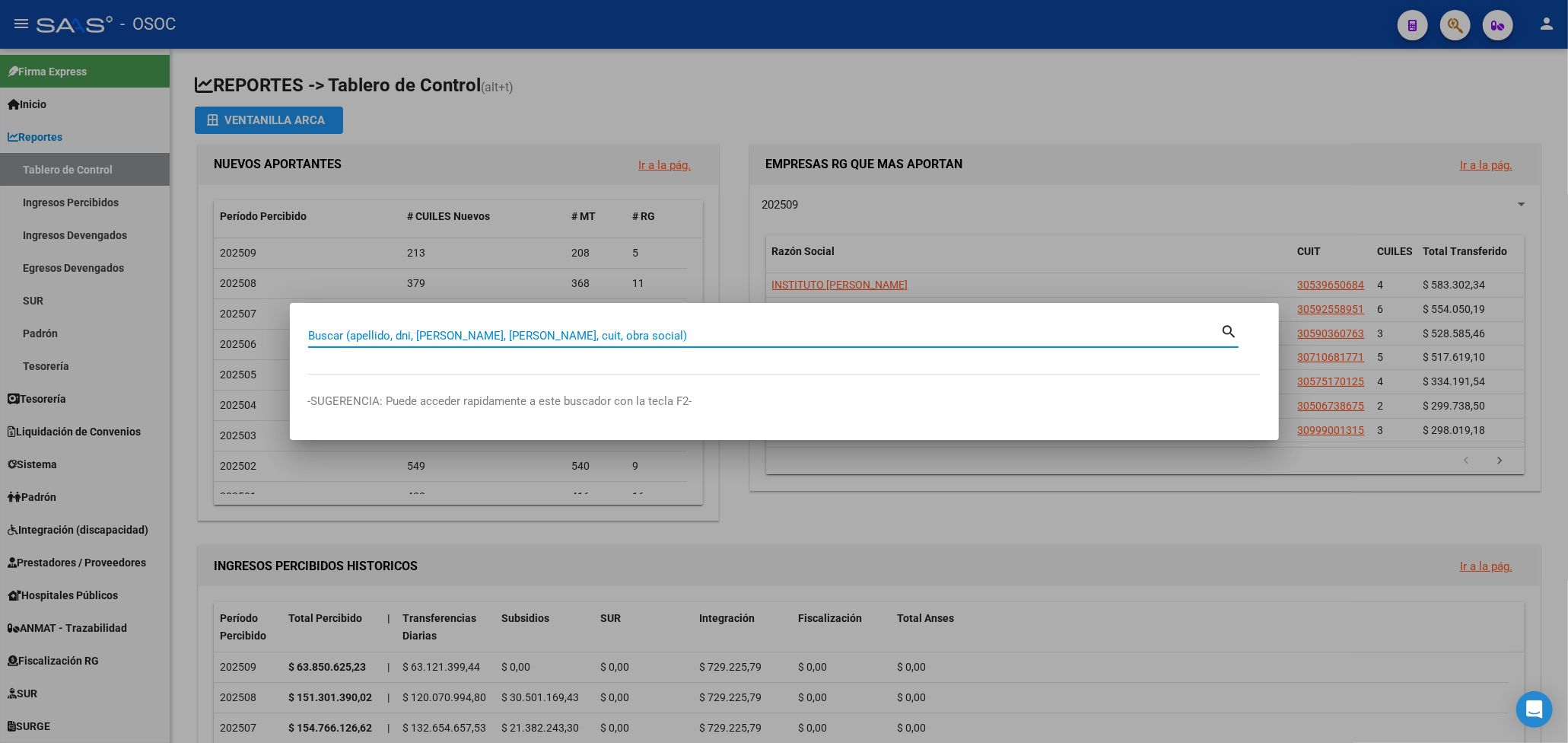
paste input "48297627"
type input "48297627"
